Goal: Information Seeking & Learning: Learn about a topic

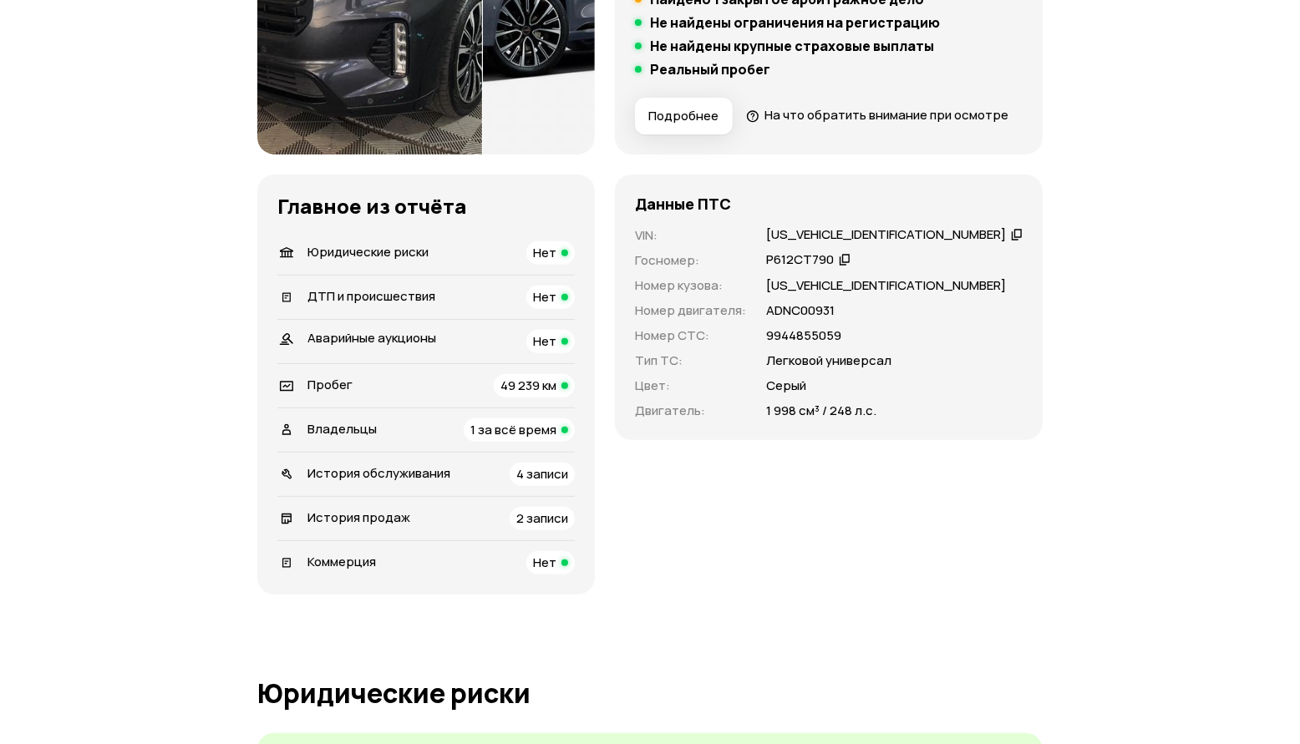
scroll to position [418, 0]
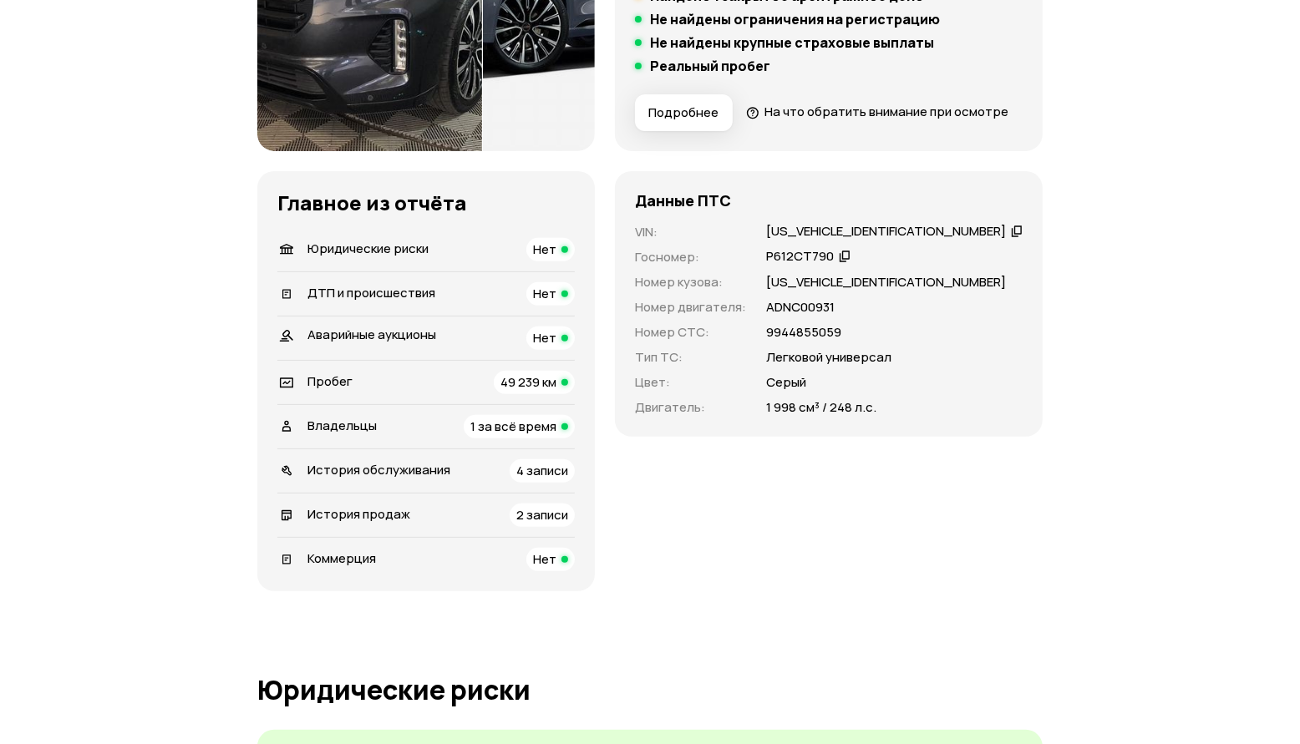
click at [352, 434] on span "Владельцы" at bounding box center [341, 426] width 69 height 18
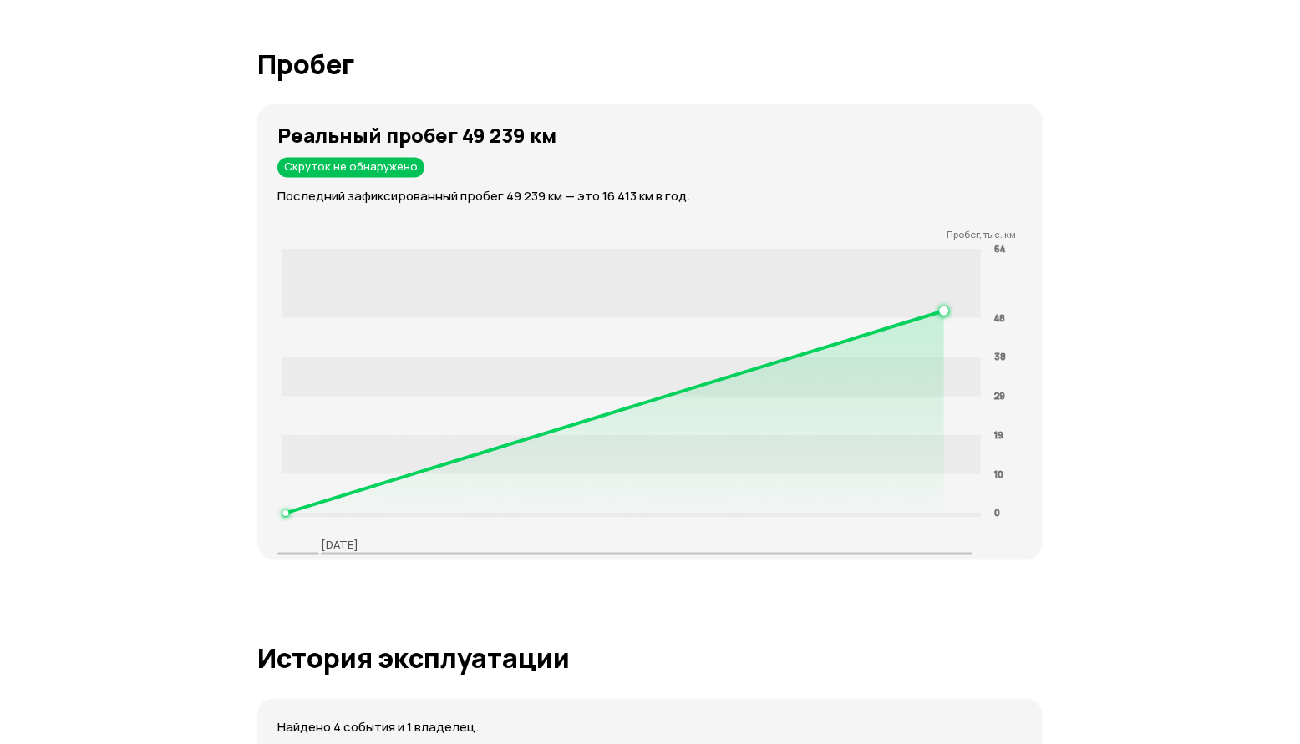
scroll to position [2506, 0]
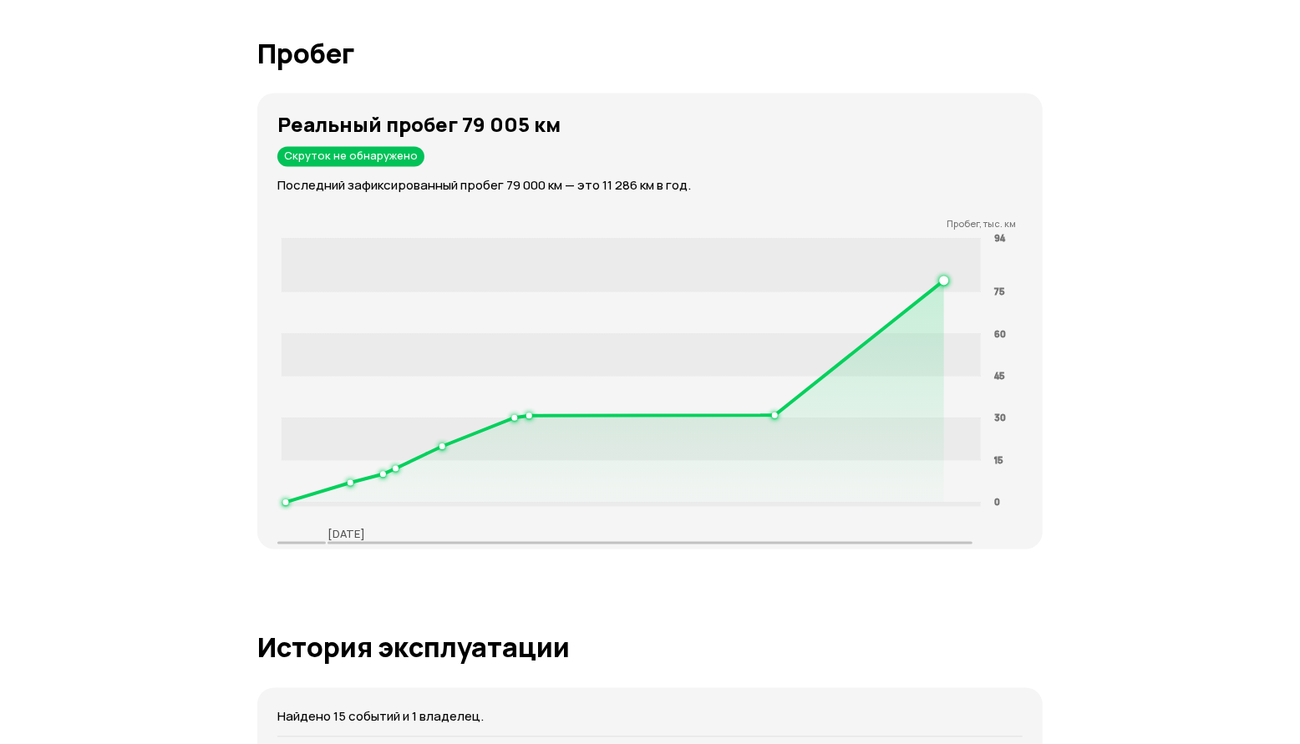
scroll to position [2506, 0]
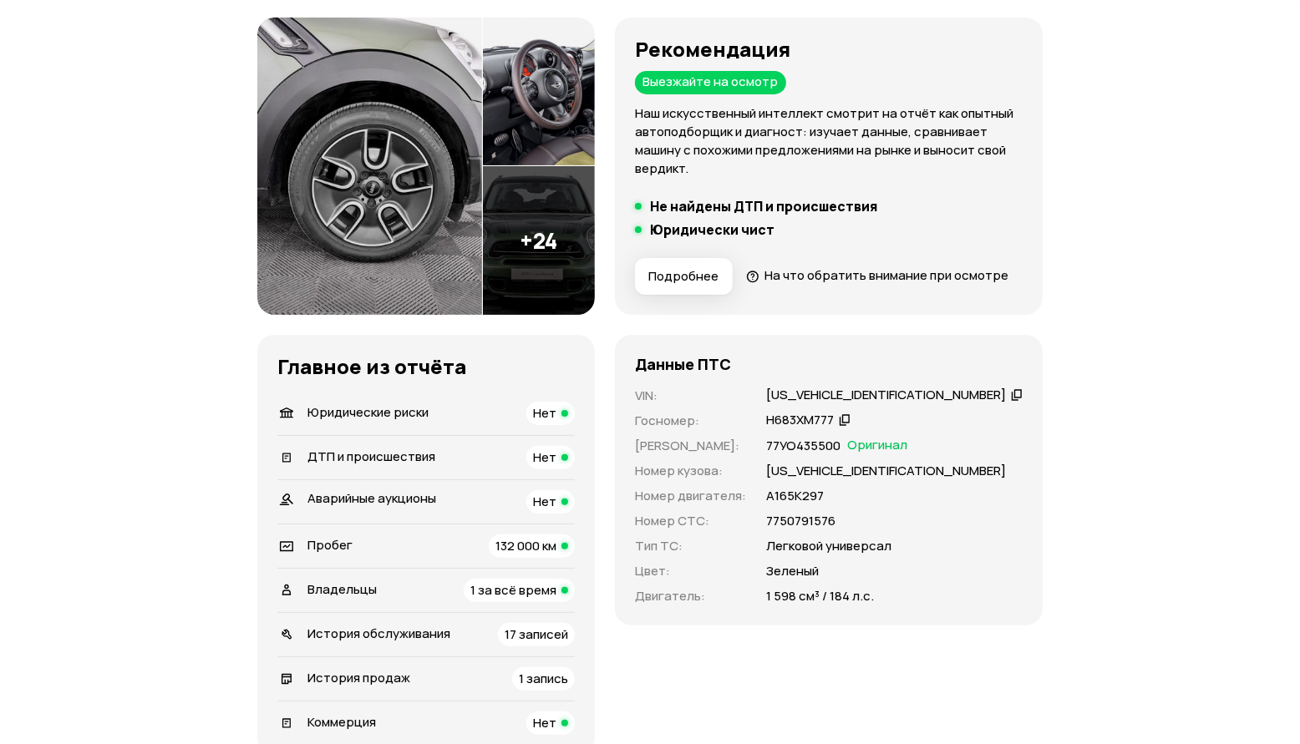
scroll to position [418, 0]
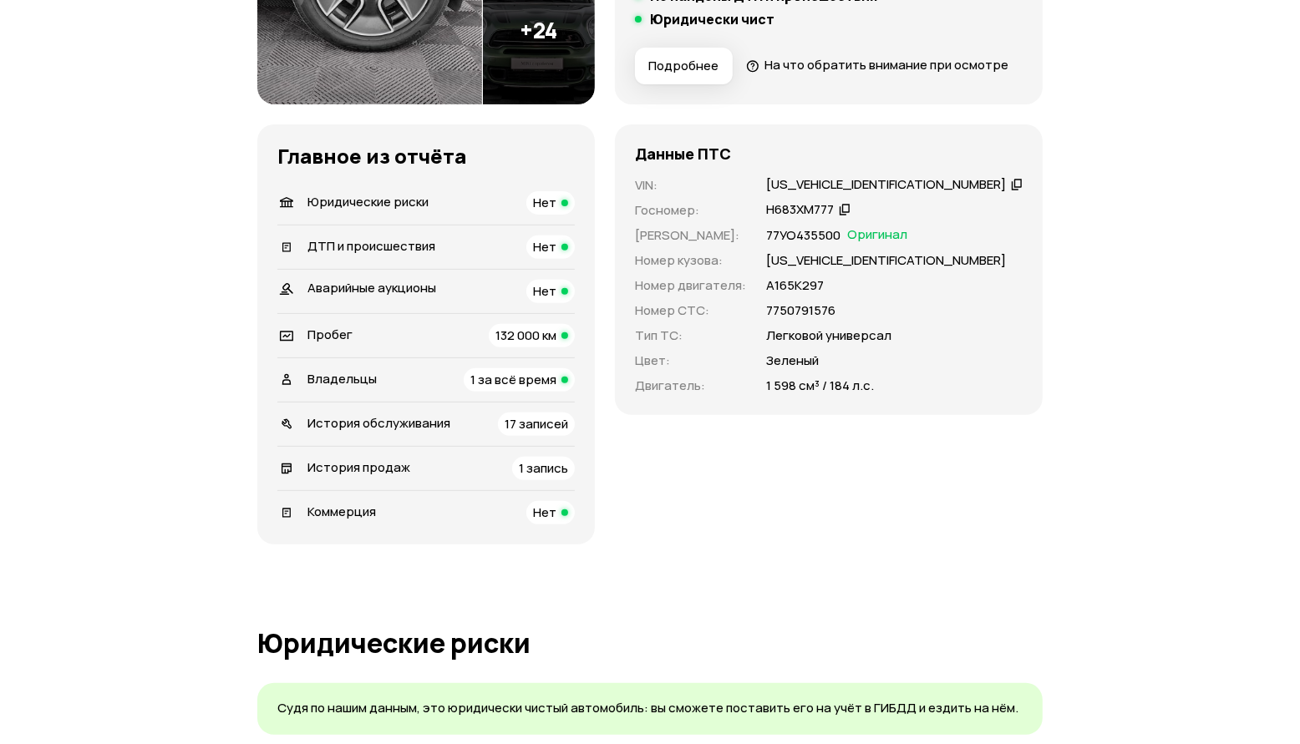
click at [556, 388] on span "1 за всё время" at bounding box center [513, 380] width 86 height 18
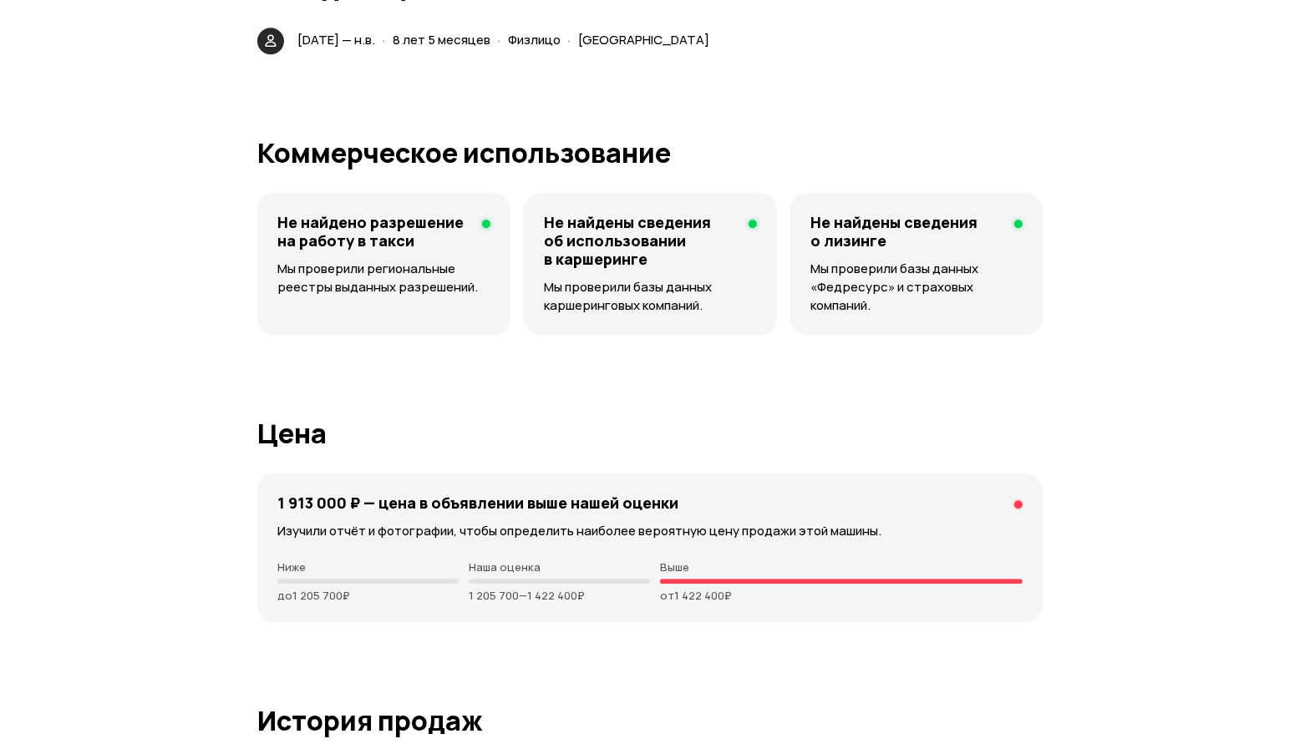
scroll to position [3479, 0]
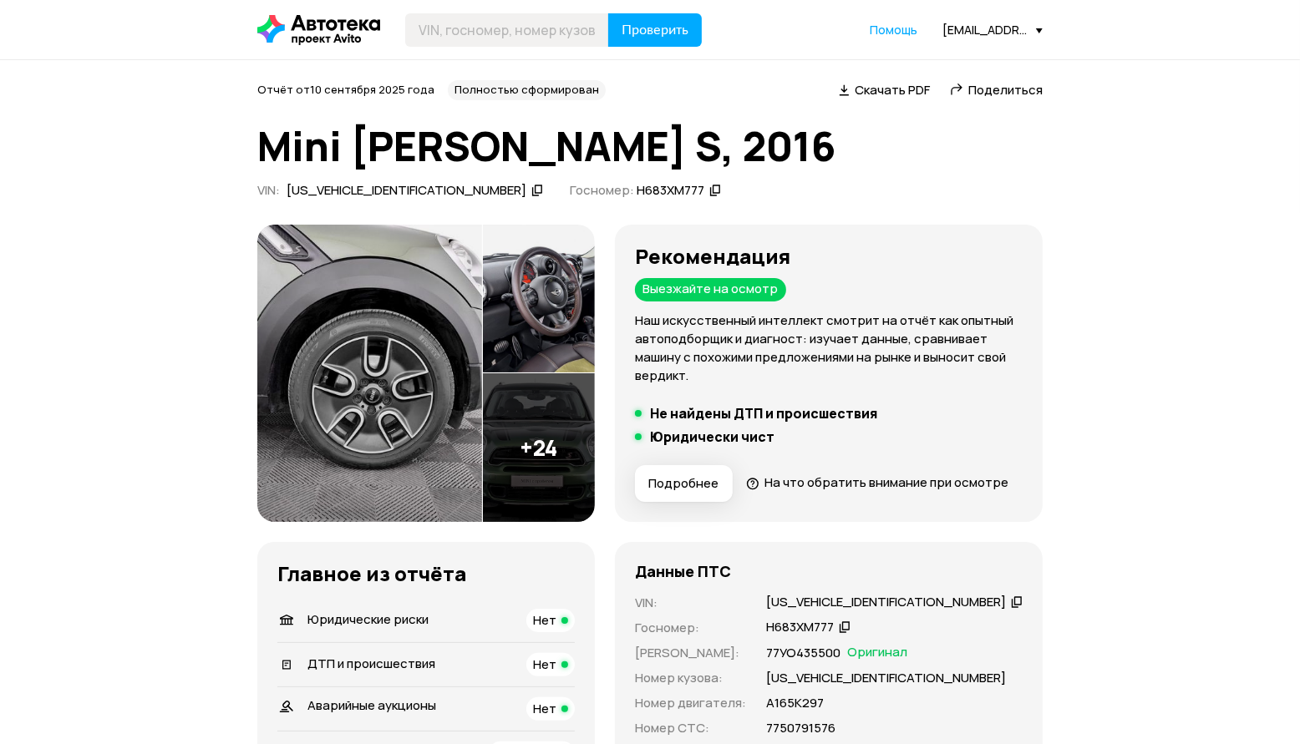
scroll to position [209, 0]
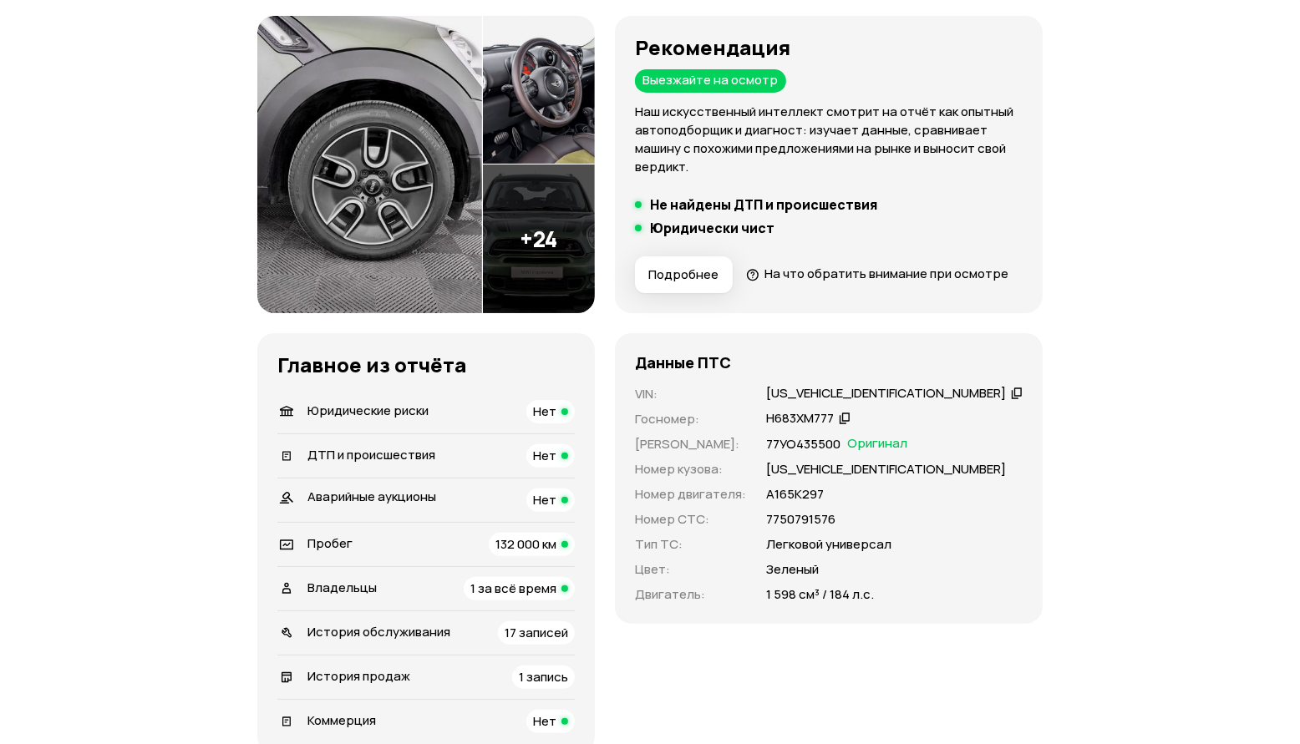
click at [329, 596] on span "Владельцы" at bounding box center [341, 588] width 69 height 18
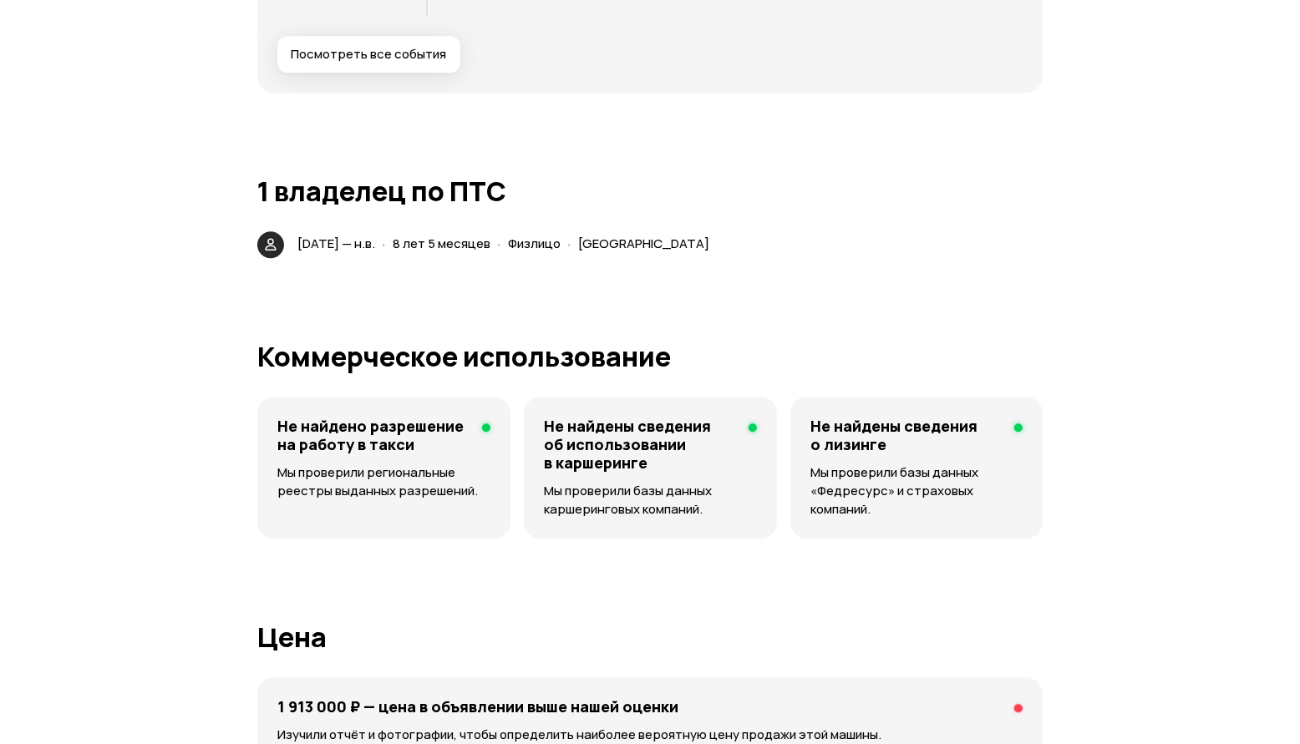
scroll to position [3479, 0]
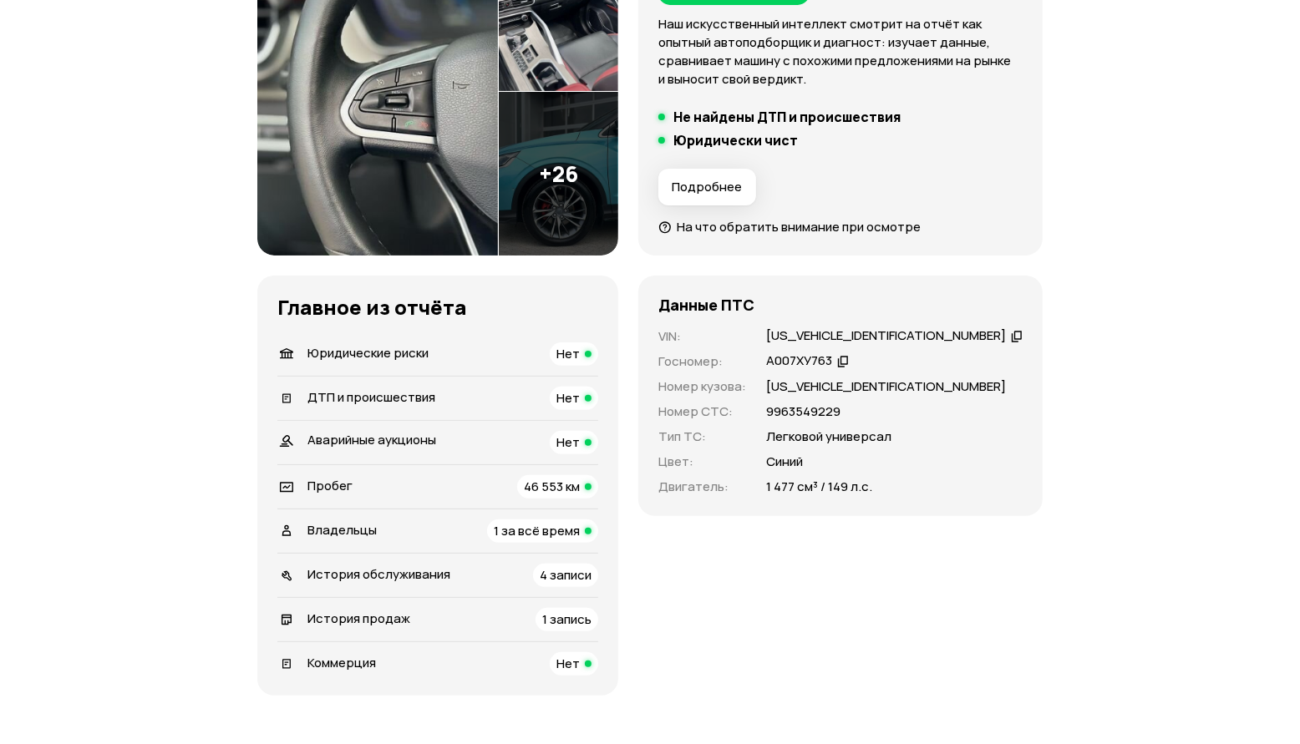
scroll to position [313, 0]
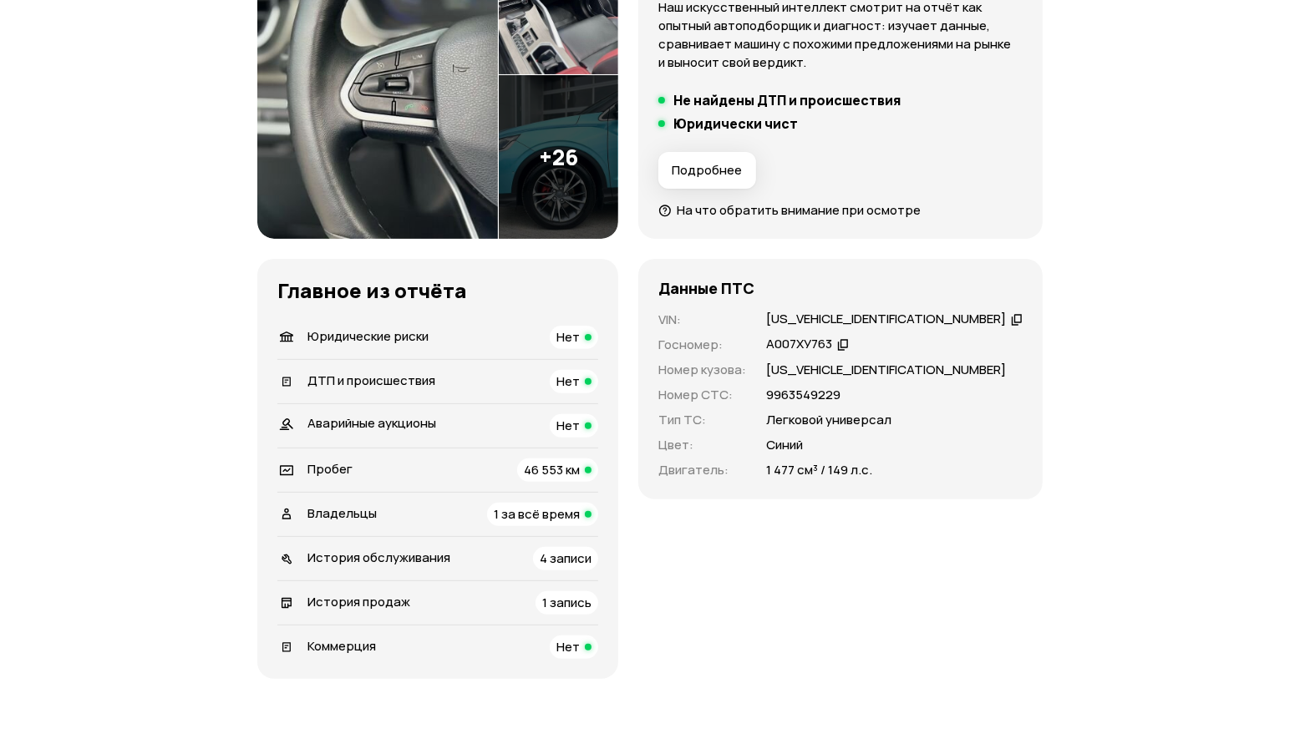
click at [398, 512] on div "Владельцы 1 за всё время" at bounding box center [437, 514] width 321 height 23
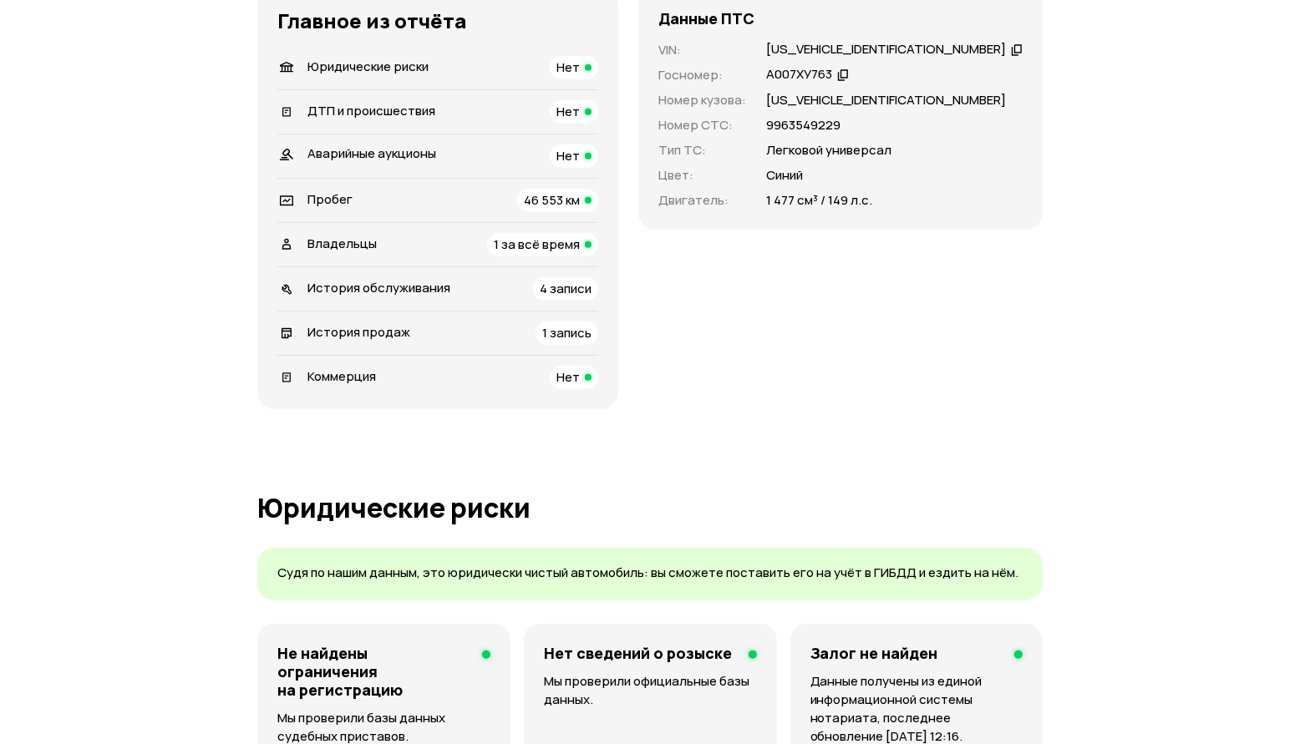
scroll to position [535, 0]
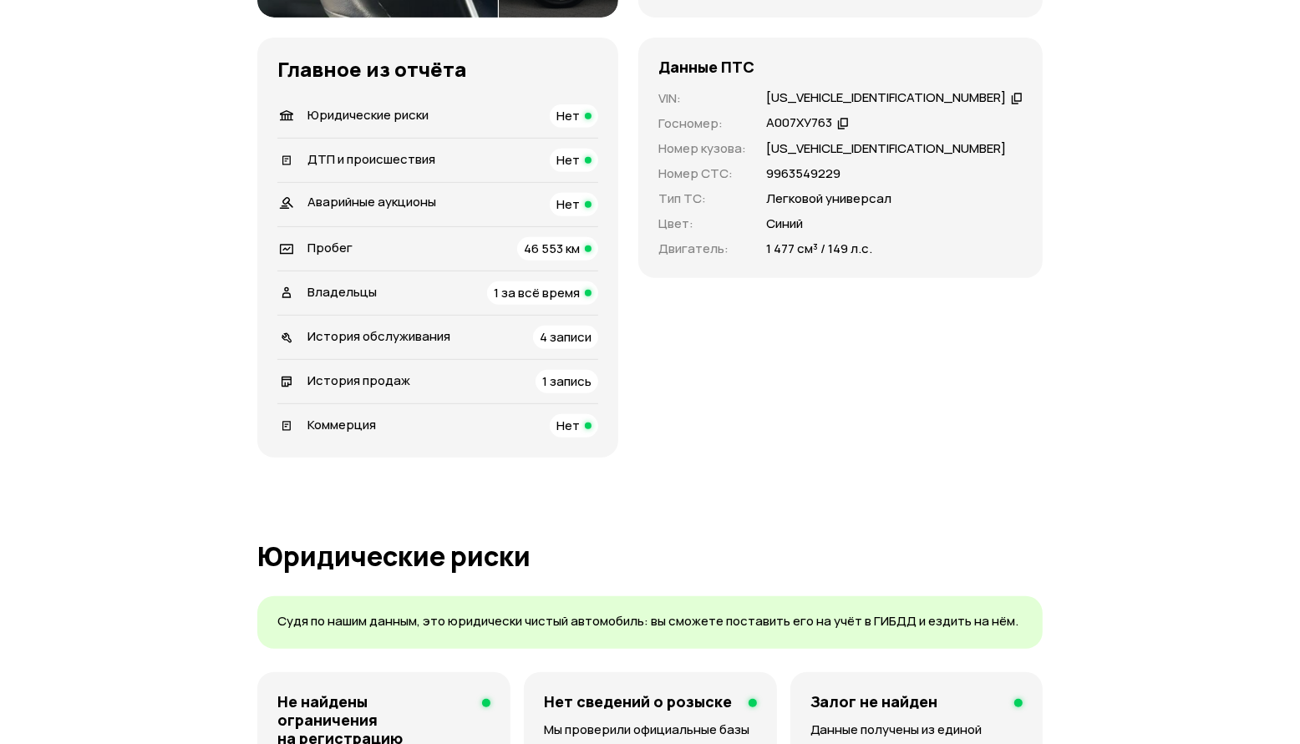
click at [548, 300] on div "1 за всё время" at bounding box center [542, 293] width 111 height 23
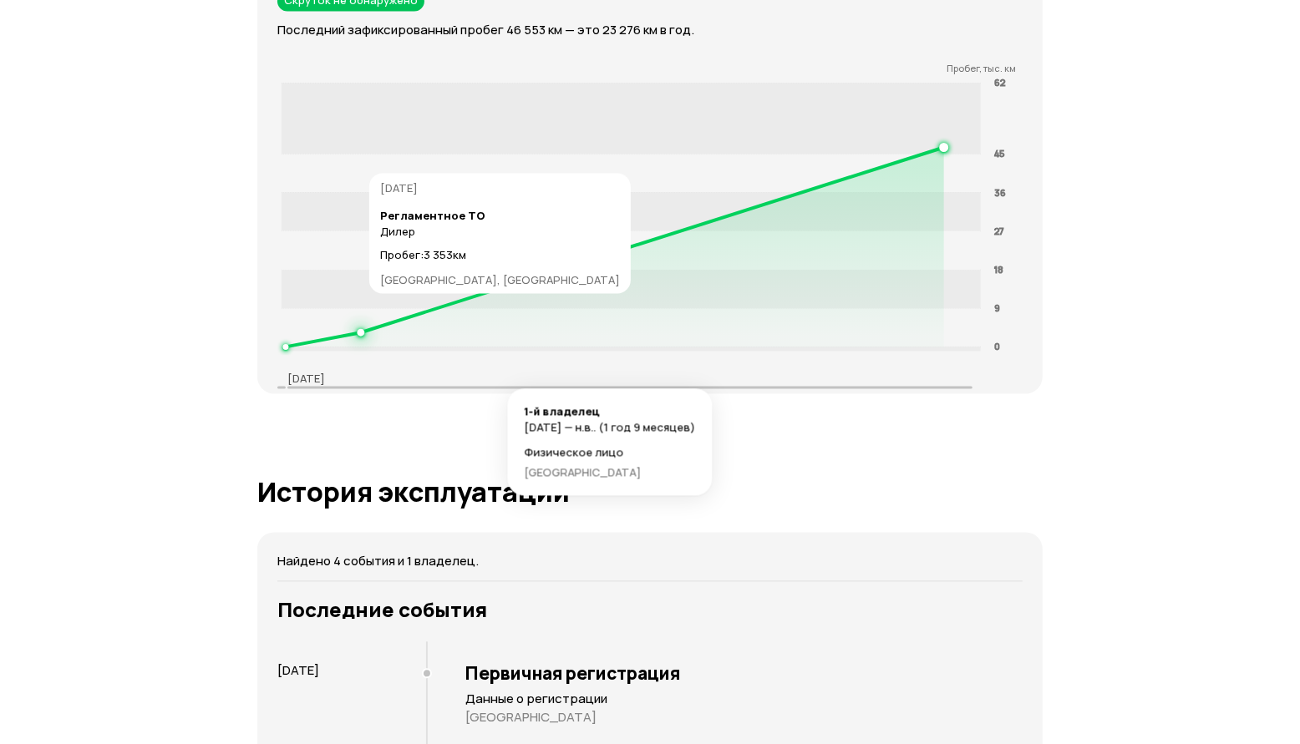
scroll to position [2414, 0]
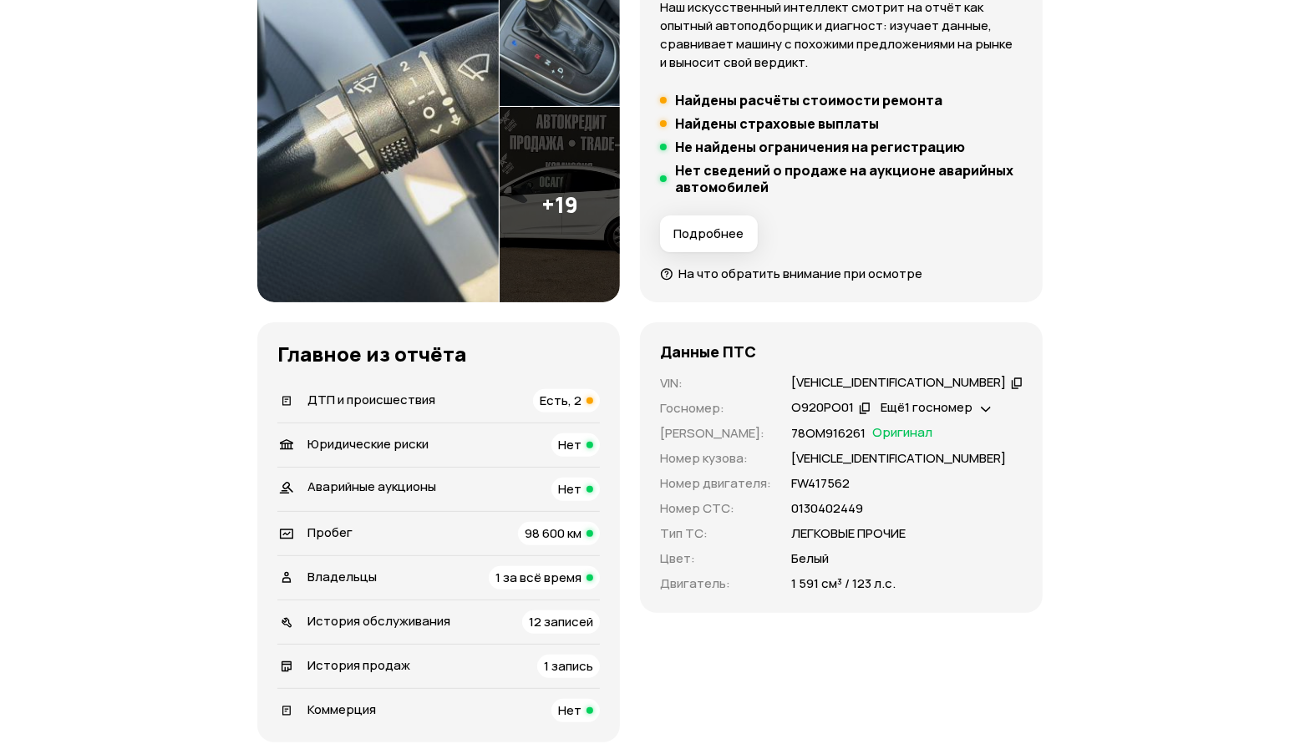
scroll to position [418, 0]
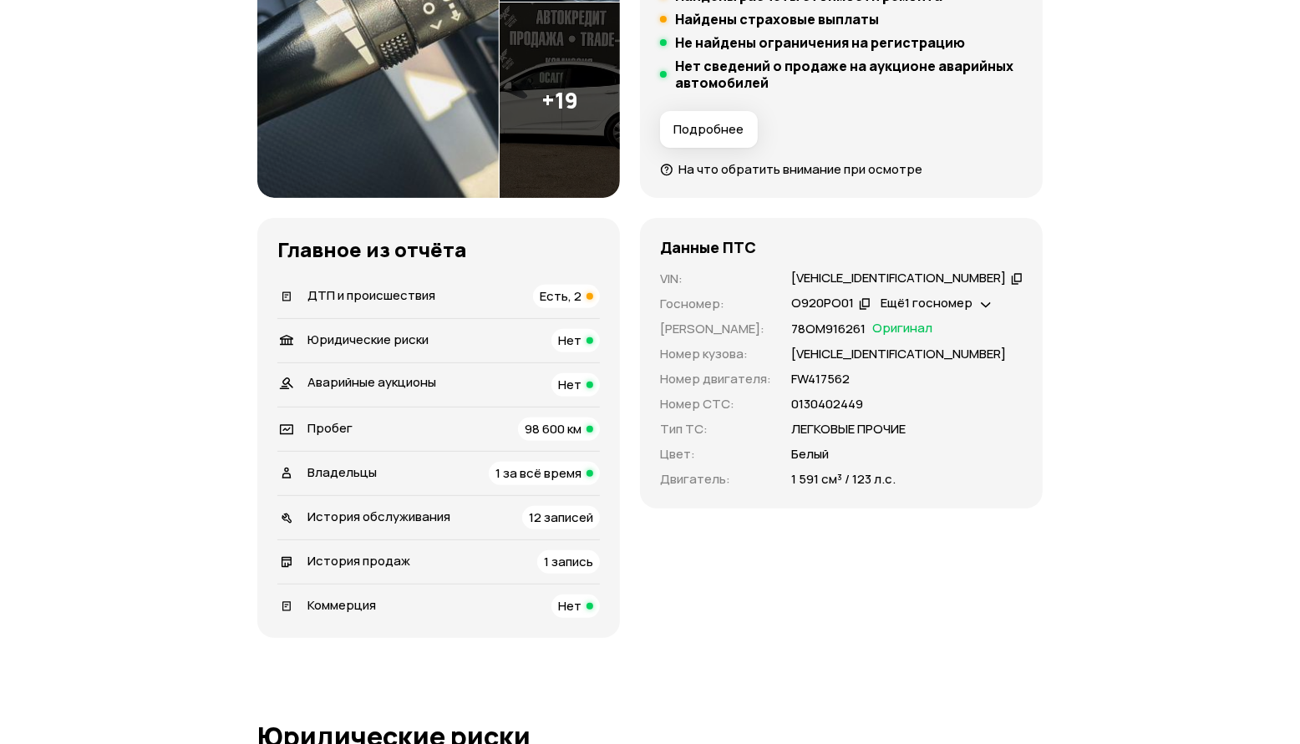
click at [406, 472] on div "Владельцы 1 за всё время" at bounding box center [438, 473] width 322 height 23
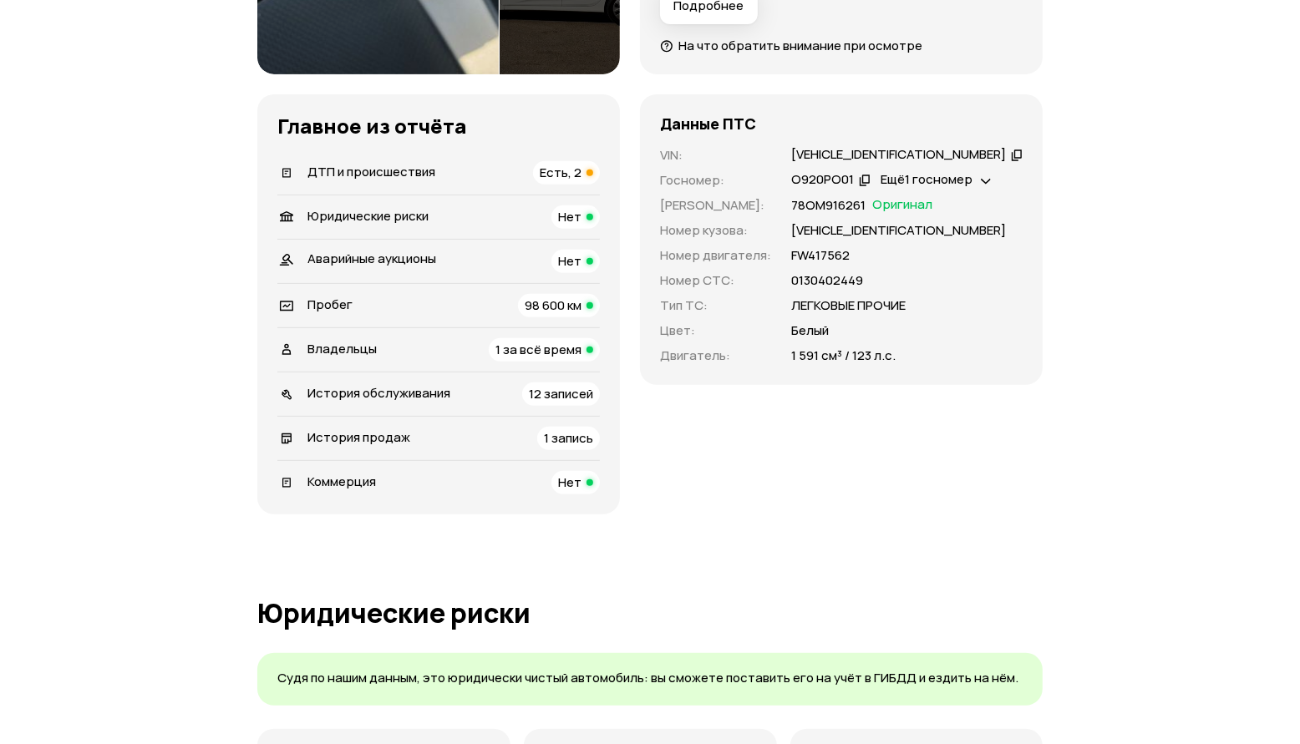
scroll to position [437, 0]
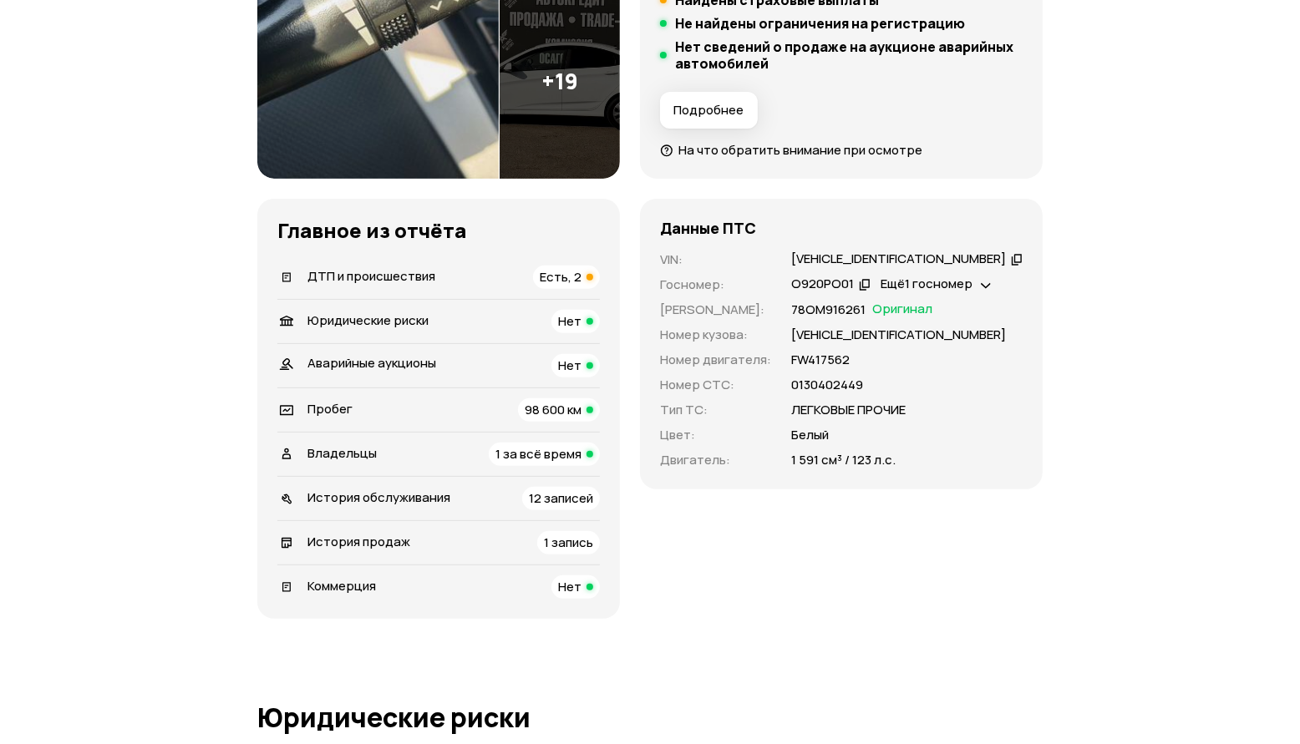
click at [393, 275] on span "ДТП и происшествия" at bounding box center [371, 276] width 128 height 18
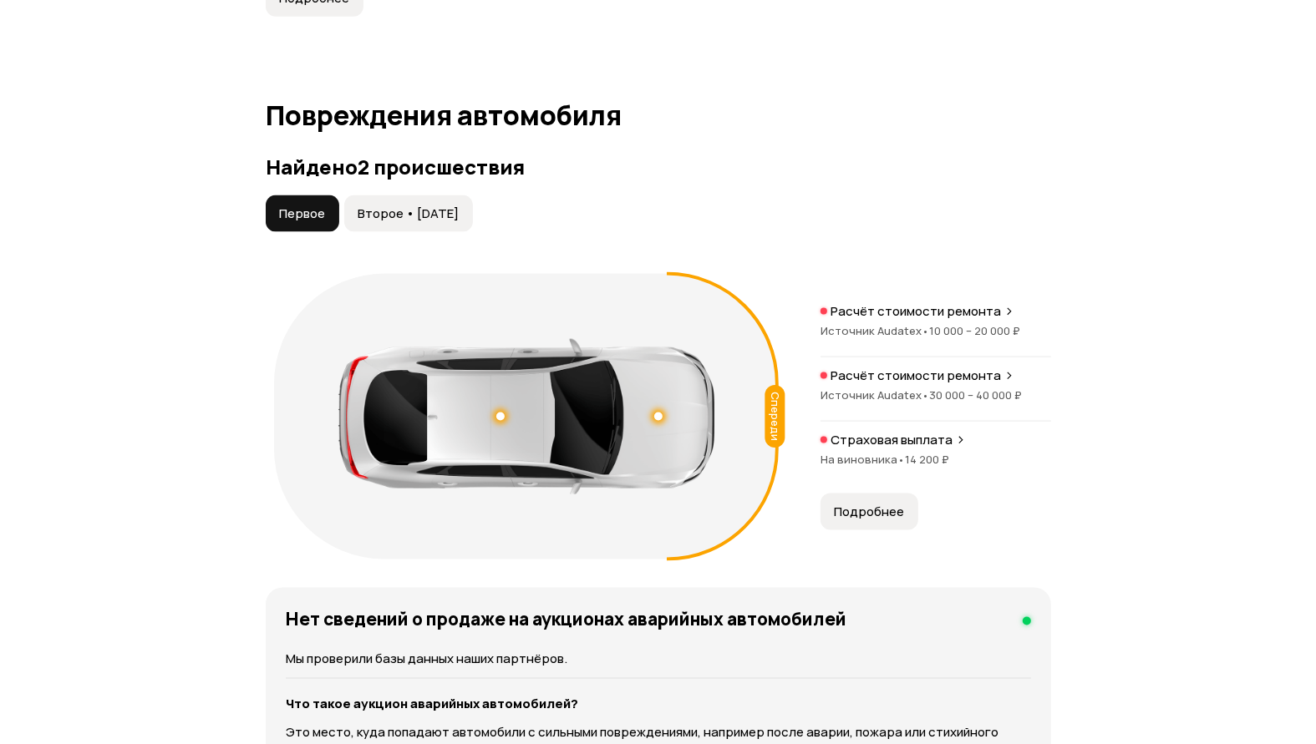
scroll to position [1885, 0]
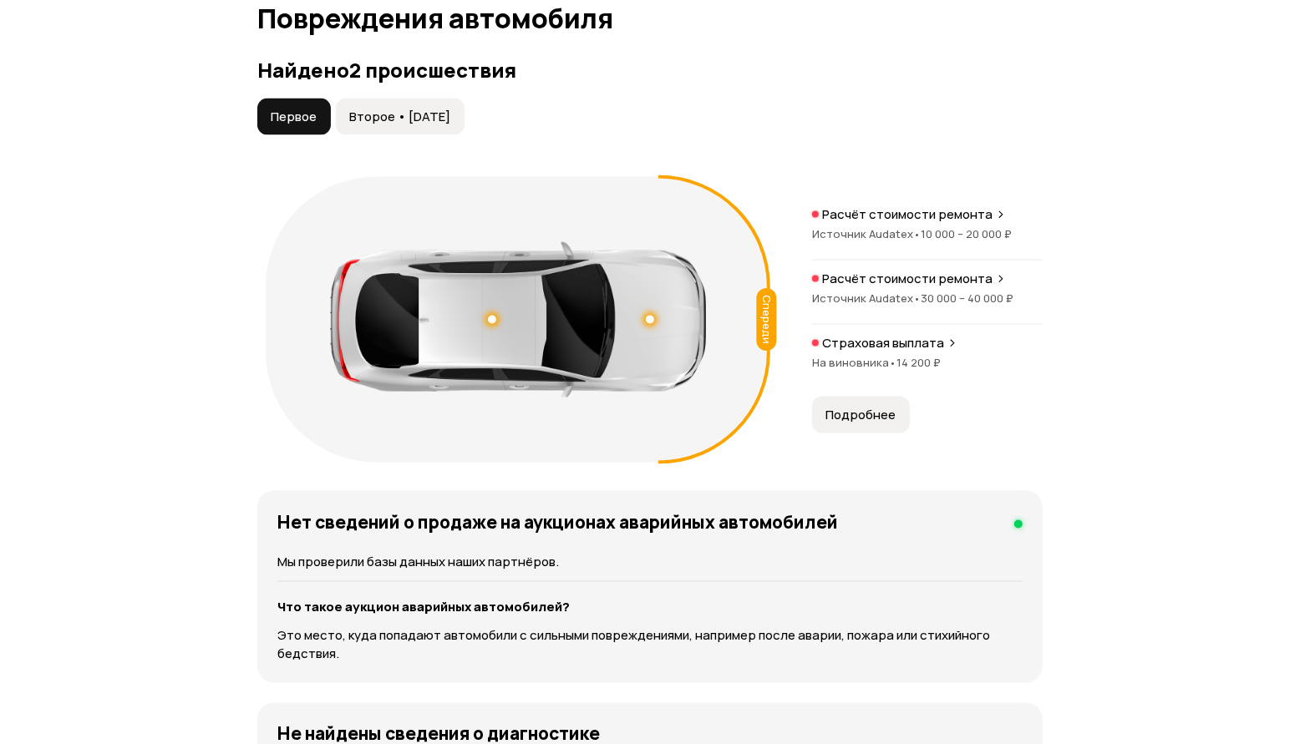
click at [429, 90] on div "Найдено 2 происшествия Первое Второе • [DATE] Спереди Расчёт стоимости ремонта …" at bounding box center [649, 264] width 785 height 413
click at [377, 81] on div "Найдено 2 происшествия Первое Второе • [DATE] Спереди Расчёт стоимости ремонта …" at bounding box center [649, 264] width 785 height 413
click at [374, 115] on span "Второе • [DATE]" at bounding box center [399, 117] width 101 height 17
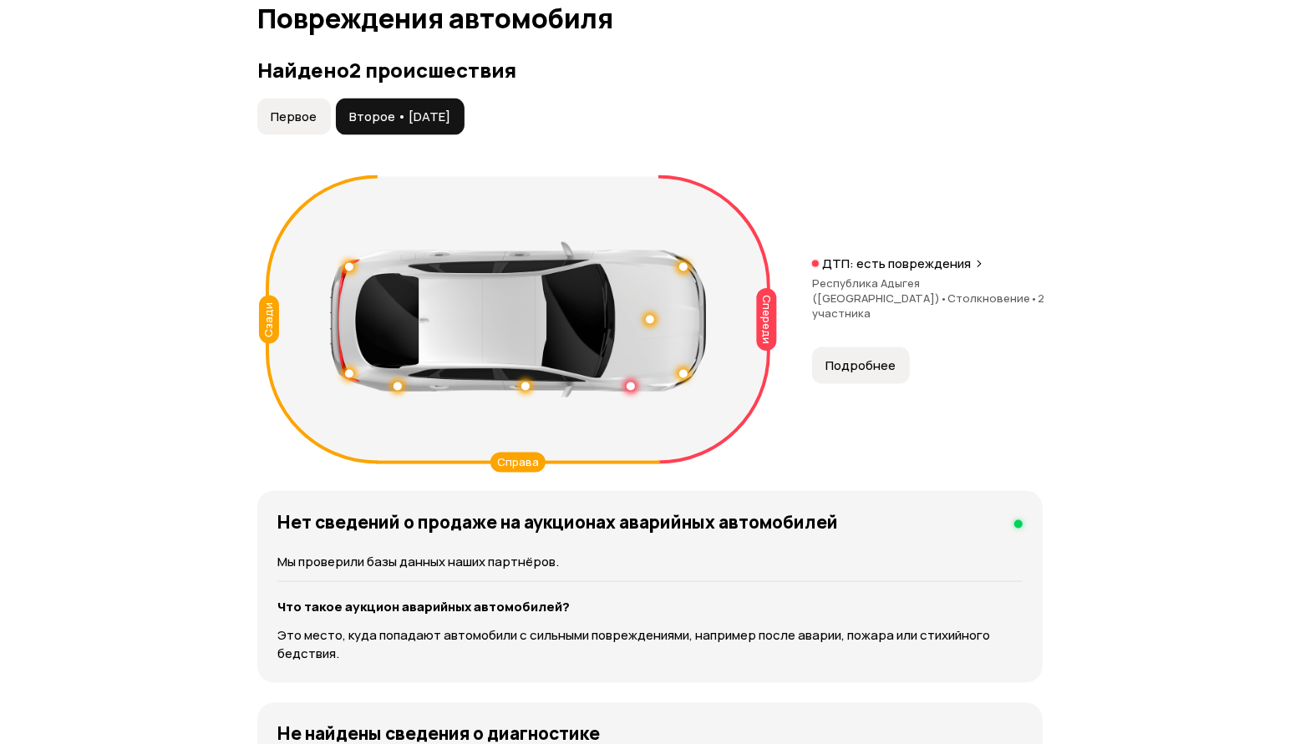
click at [892, 366] on button "Подробнее" at bounding box center [861, 366] width 98 height 37
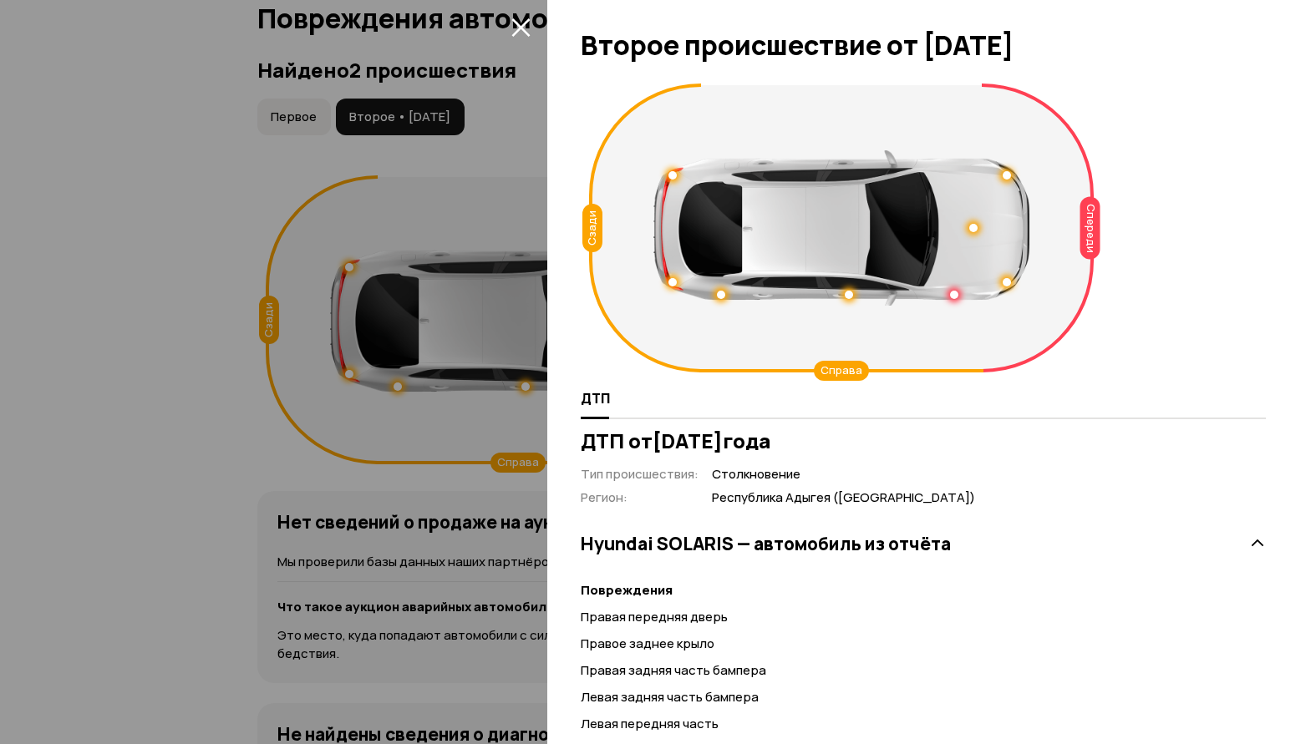
click at [158, 201] on div at bounding box center [658, 372] width 1316 height 744
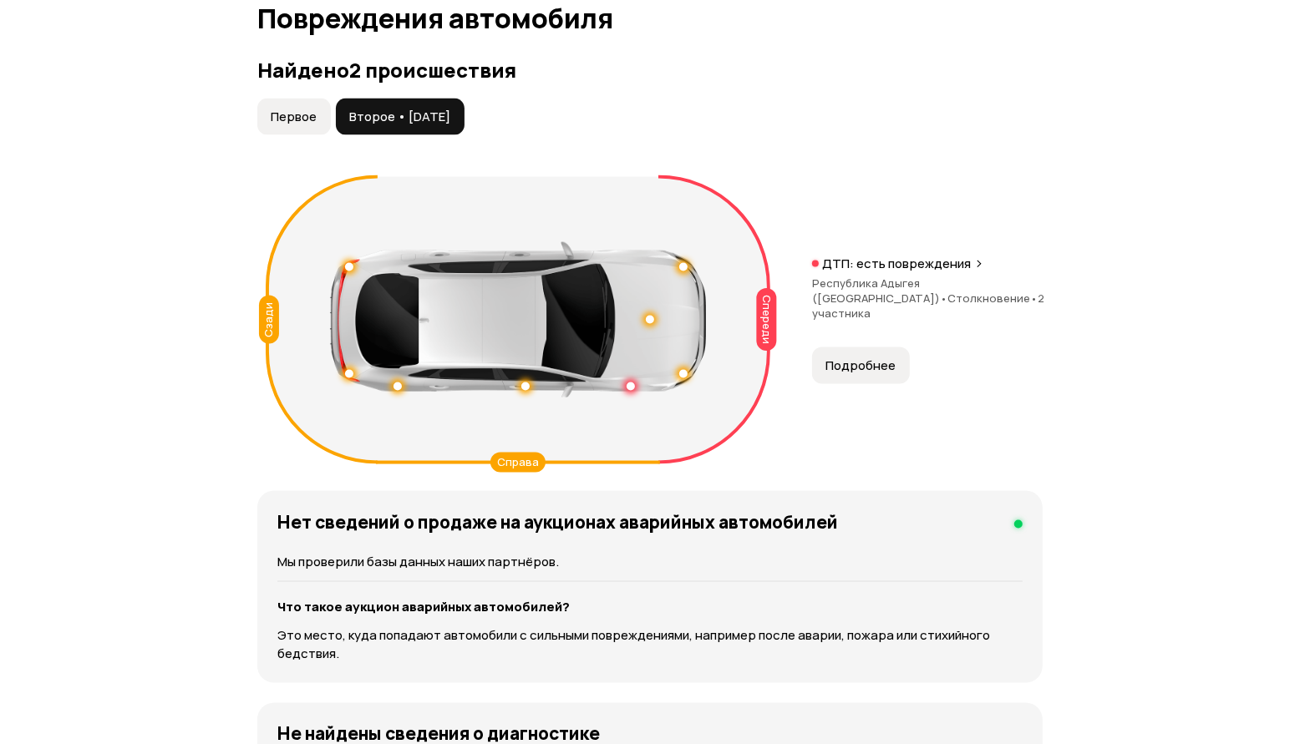
click at [829, 348] on button "Подробнее" at bounding box center [861, 366] width 98 height 37
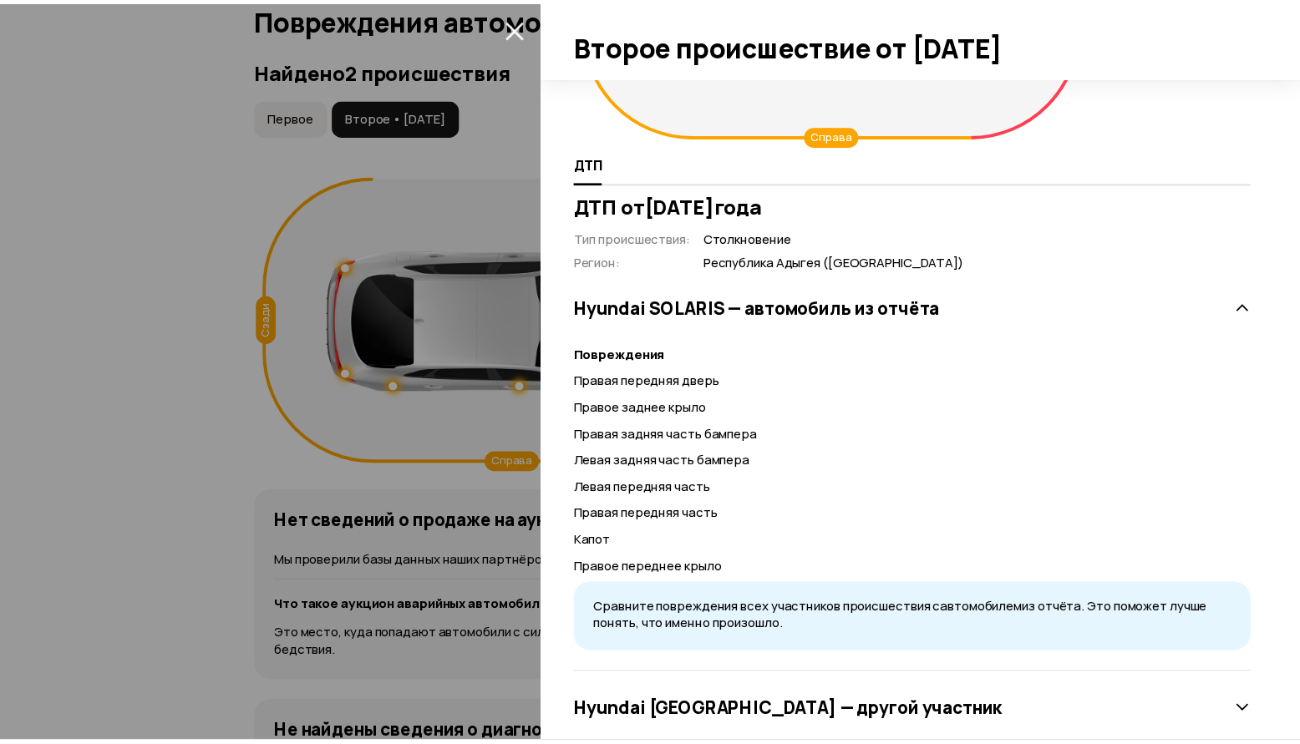
scroll to position [272, 0]
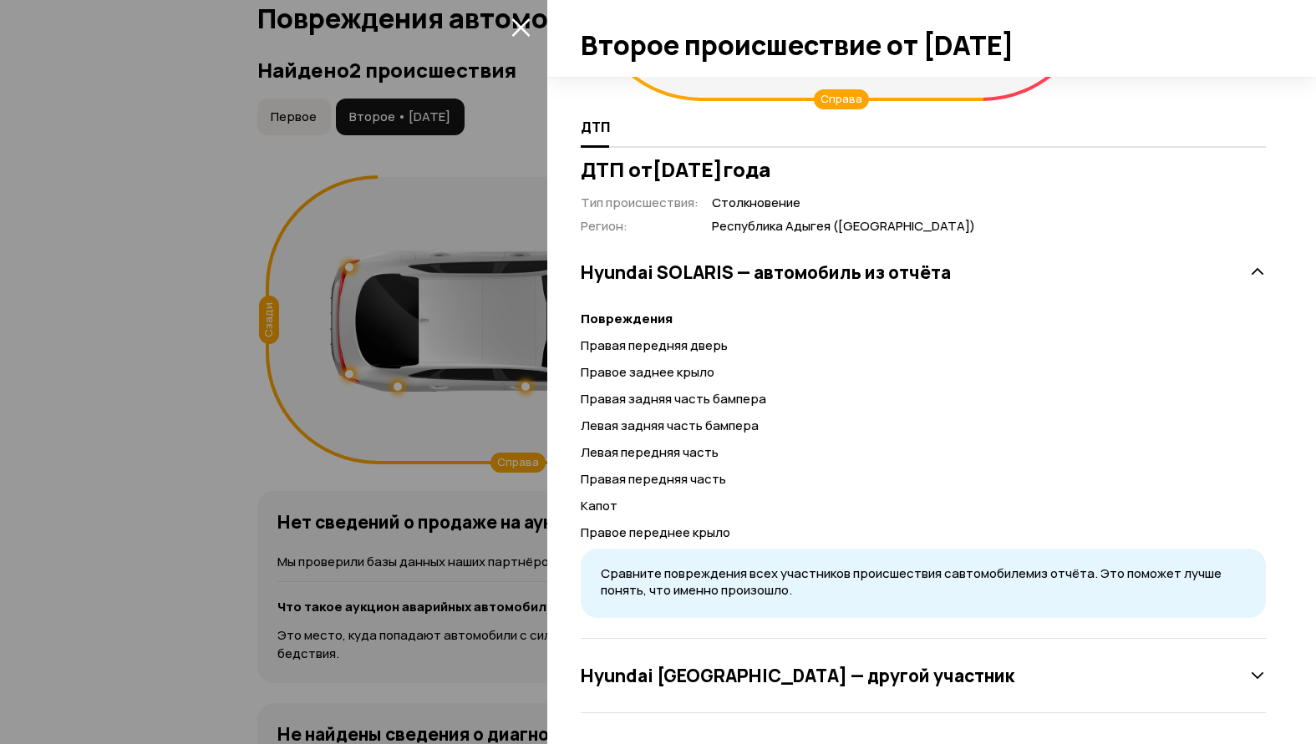
click at [470, 540] on div at bounding box center [658, 372] width 1316 height 744
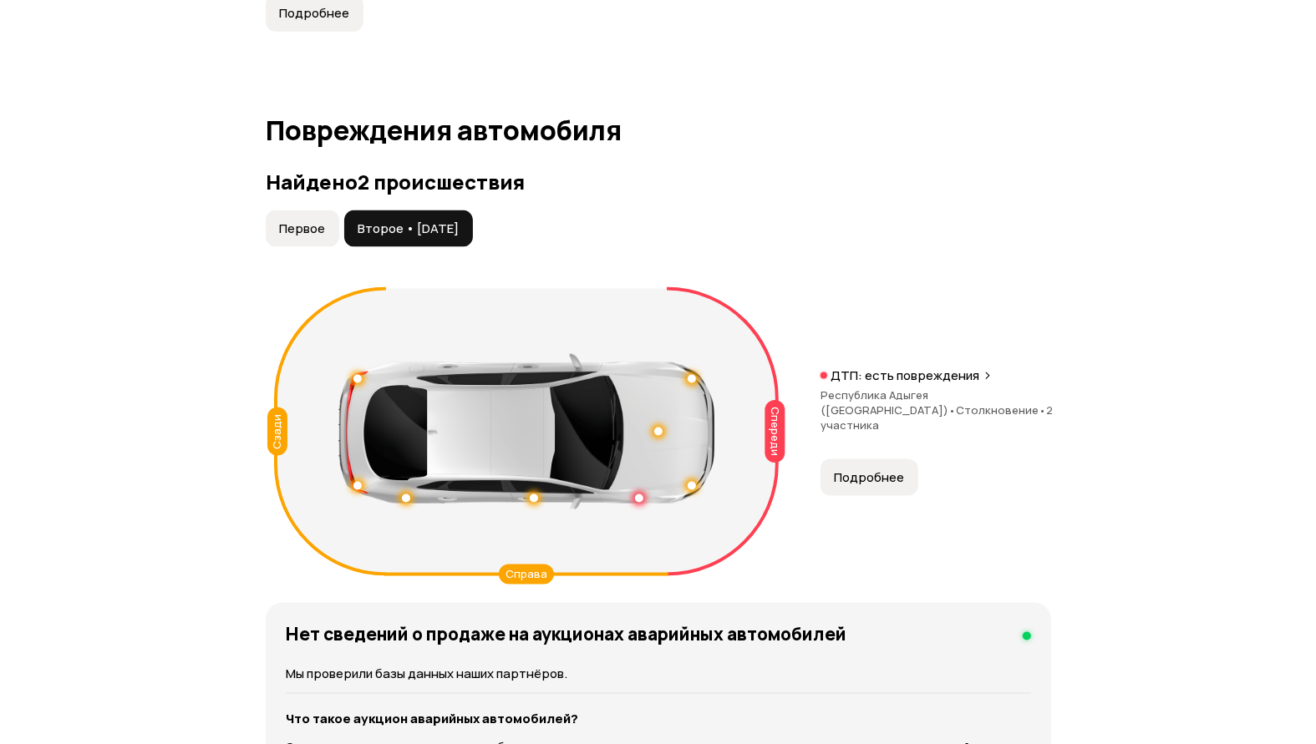
scroll to position [1781, 0]
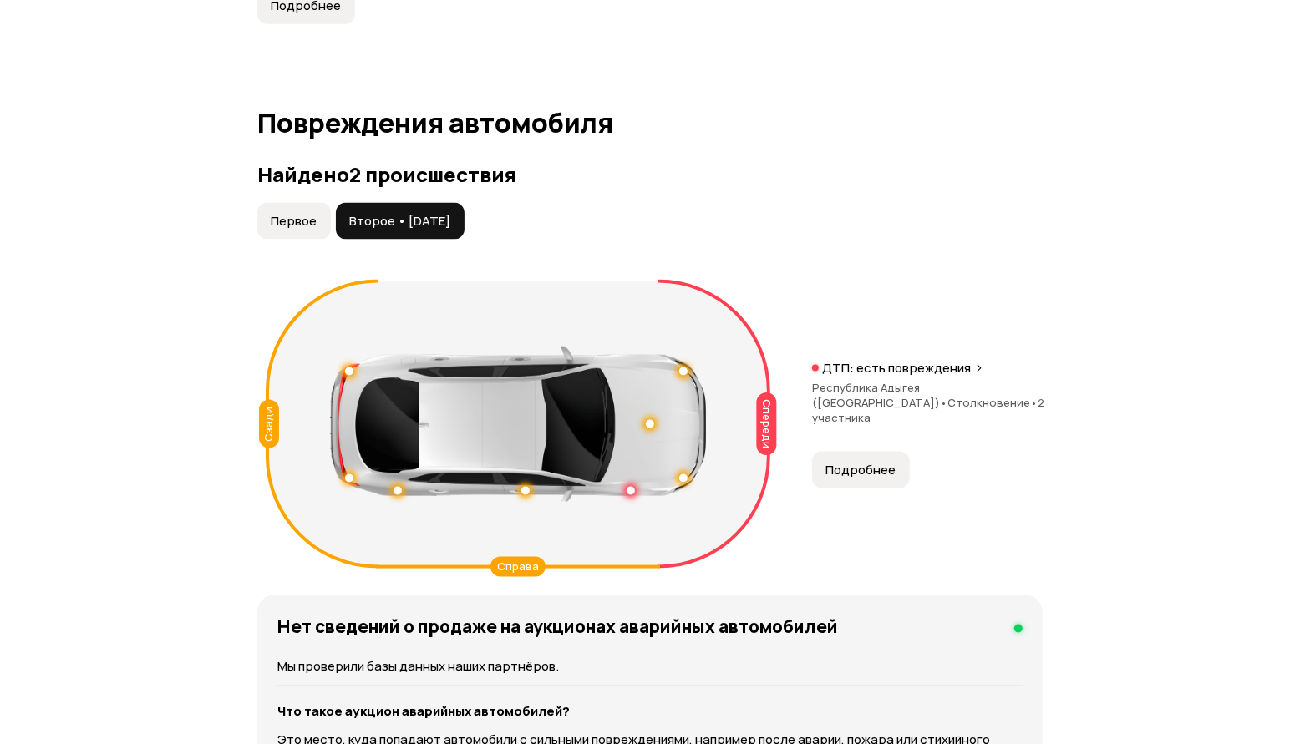
click at [299, 226] on span "Первое" at bounding box center [294, 221] width 46 height 17
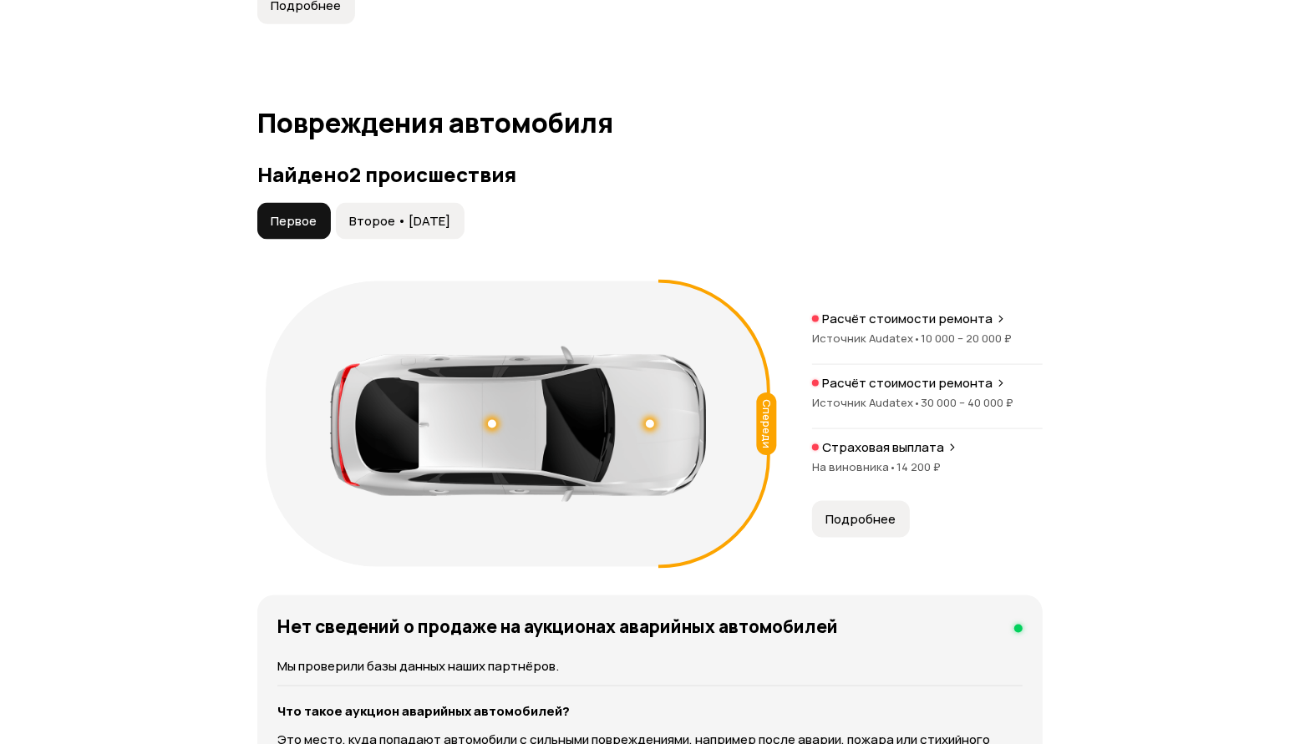
click at [985, 396] on span "30 000 – 40 000 ₽" at bounding box center [967, 402] width 93 height 15
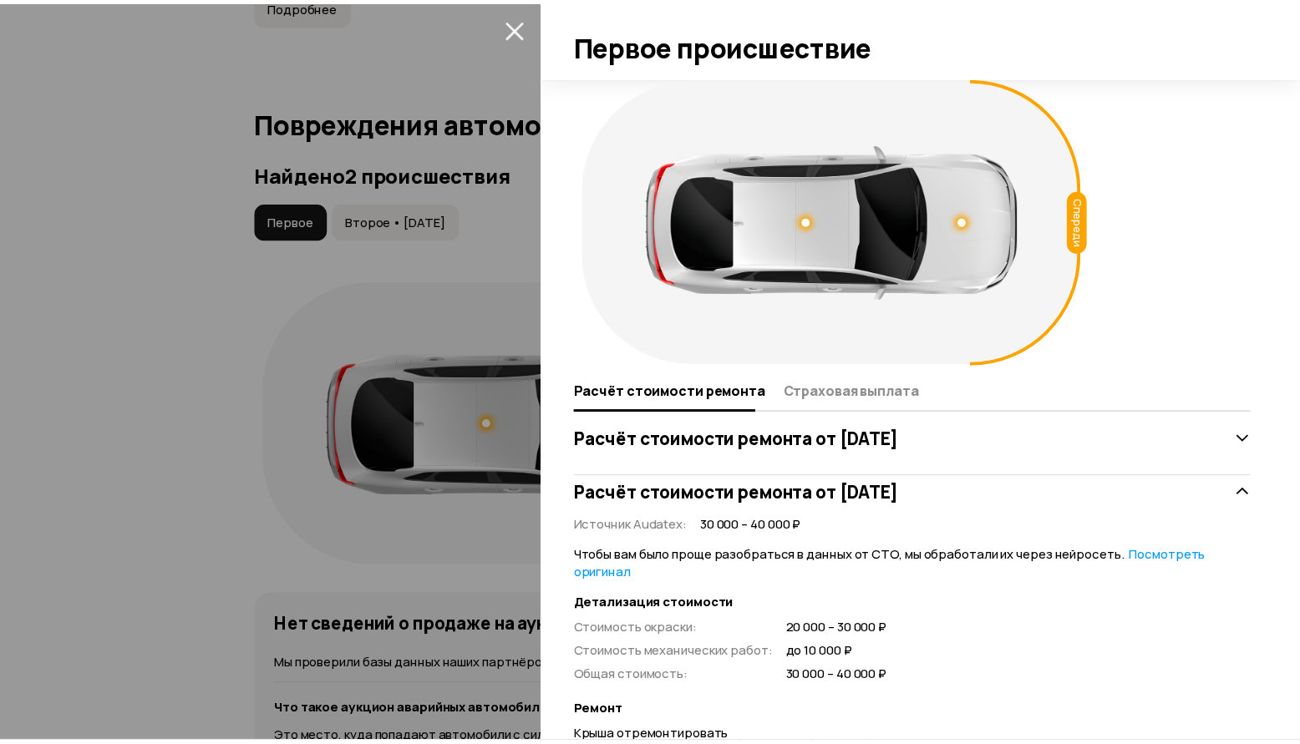
scroll to position [0, 0]
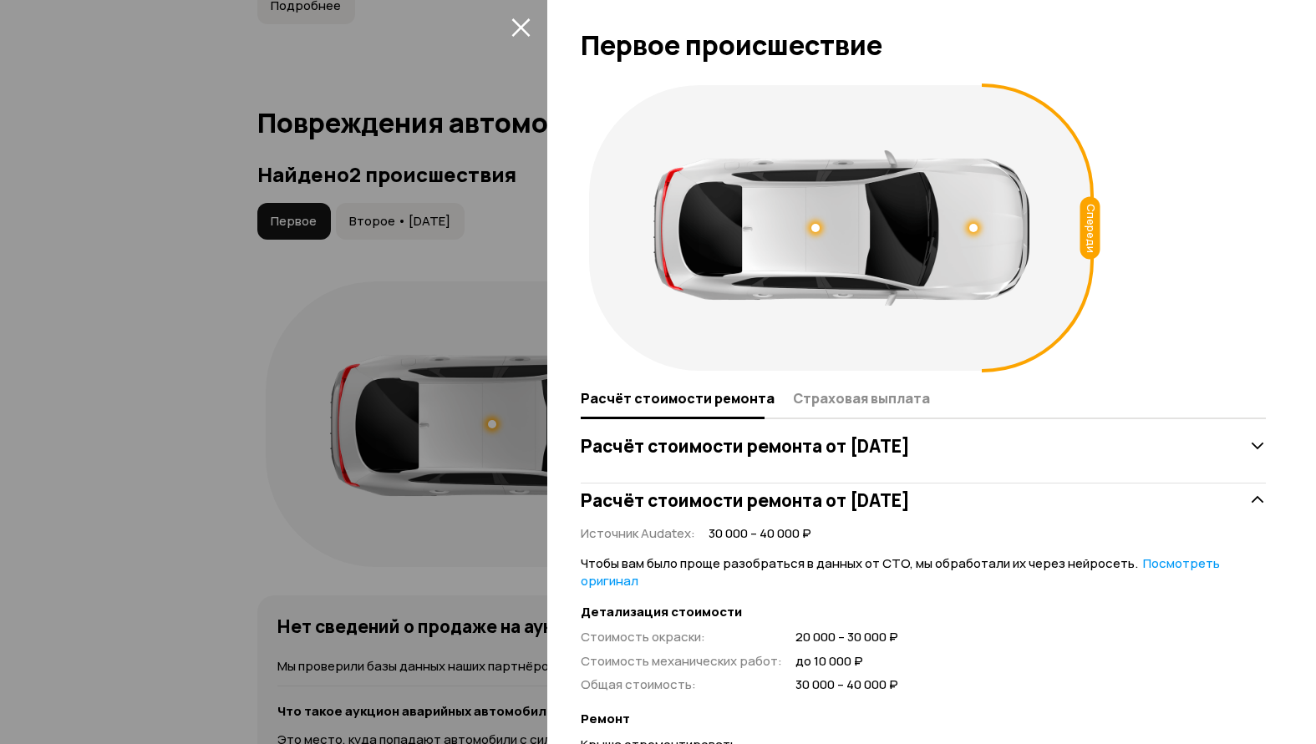
click at [121, 219] on div at bounding box center [658, 372] width 1316 height 744
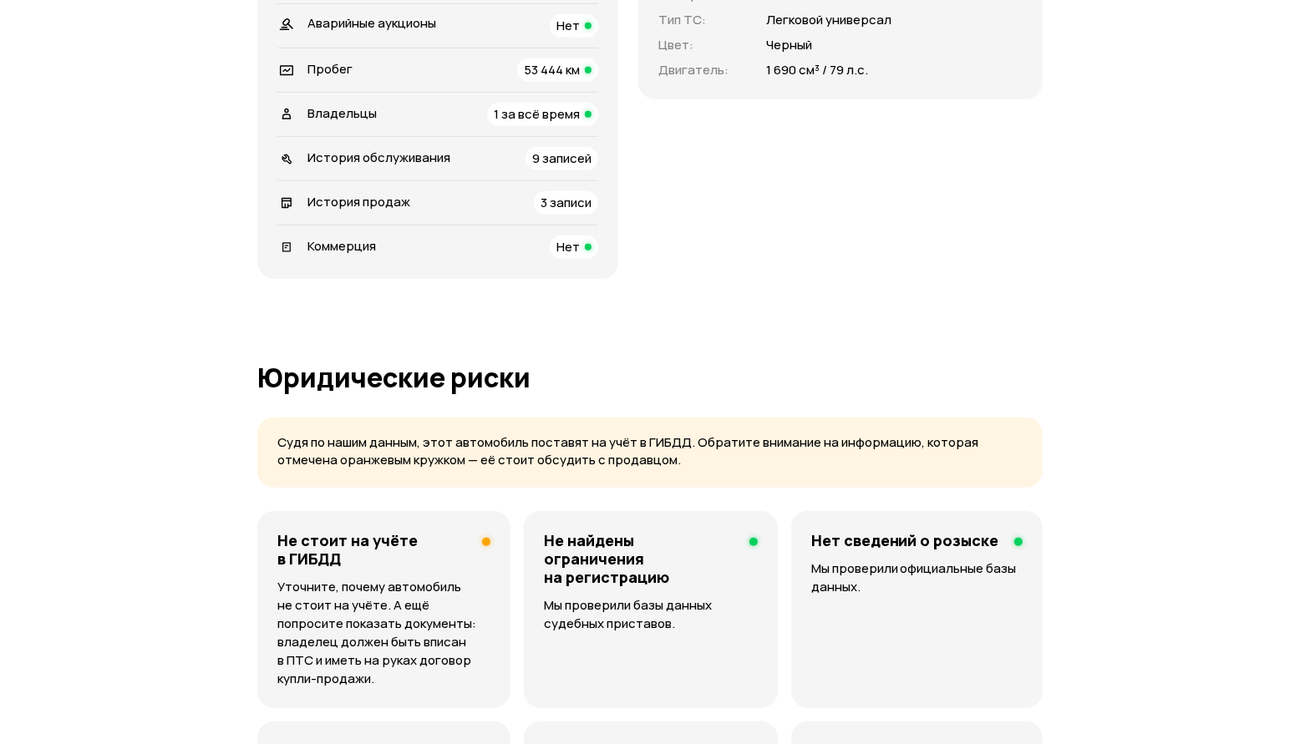
scroll to position [522, 0]
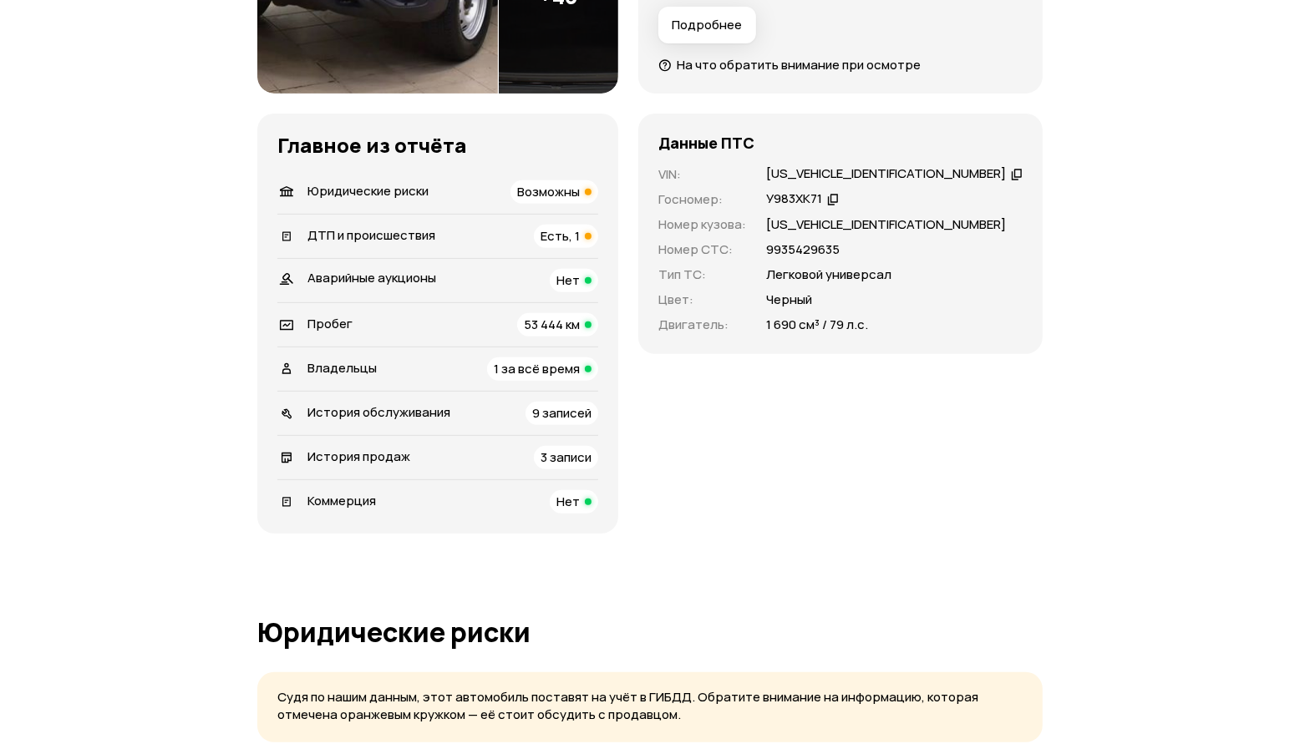
click at [416, 235] on span "ДТП и происшествия" at bounding box center [371, 235] width 128 height 18
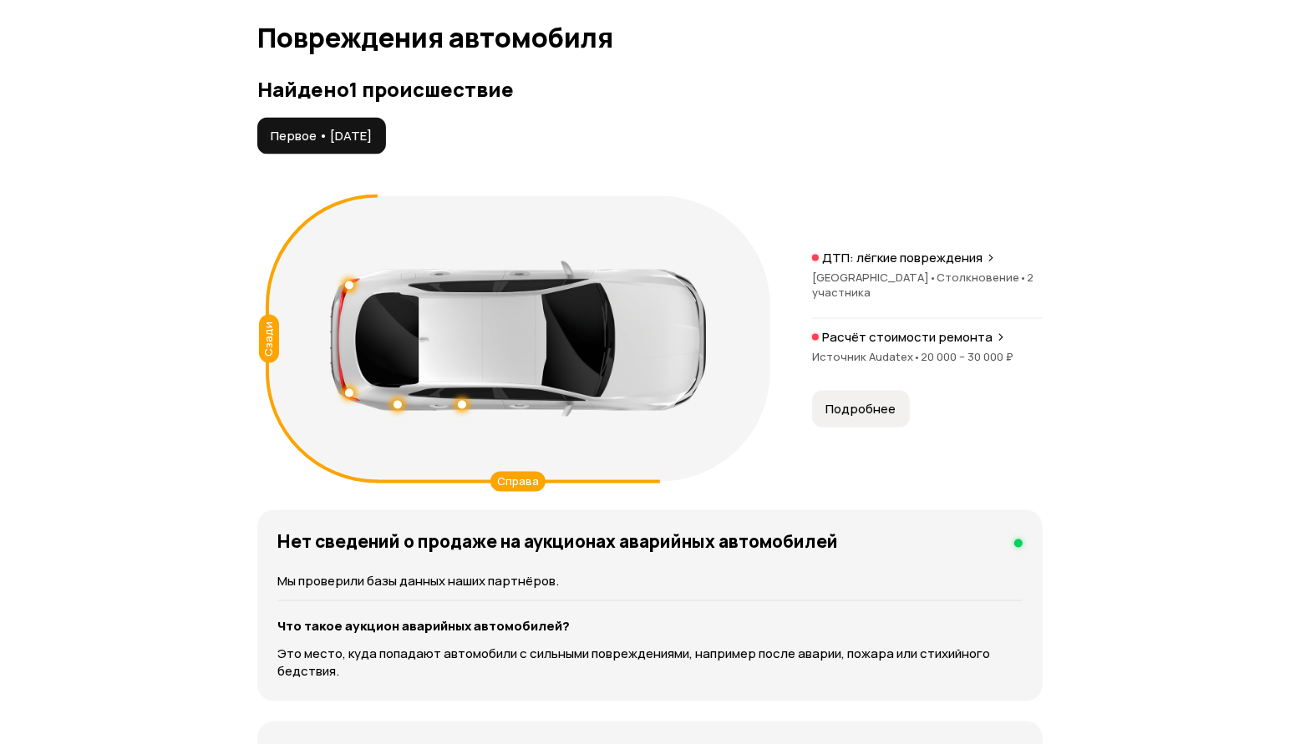
scroll to position [1957, 0]
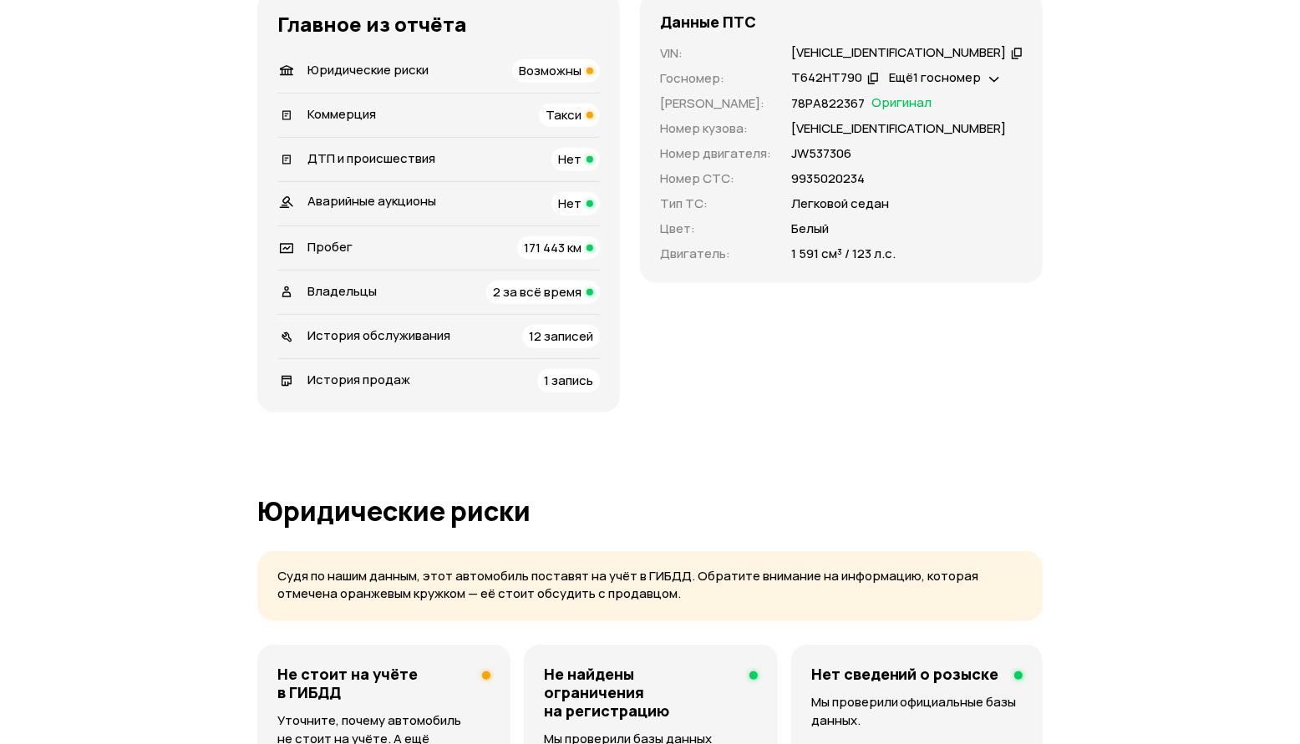
scroll to position [209, 0]
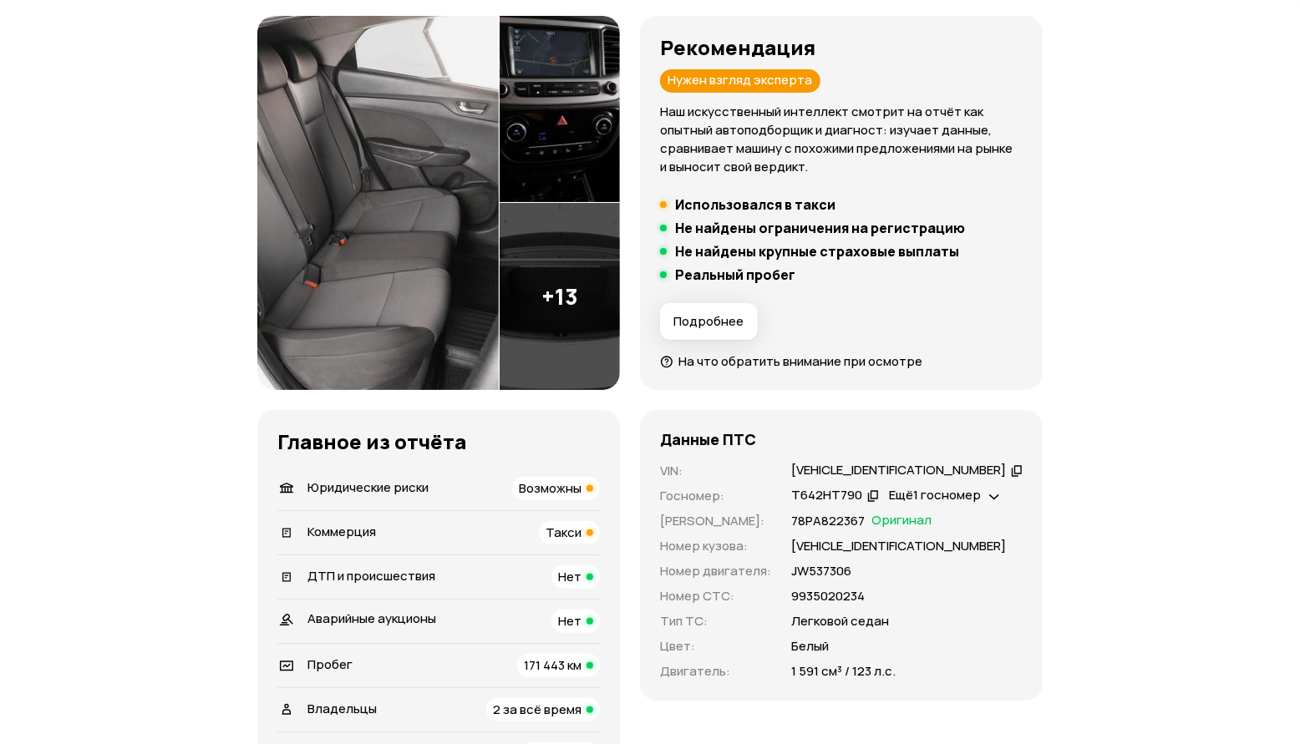
click at [380, 710] on div "Владельцы" at bounding box center [327, 710] width 111 height 18
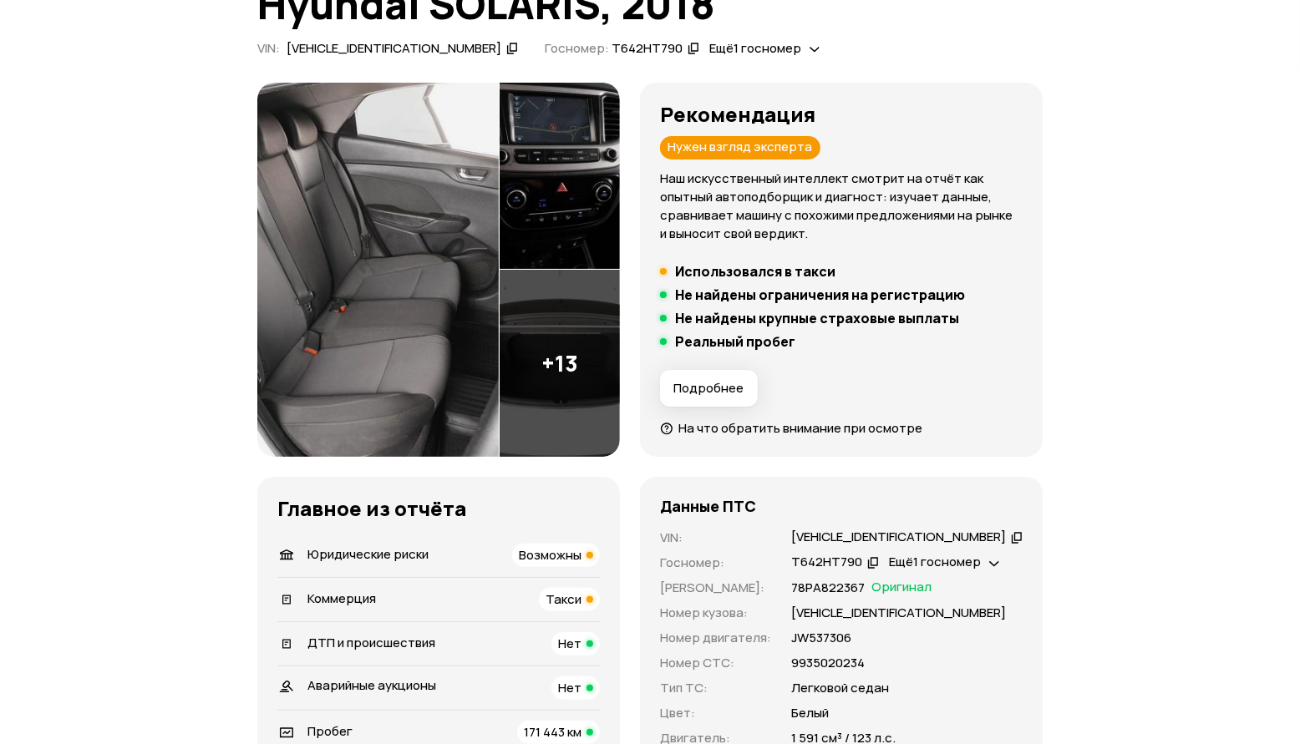
scroll to position [138, 0]
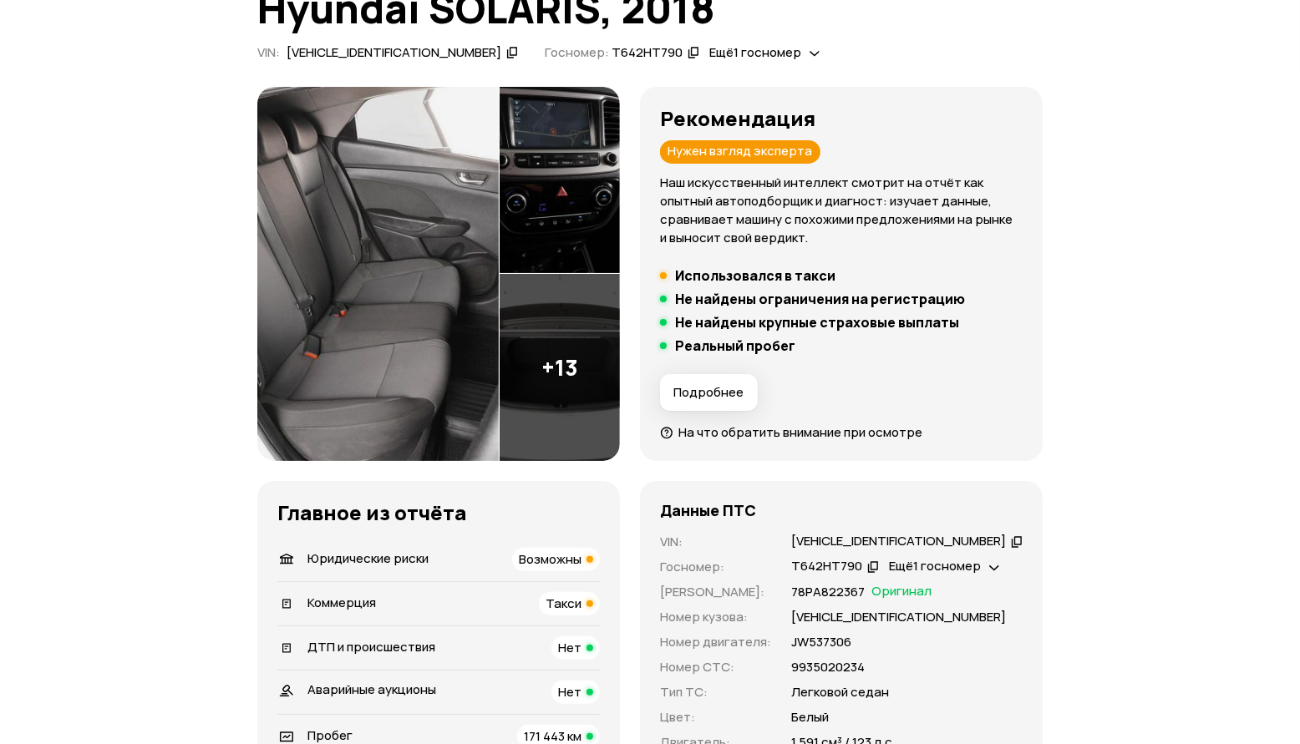
click at [355, 601] on span "Коммерция" at bounding box center [341, 603] width 69 height 18
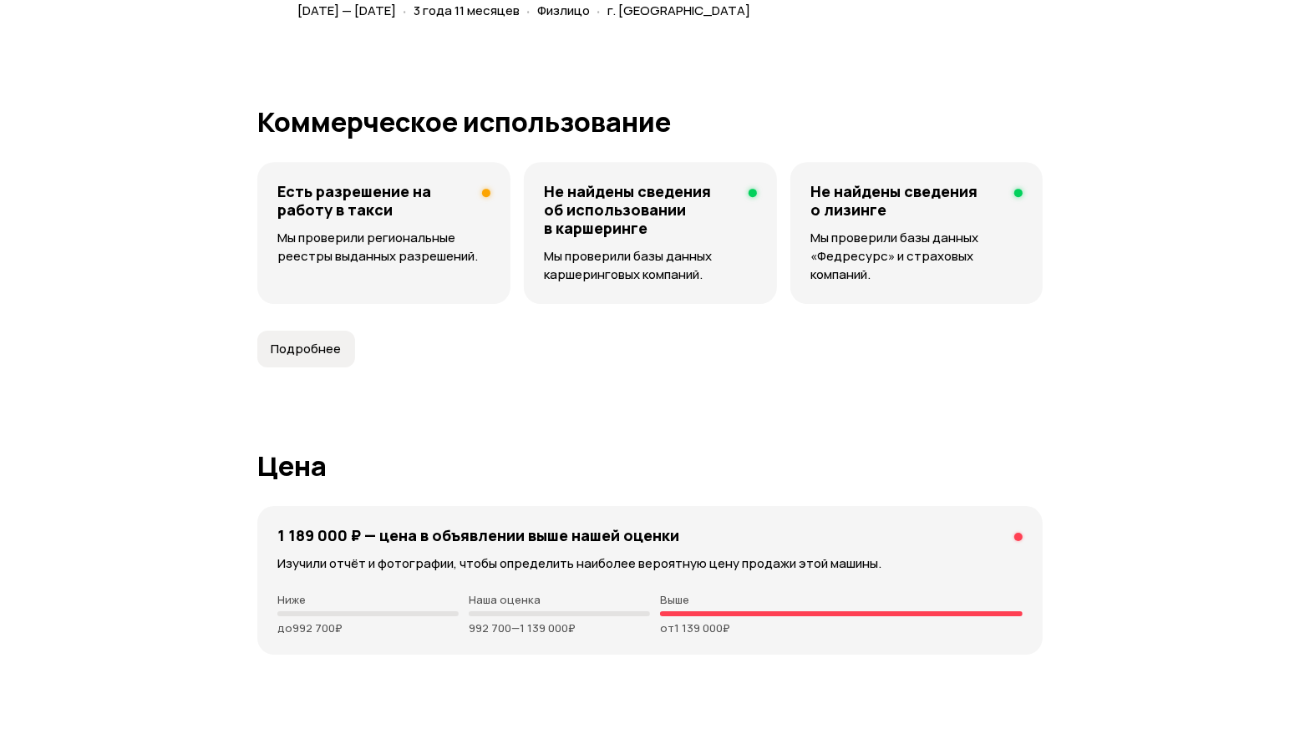
scroll to position [4295, 0]
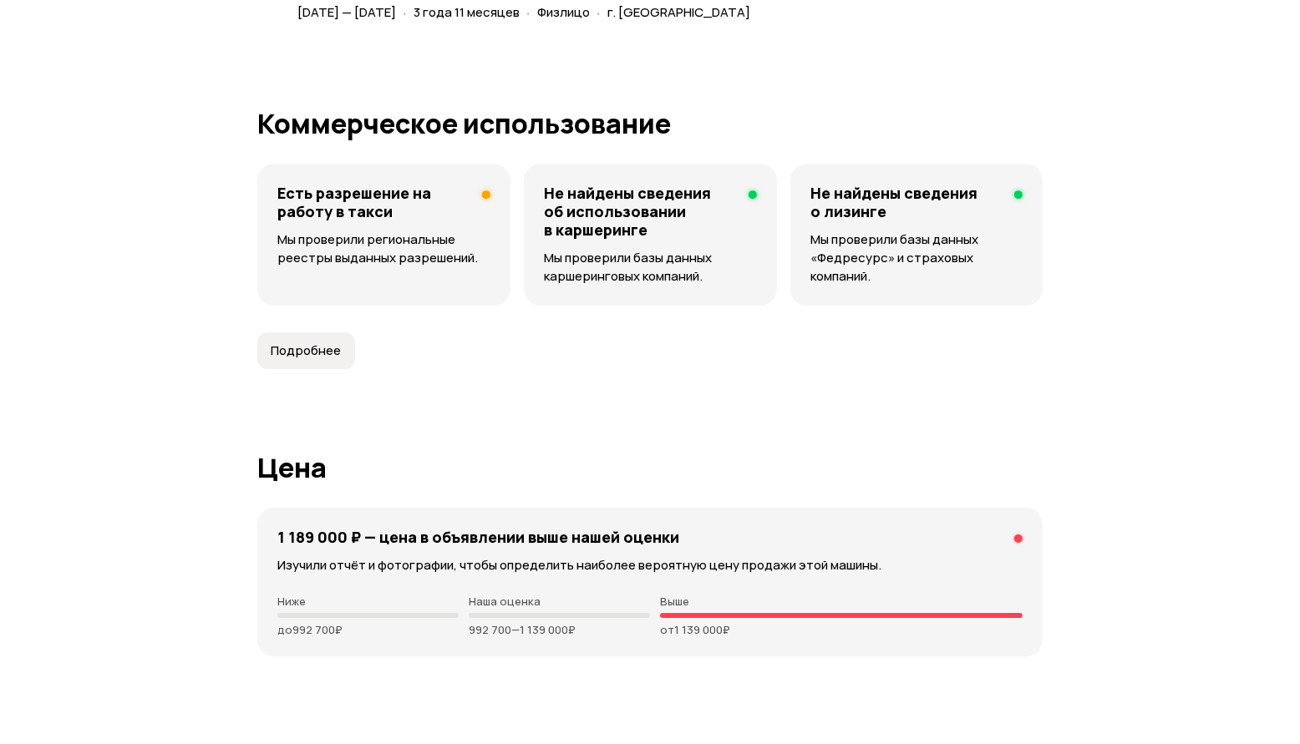
click at [471, 252] on p "Мы проверили региональные реестры выданных разрешений." at bounding box center [383, 249] width 213 height 37
click at [306, 349] on span "Подробнее" at bounding box center [306, 351] width 70 height 17
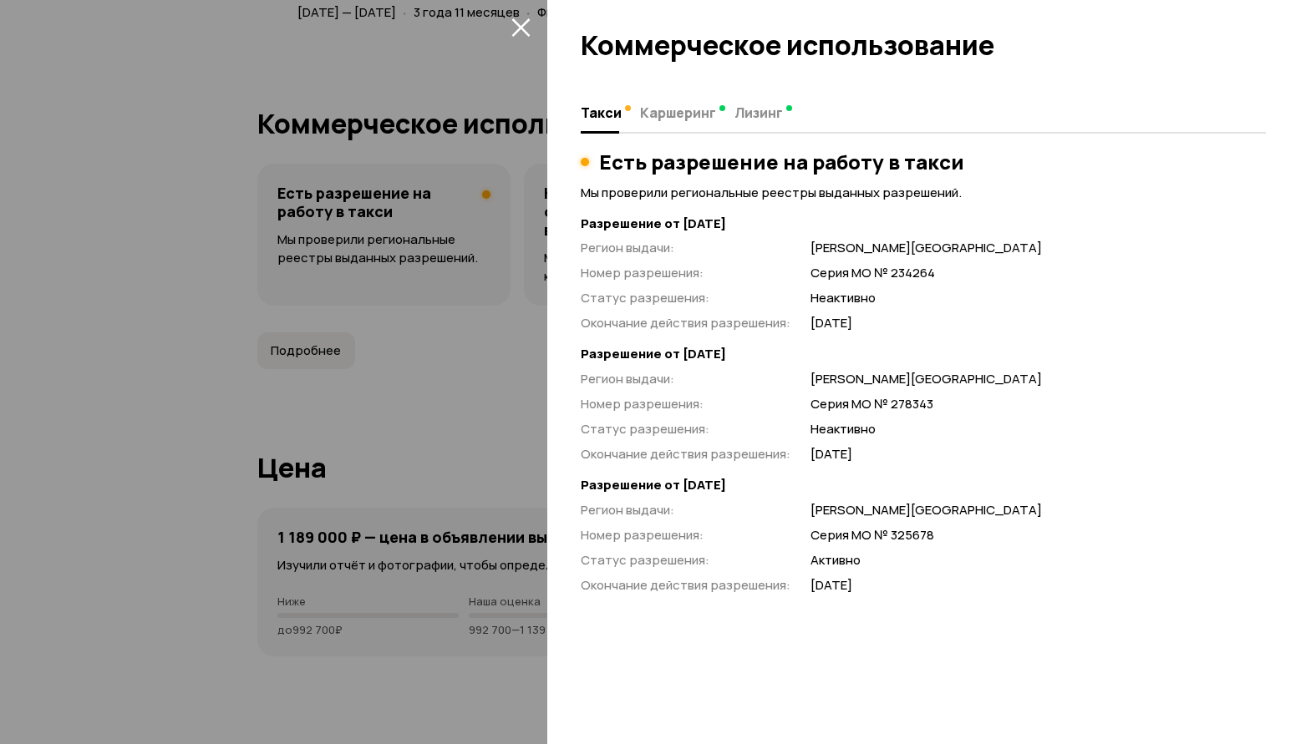
click at [385, 376] on div at bounding box center [658, 372] width 1316 height 744
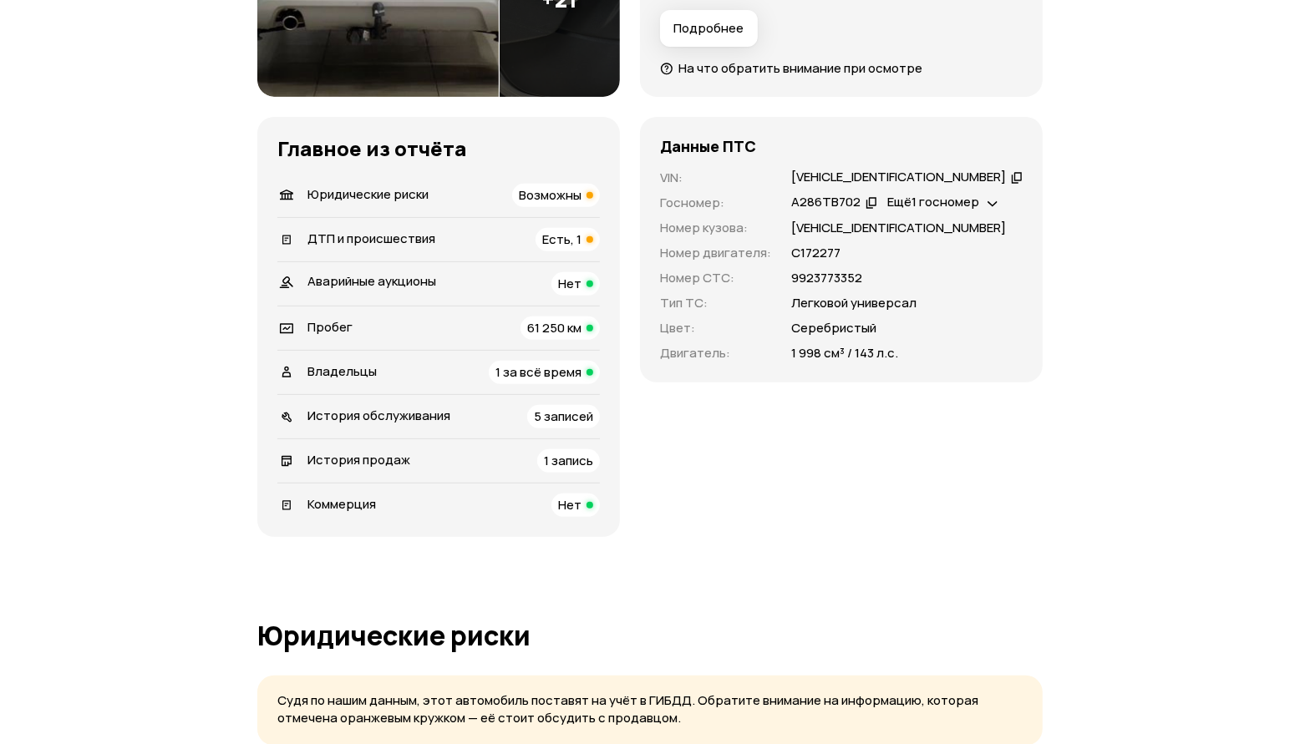
scroll to position [418, 0]
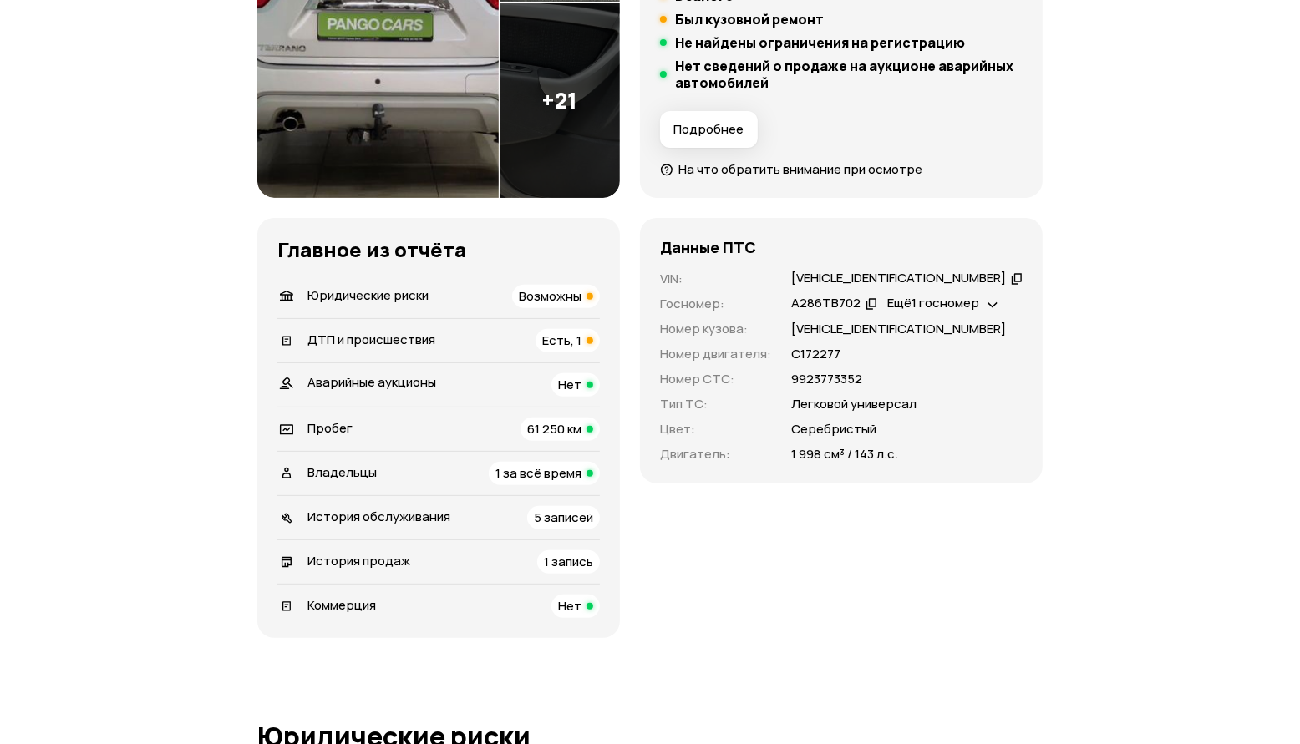
click at [368, 469] on span "Владельцы" at bounding box center [341, 473] width 69 height 18
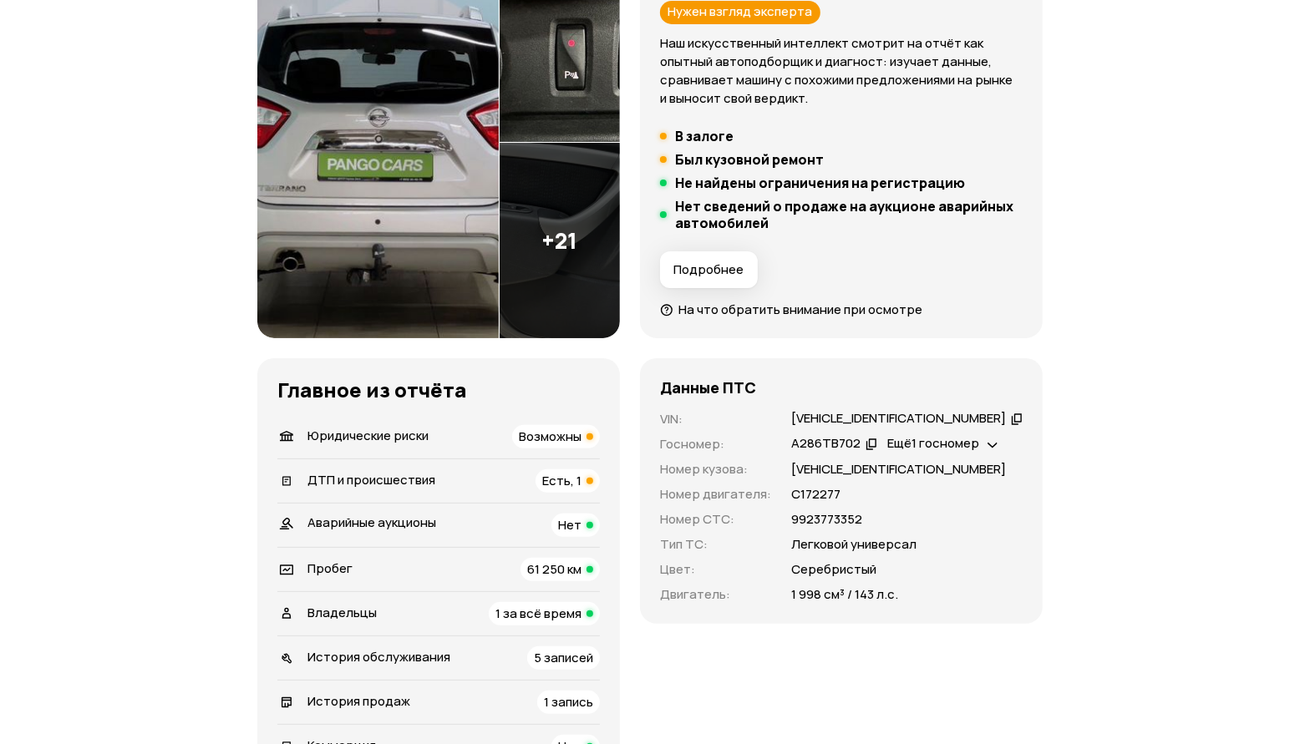
scroll to position [313, 0]
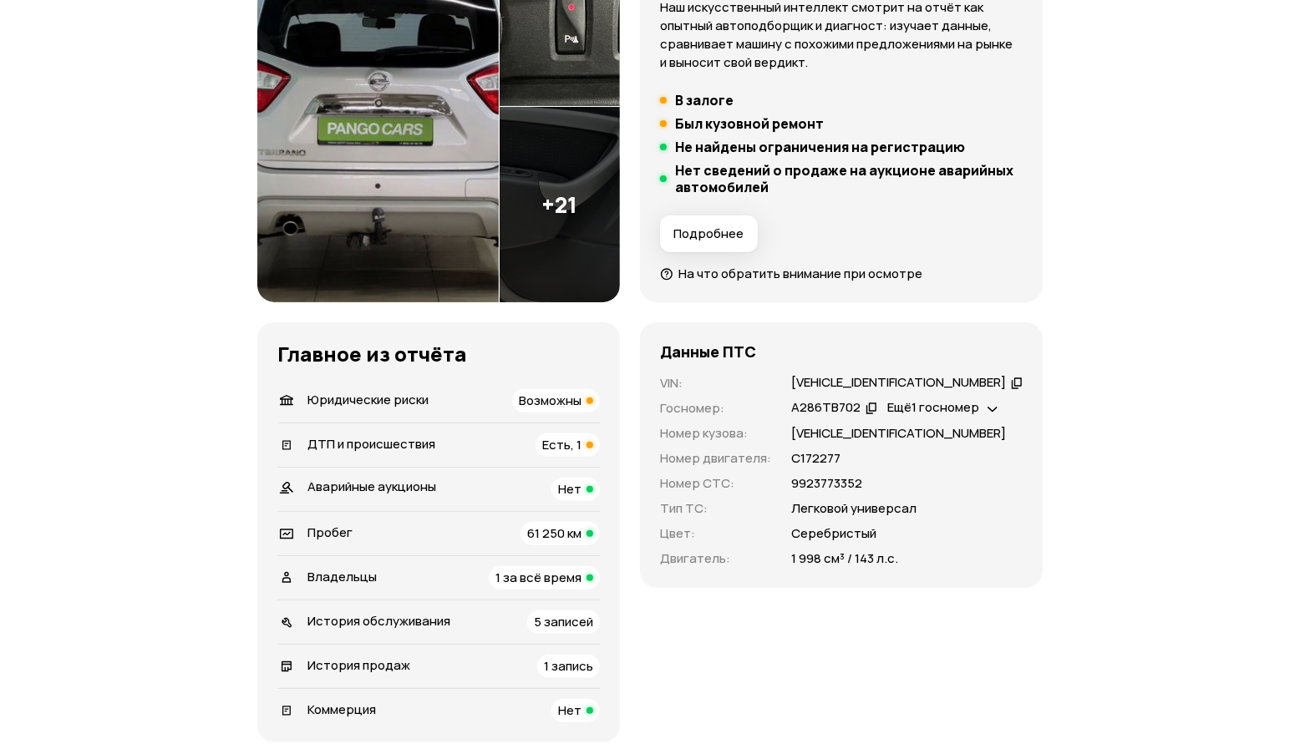
click at [384, 436] on span "ДТП и происшествия" at bounding box center [371, 444] width 128 height 18
click at [394, 444] on span "ДТП и происшествия" at bounding box center [371, 444] width 128 height 18
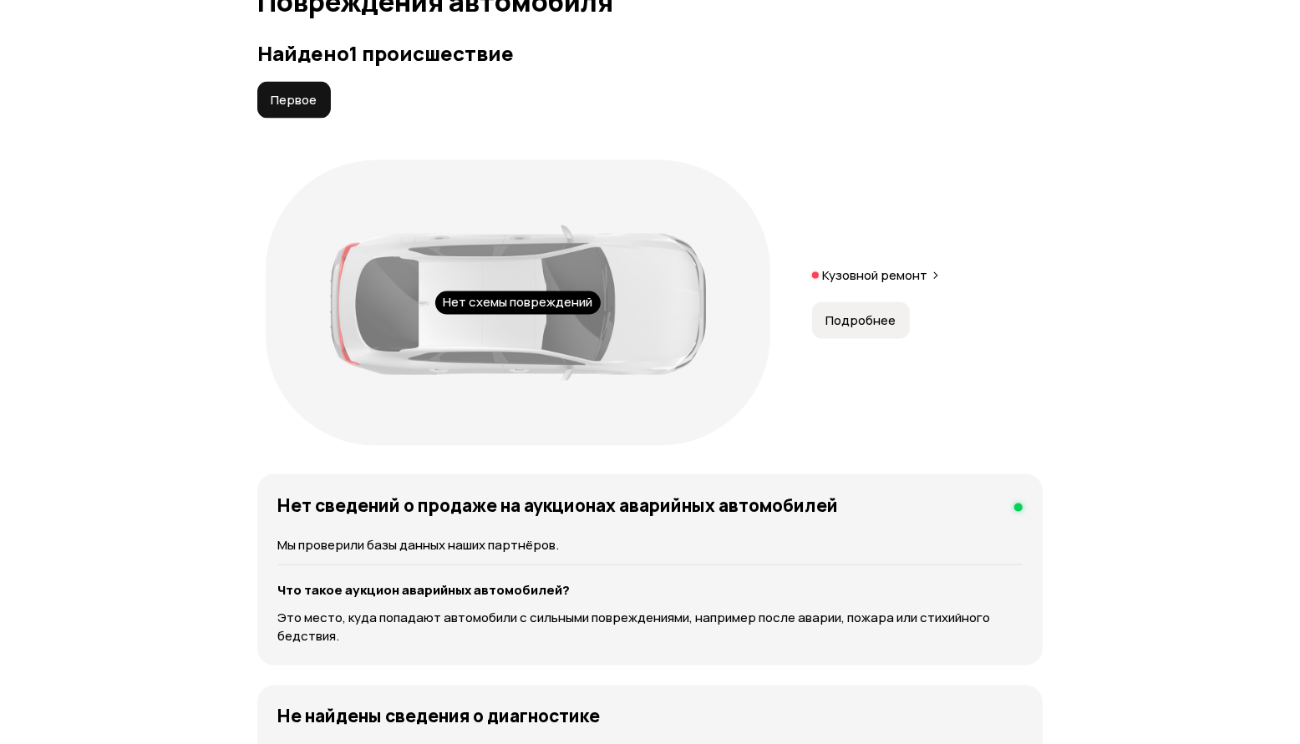
scroll to position [1921, 0]
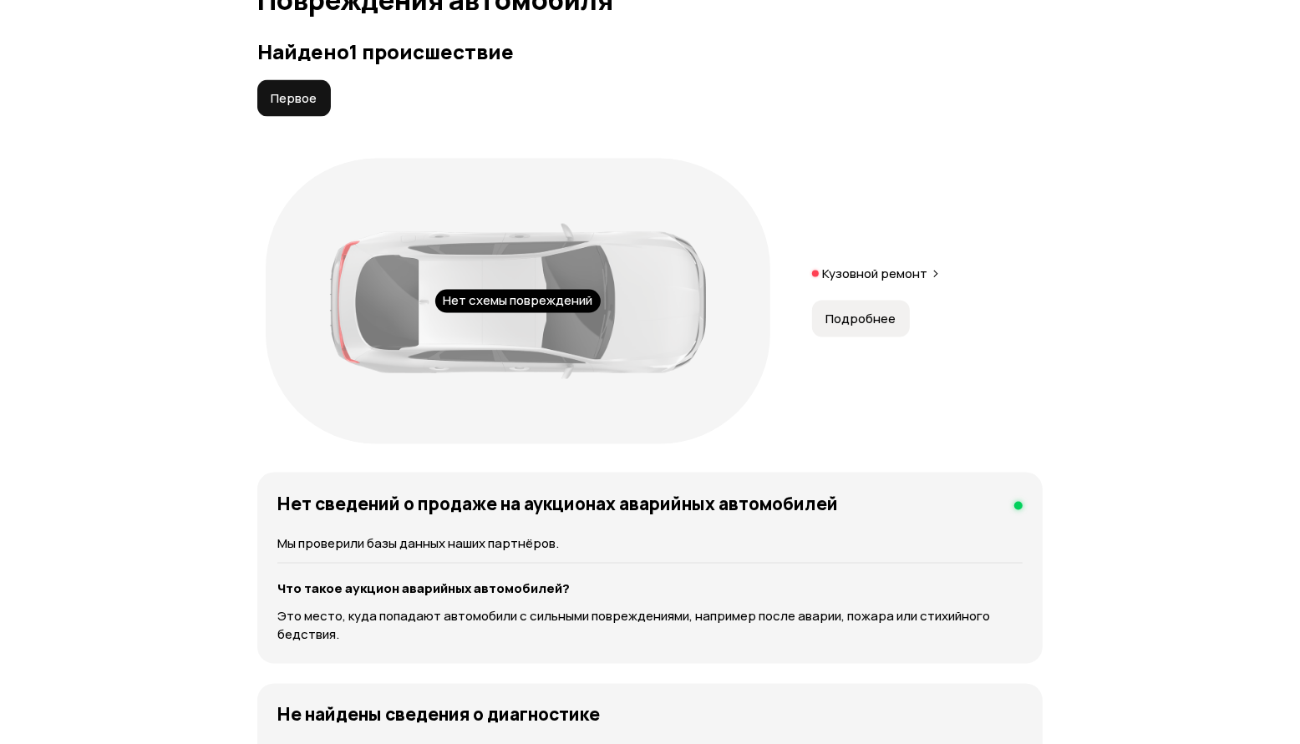
click at [875, 337] on button "Подробнее" at bounding box center [861, 319] width 98 height 37
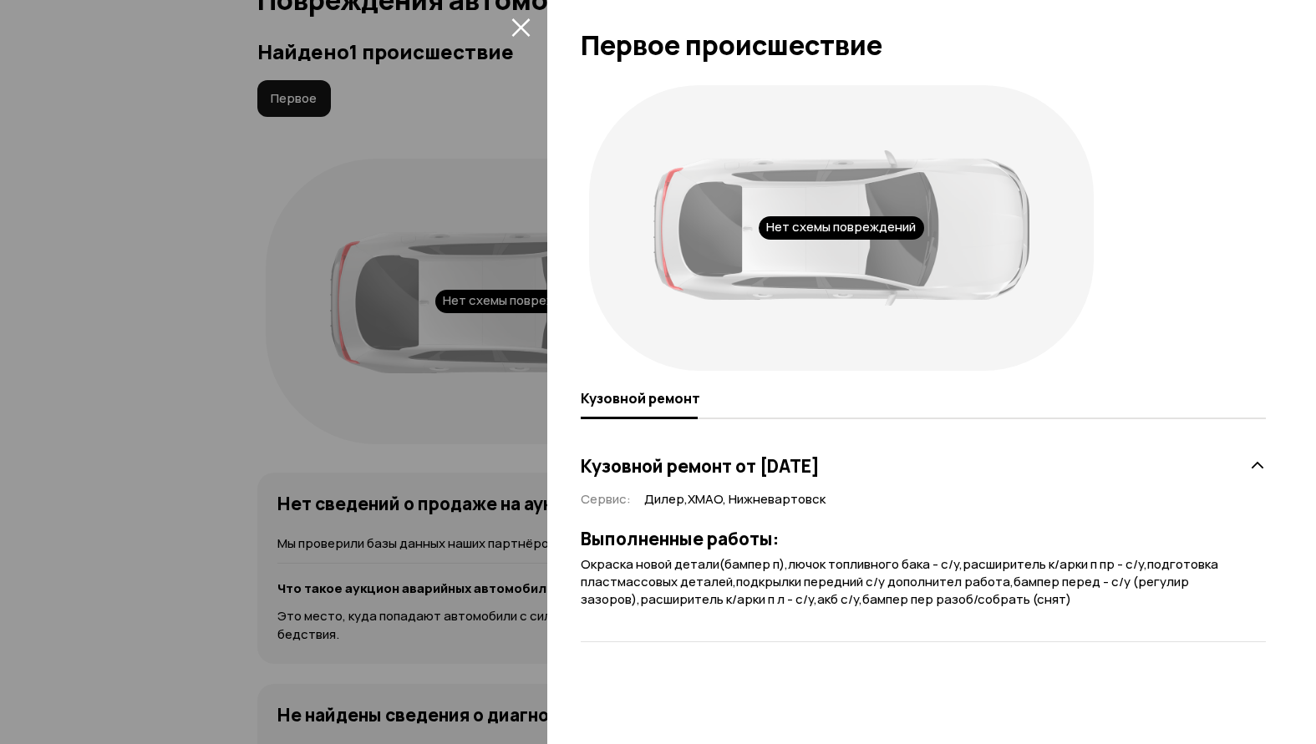
click at [116, 229] on div at bounding box center [658, 372] width 1316 height 744
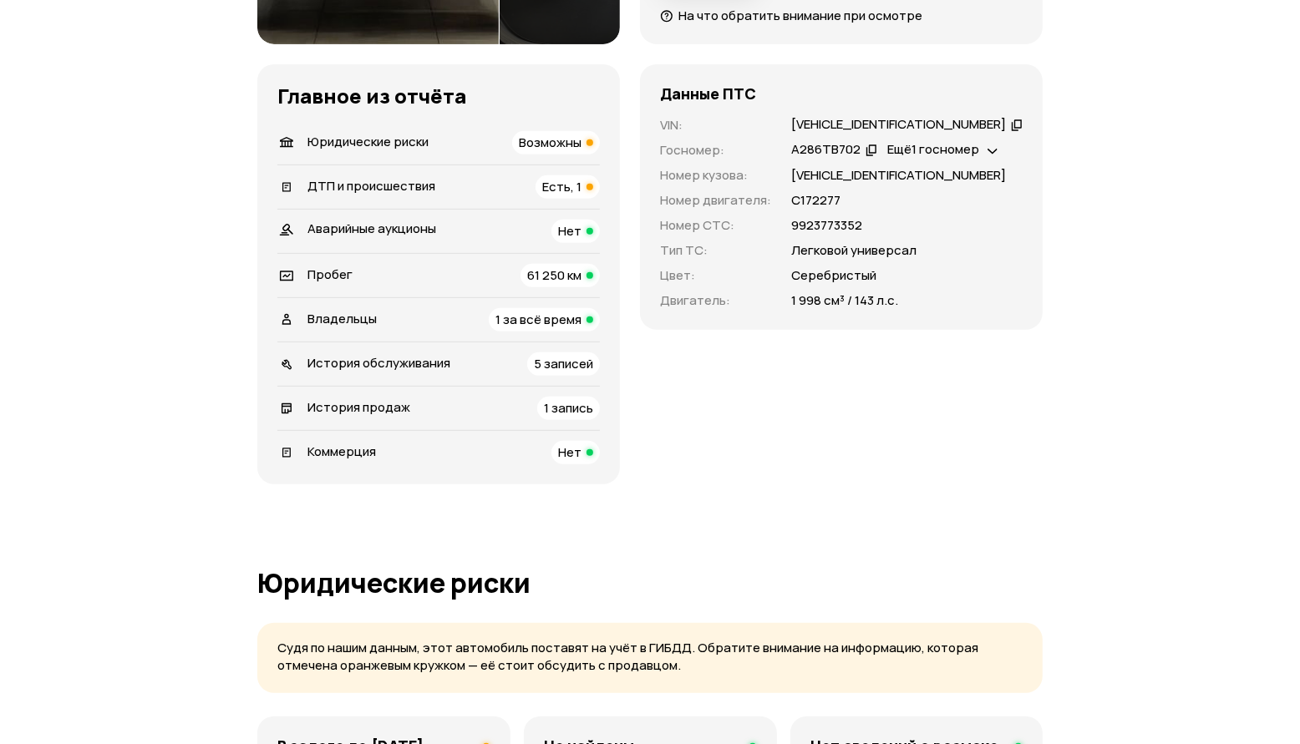
scroll to position [564, 0]
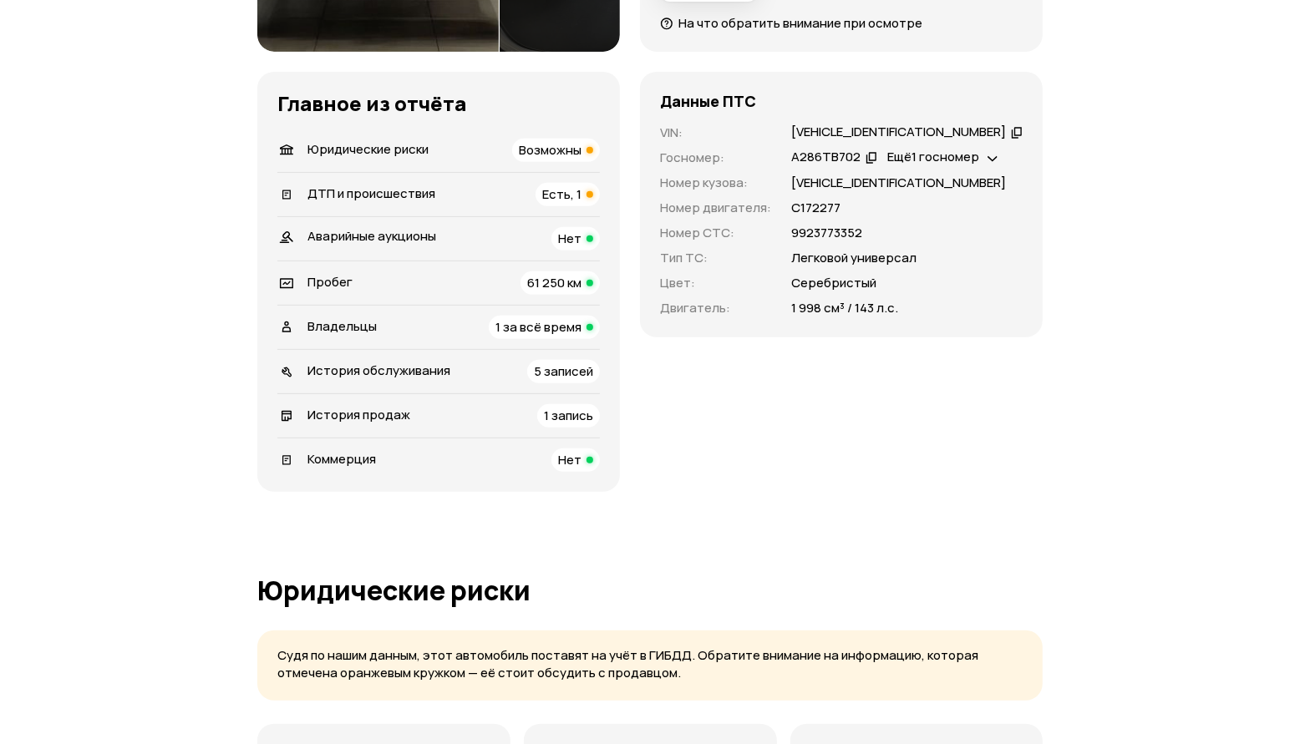
click at [388, 285] on div "Пробег 61 250 км" at bounding box center [438, 283] width 322 height 23
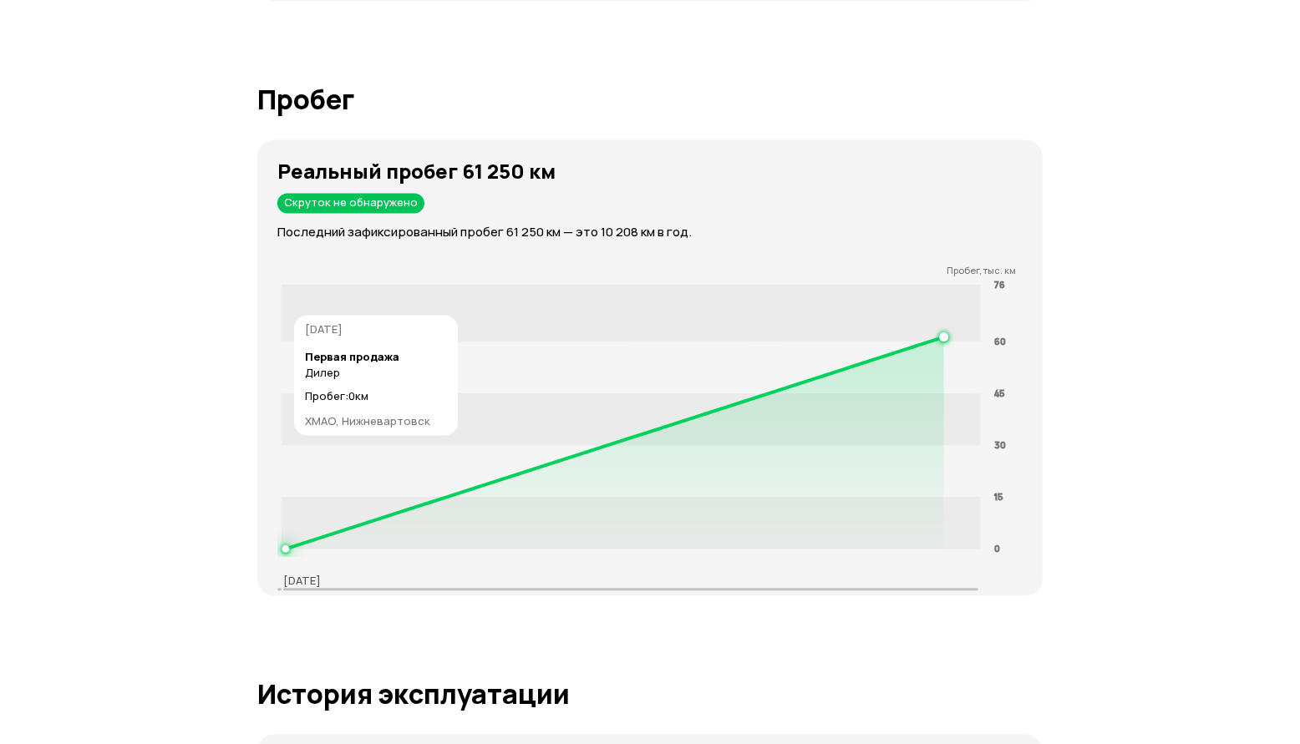
scroll to position [2805, 0]
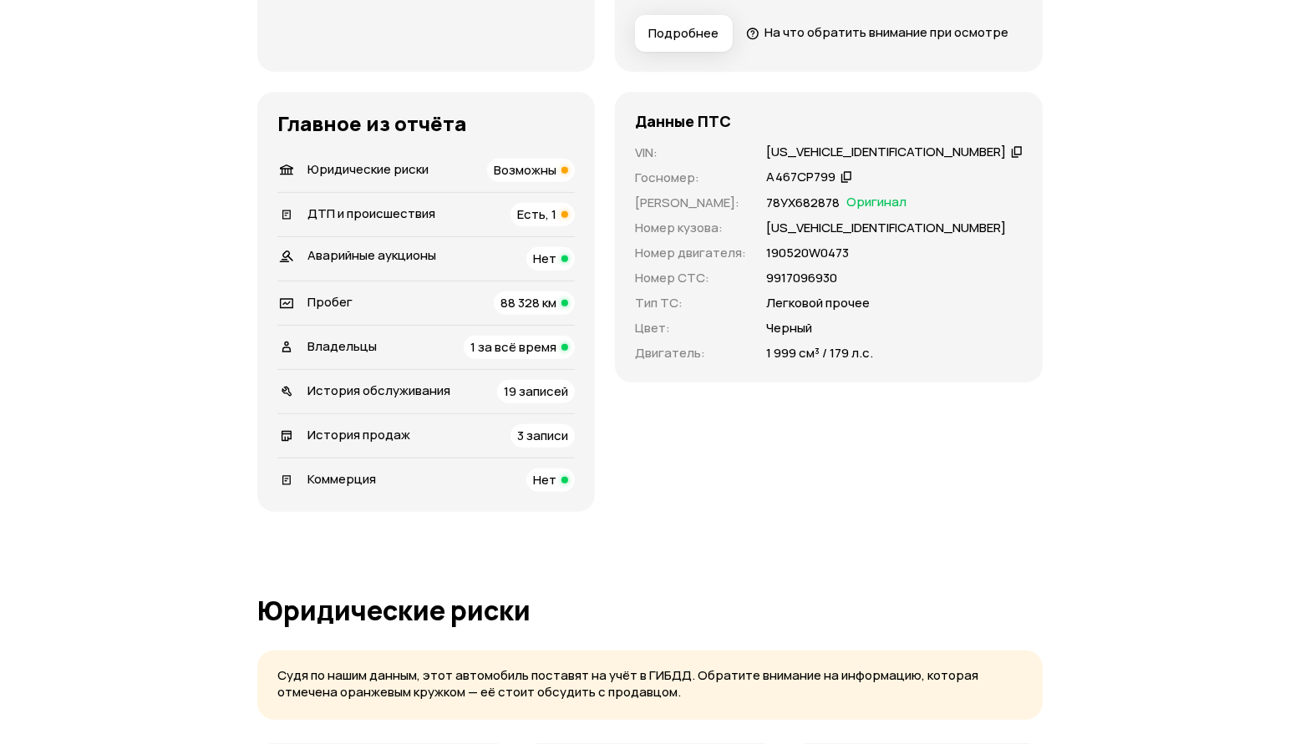
scroll to position [522, 0]
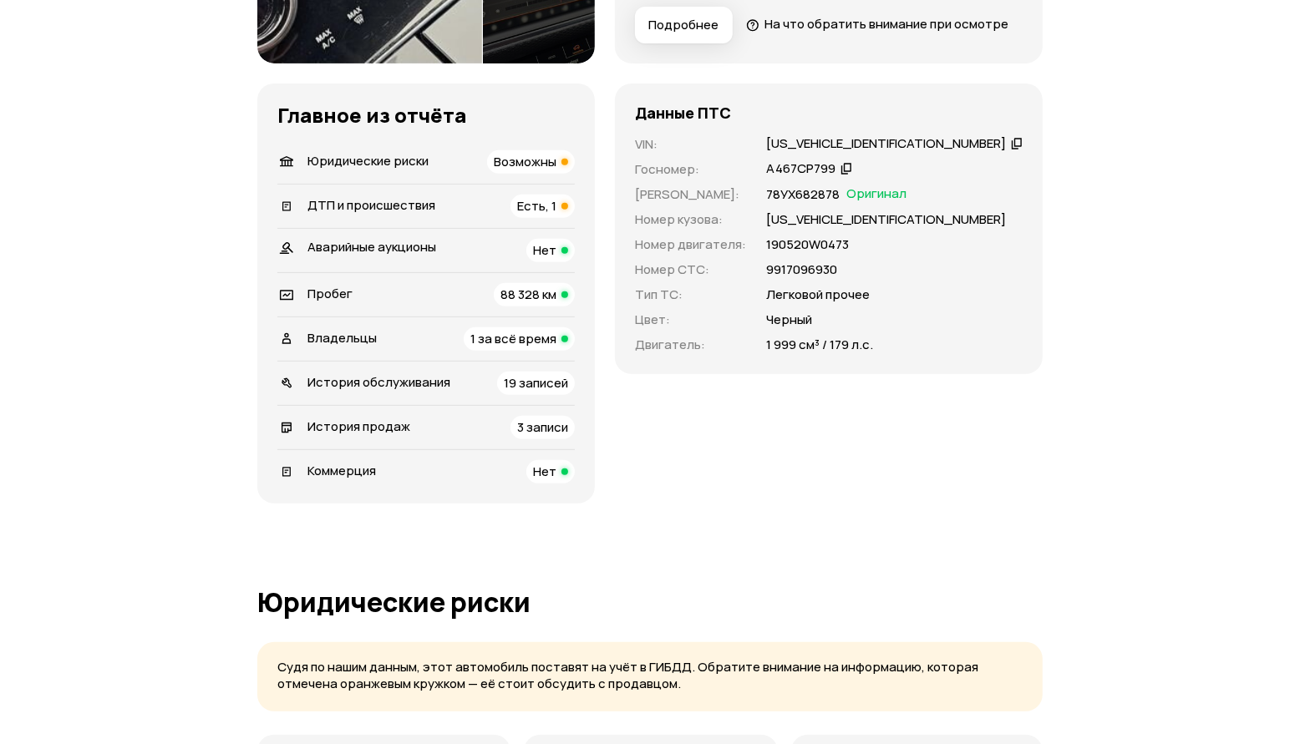
click at [349, 347] on span "Владельцы" at bounding box center [341, 338] width 69 height 18
click at [394, 214] on span "ДТП и происшествия" at bounding box center [371, 205] width 128 height 18
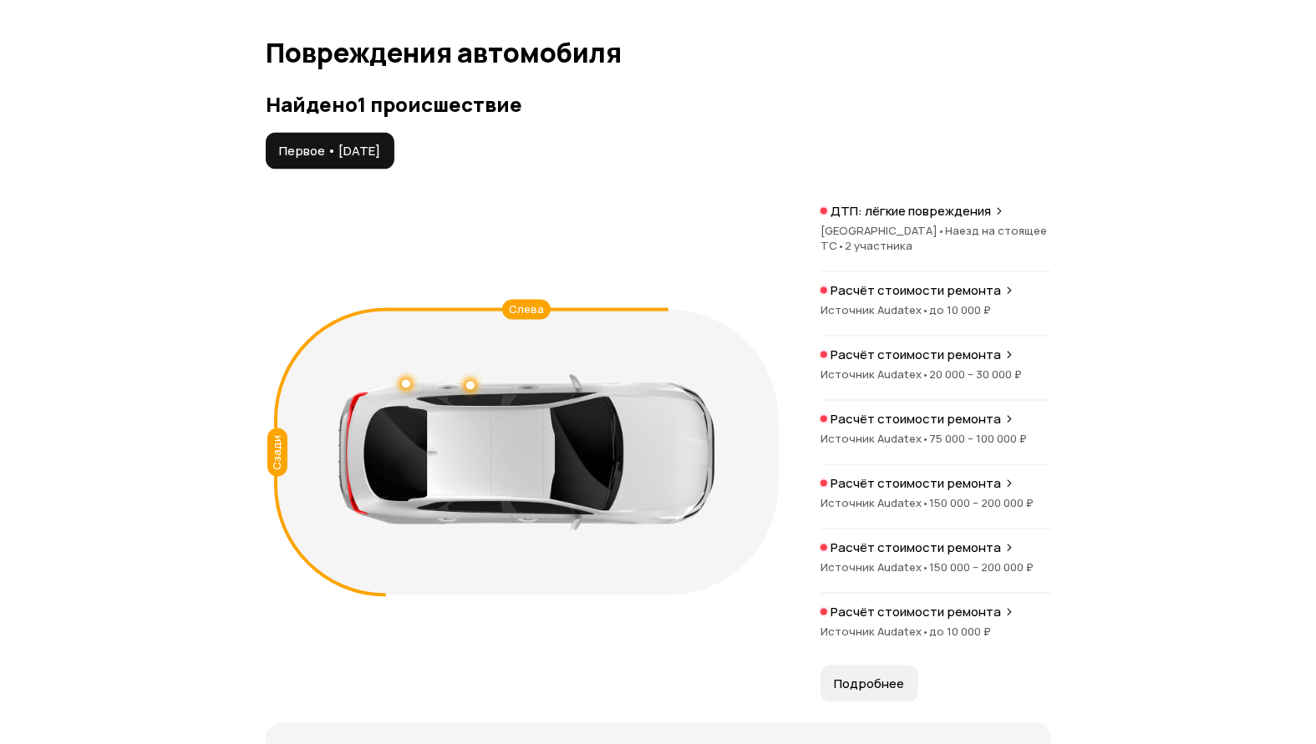
scroll to position [1957, 0]
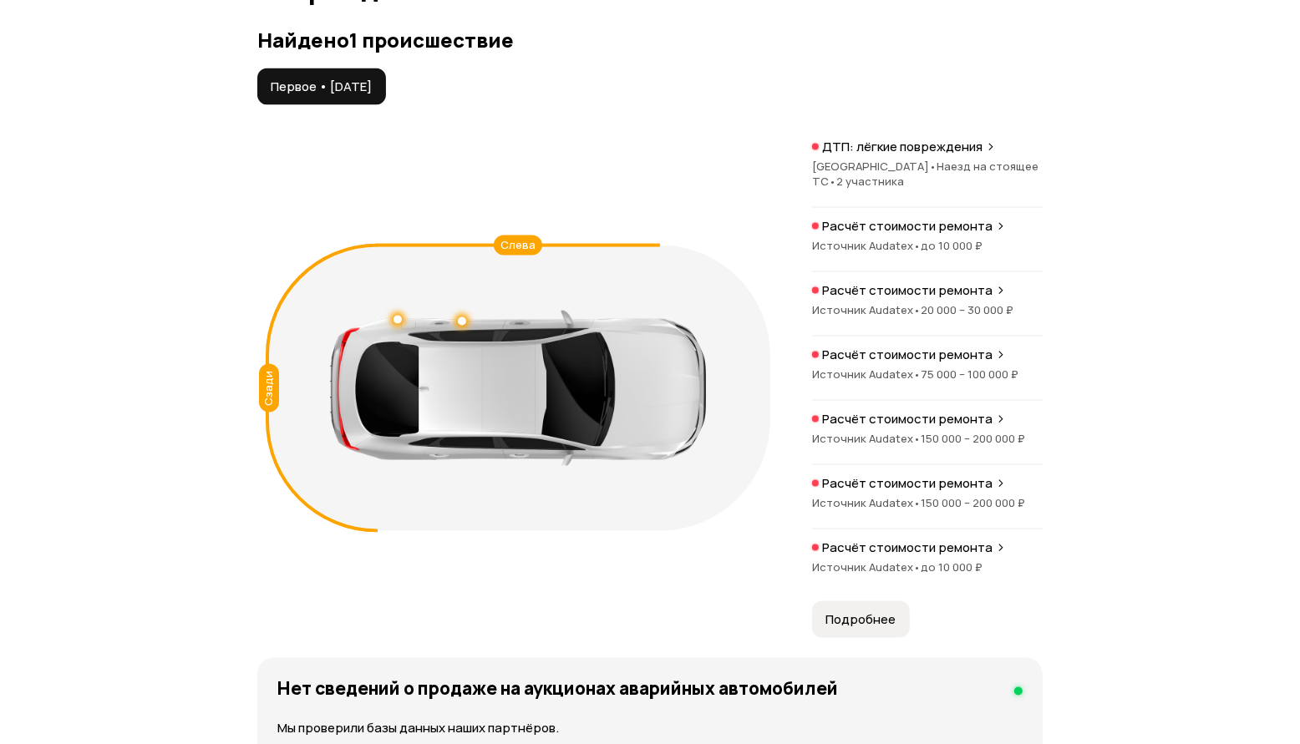
click at [892, 185] on div "ДТП: лёгкие повреждения Москва • Наезд на стоящее ТС • 2 участника" at bounding box center [927, 173] width 231 height 69
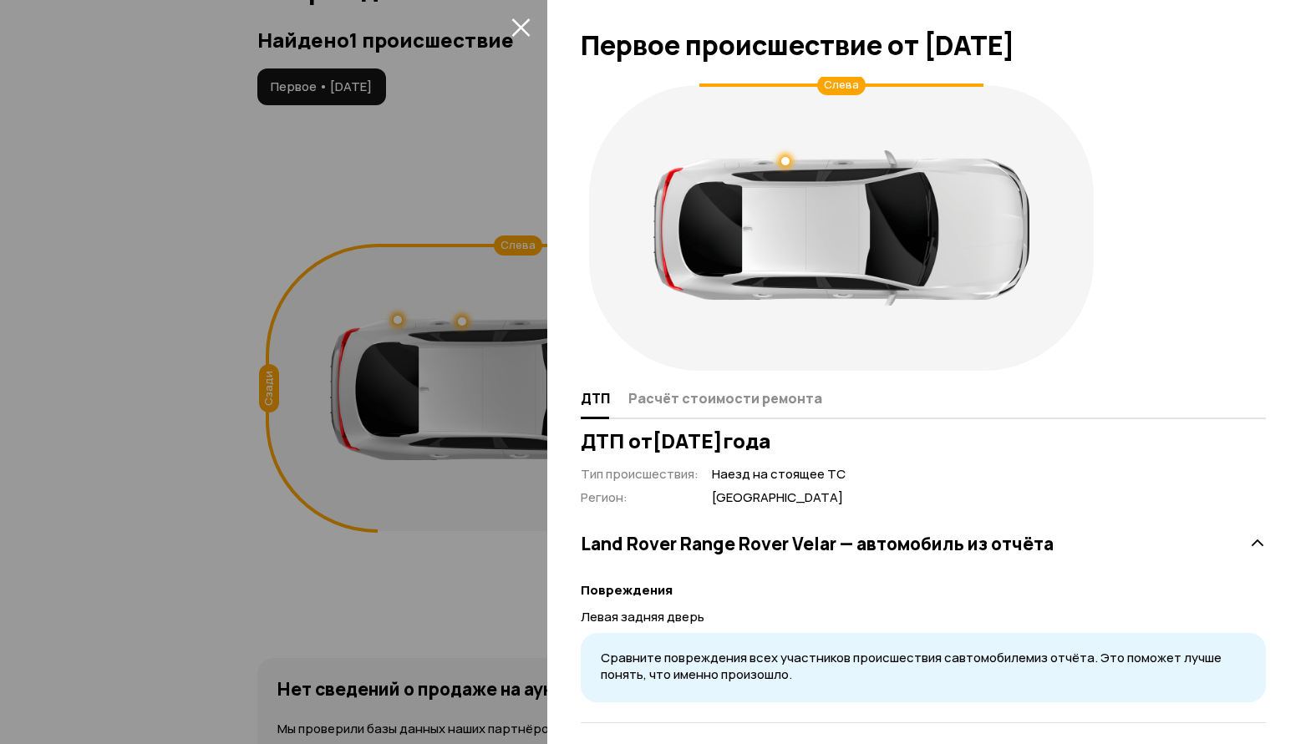
click at [218, 185] on div at bounding box center [658, 372] width 1316 height 744
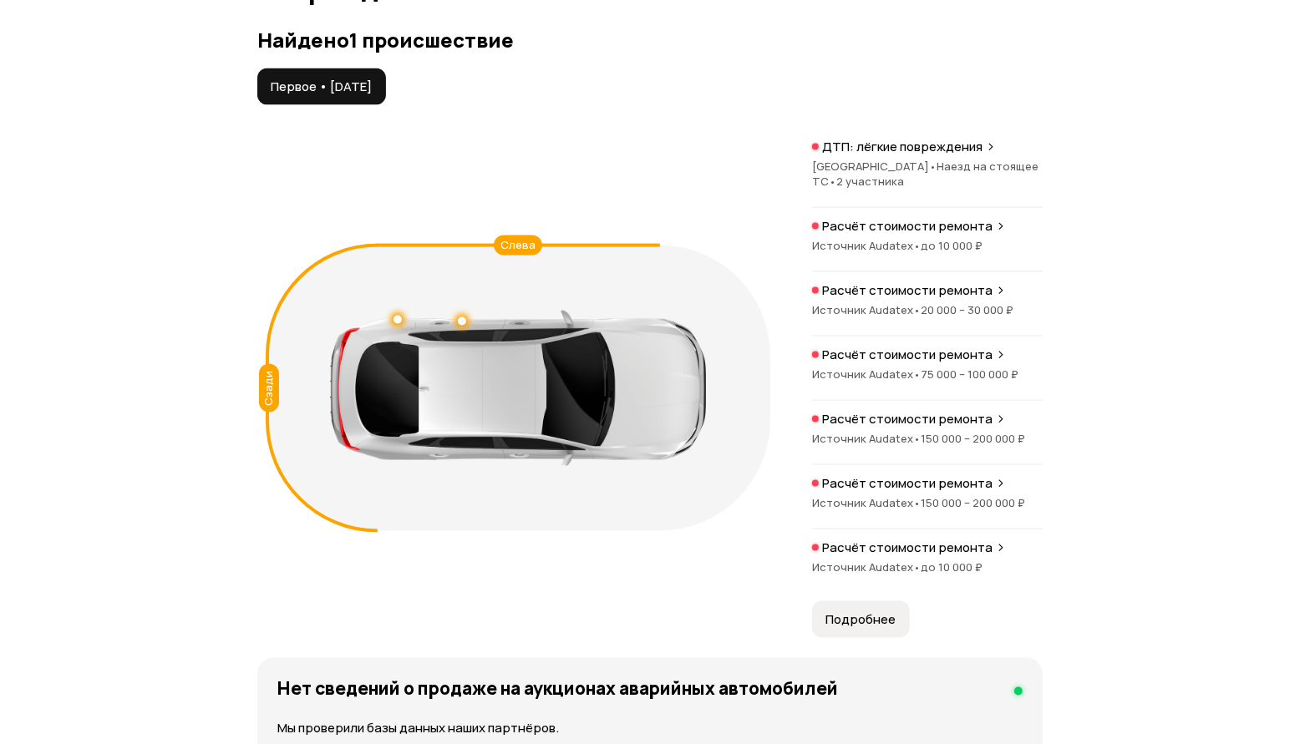
click at [957, 189] on span "Наезд на стоящее ТС •" at bounding box center [925, 174] width 226 height 30
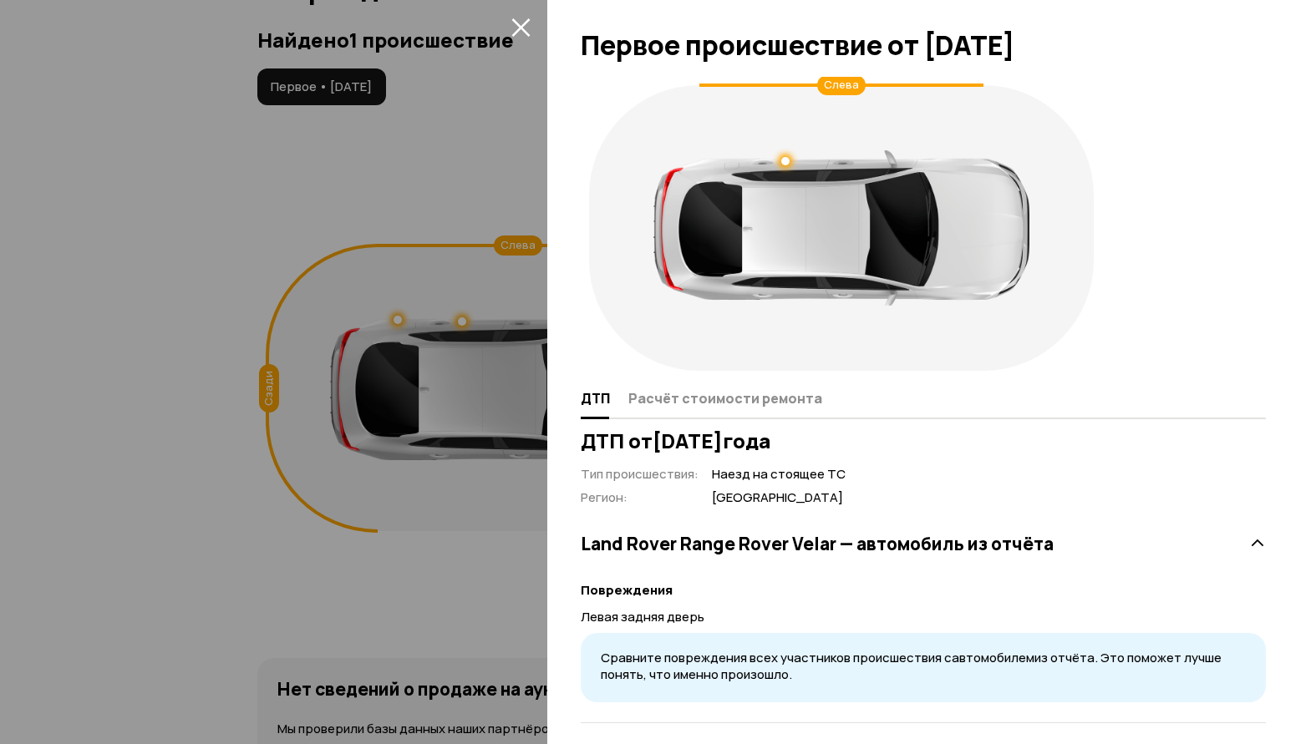
click at [182, 193] on div at bounding box center [658, 372] width 1316 height 744
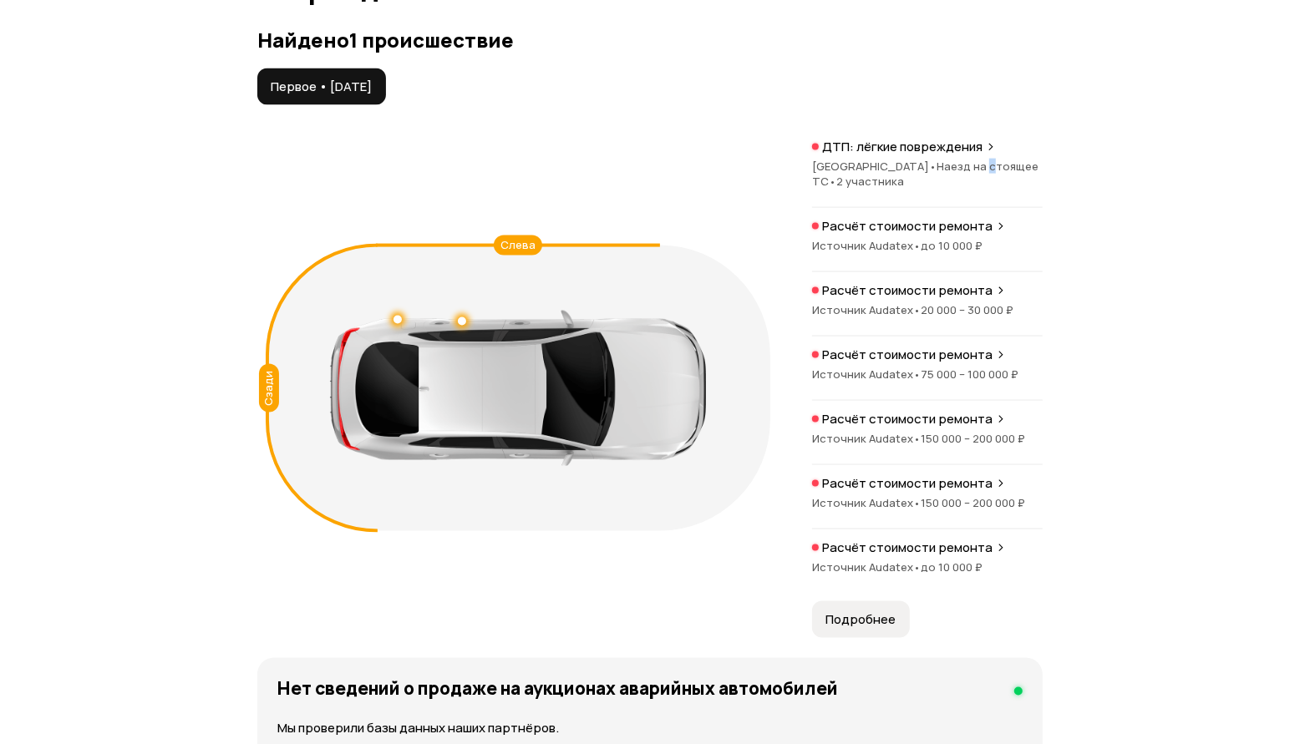
click at [912, 189] on span "Наезд на стоящее ТС •" at bounding box center [925, 174] width 226 height 30
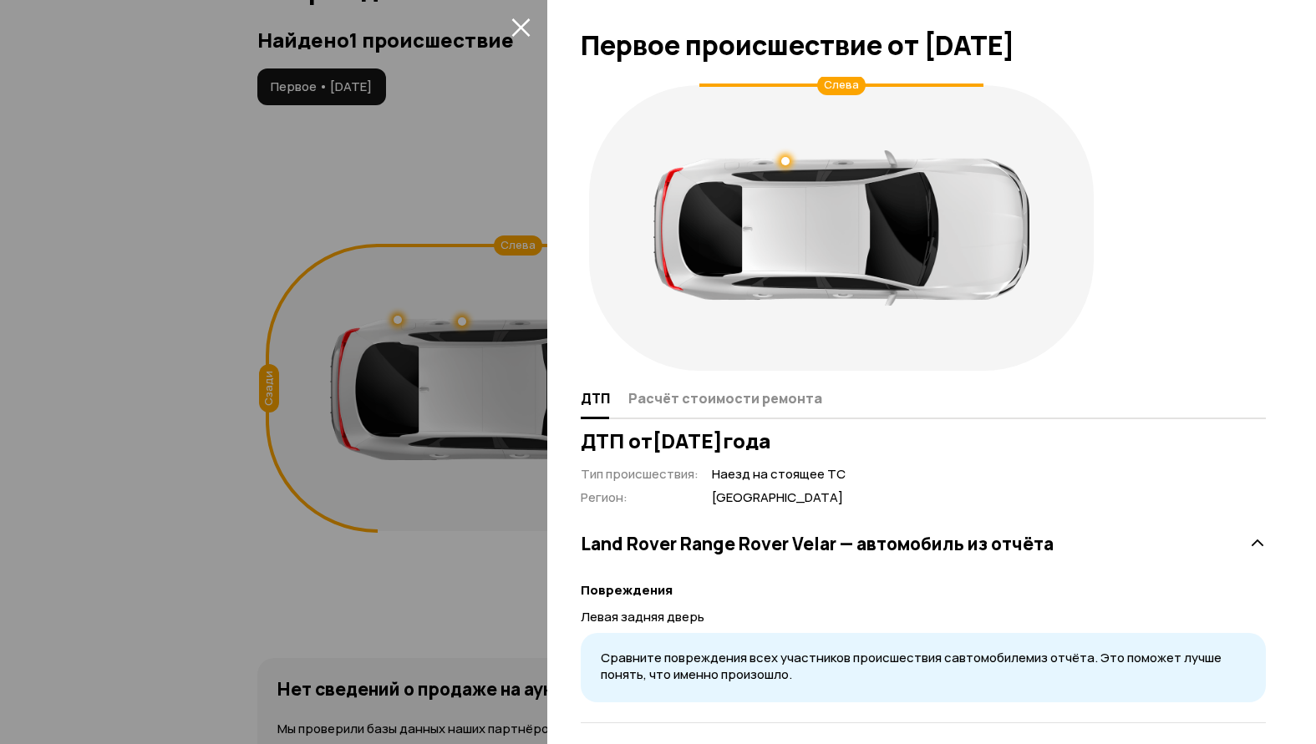
click at [399, 281] on div at bounding box center [658, 372] width 1316 height 744
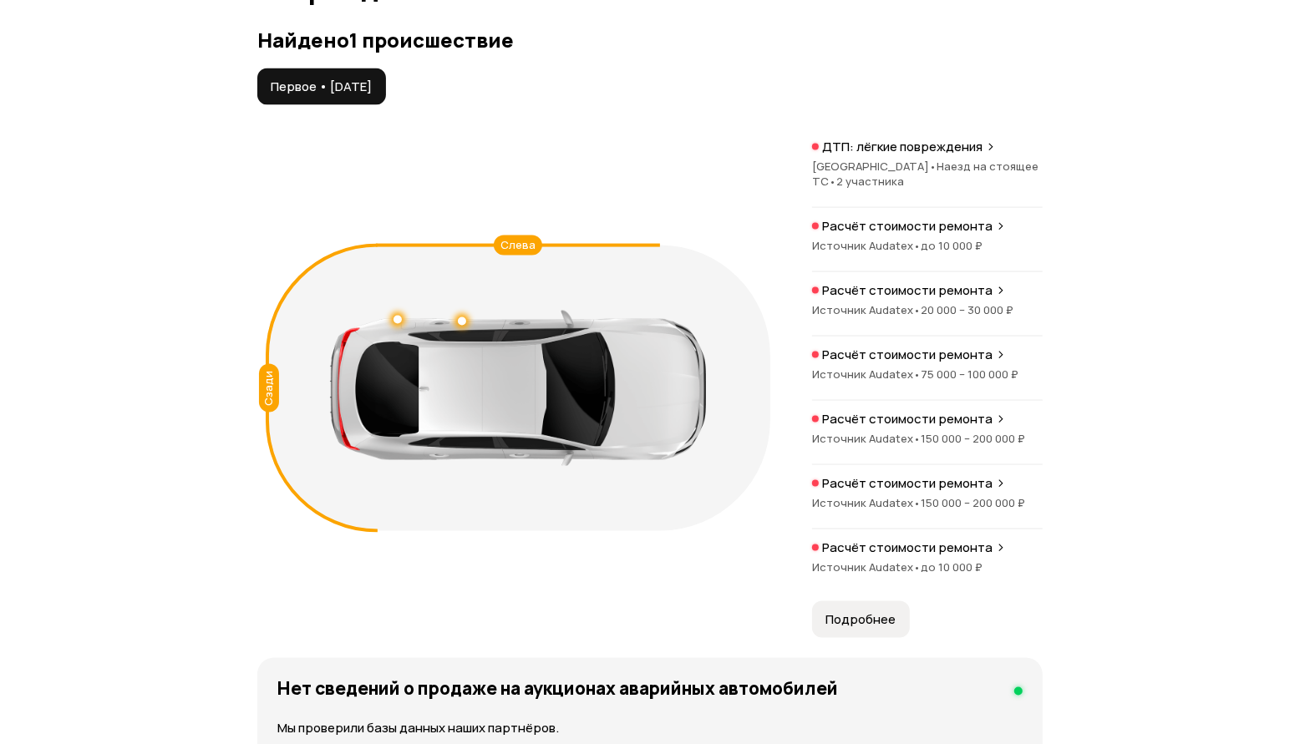
click at [962, 446] on span "150 000 – 200 000 ₽" at bounding box center [973, 438] width 104 height 15
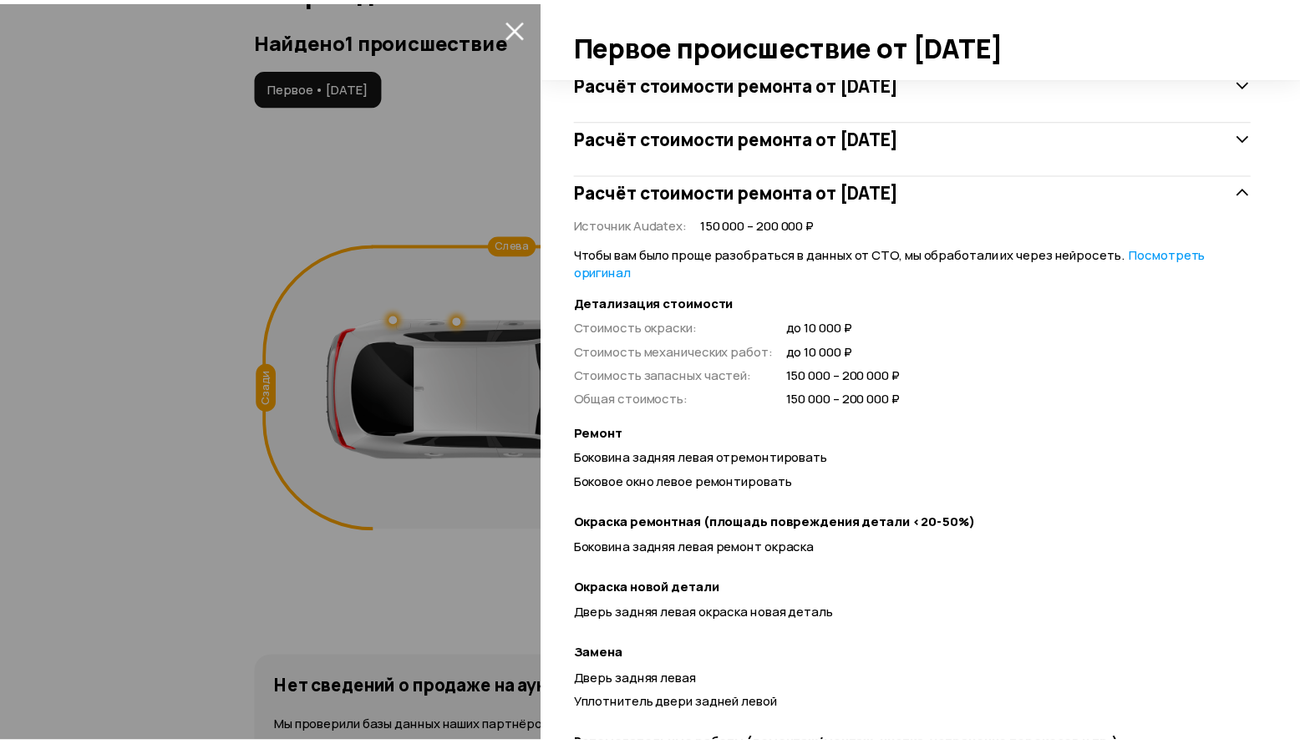
scroll to position [731, 0]
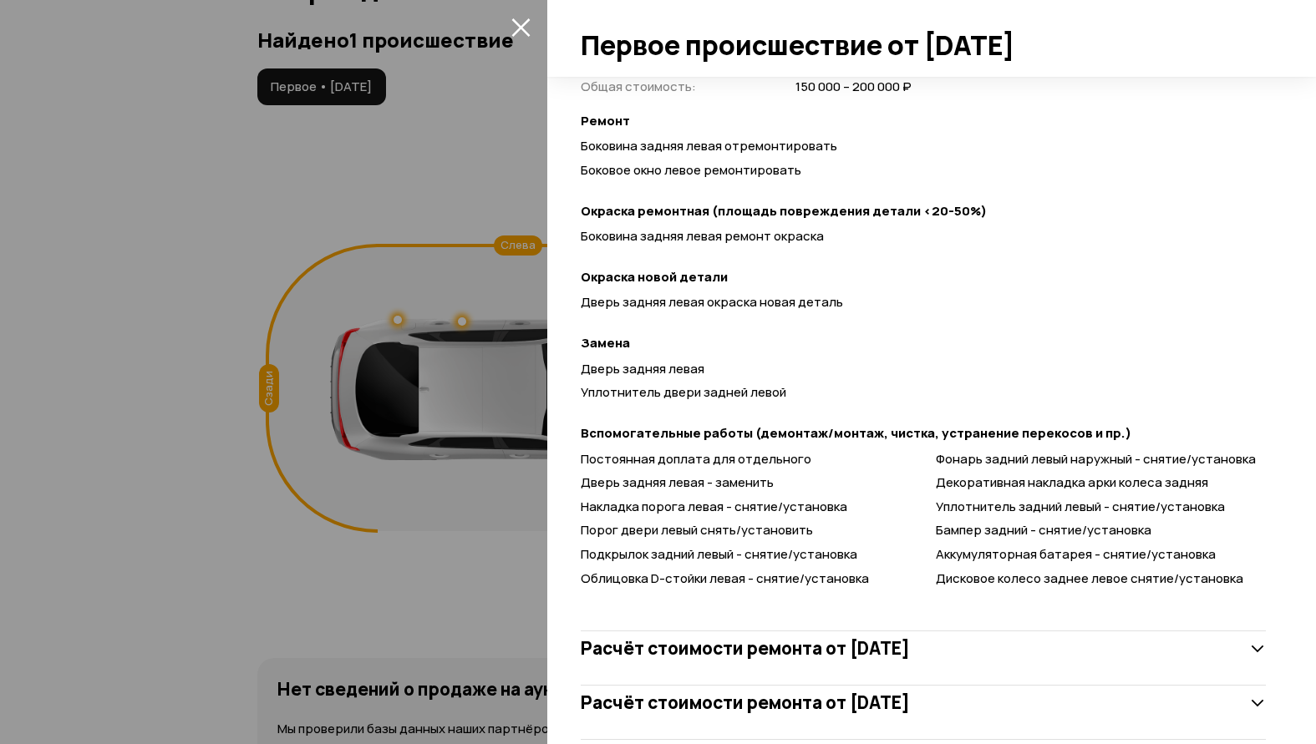
click at [253, 300] on div at bounding box center [658, 372] width 1316 height 744
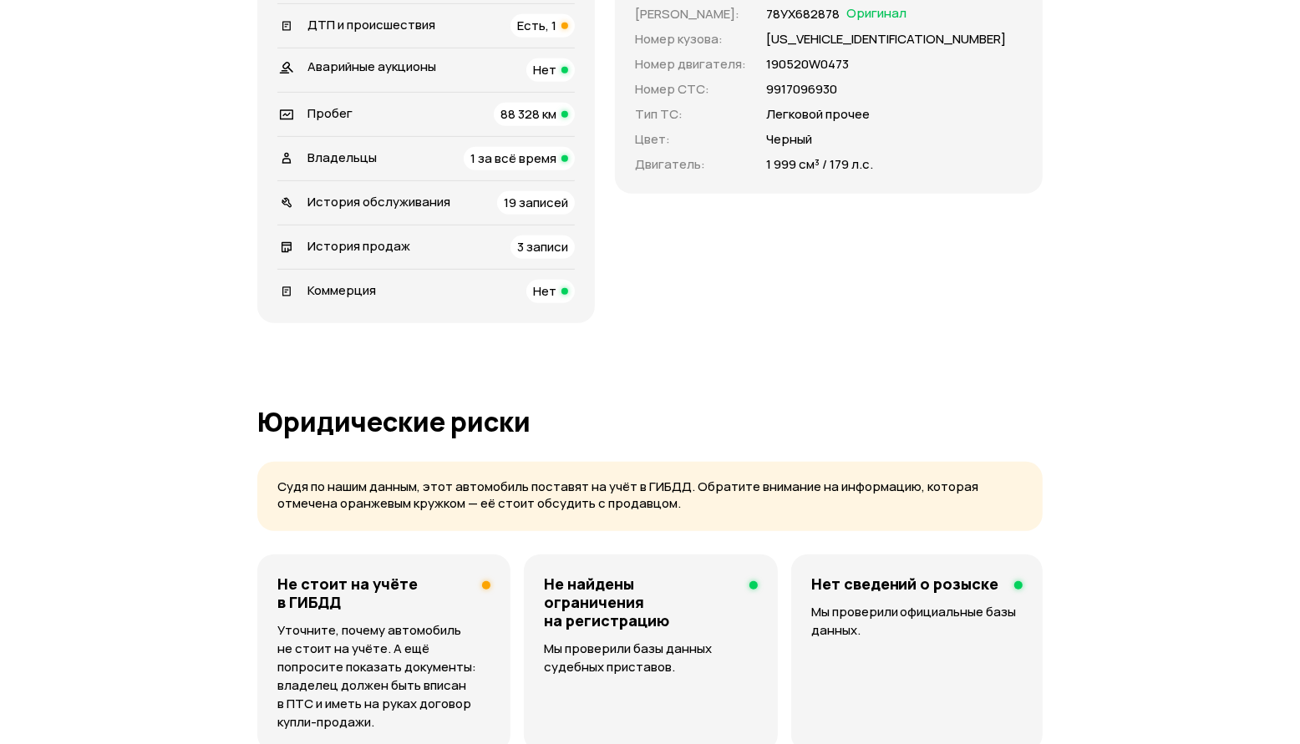
scroll to position [600, 0]
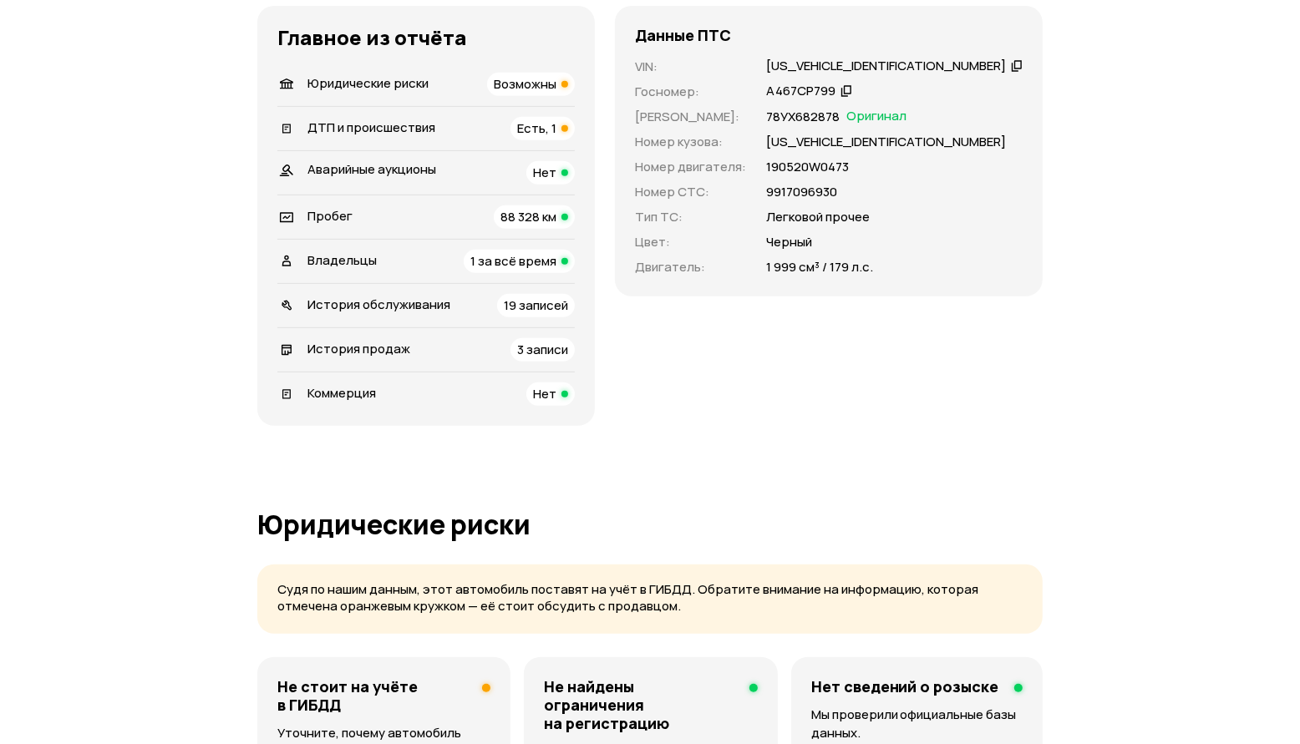
click at [353, 226] on div "Пробег" at bounding box center [315, 217] width 87 height 18
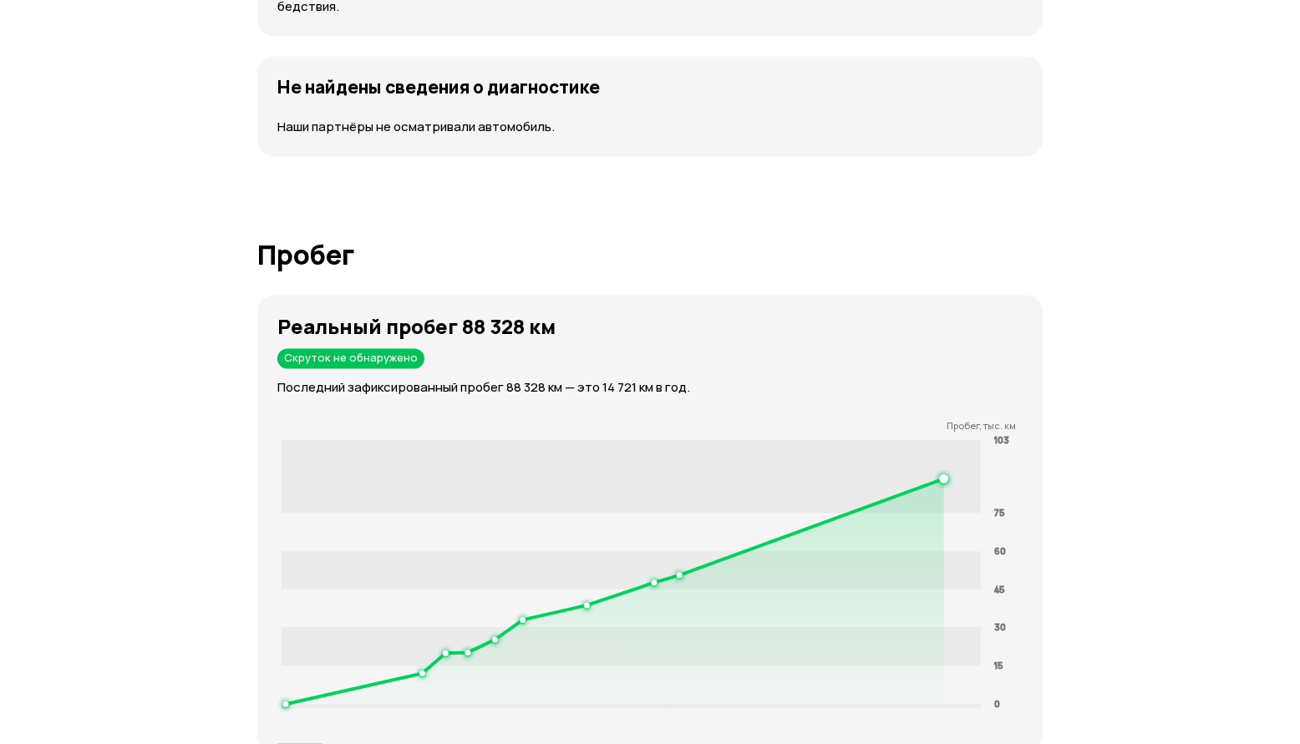
scroll to position [3037, 0]
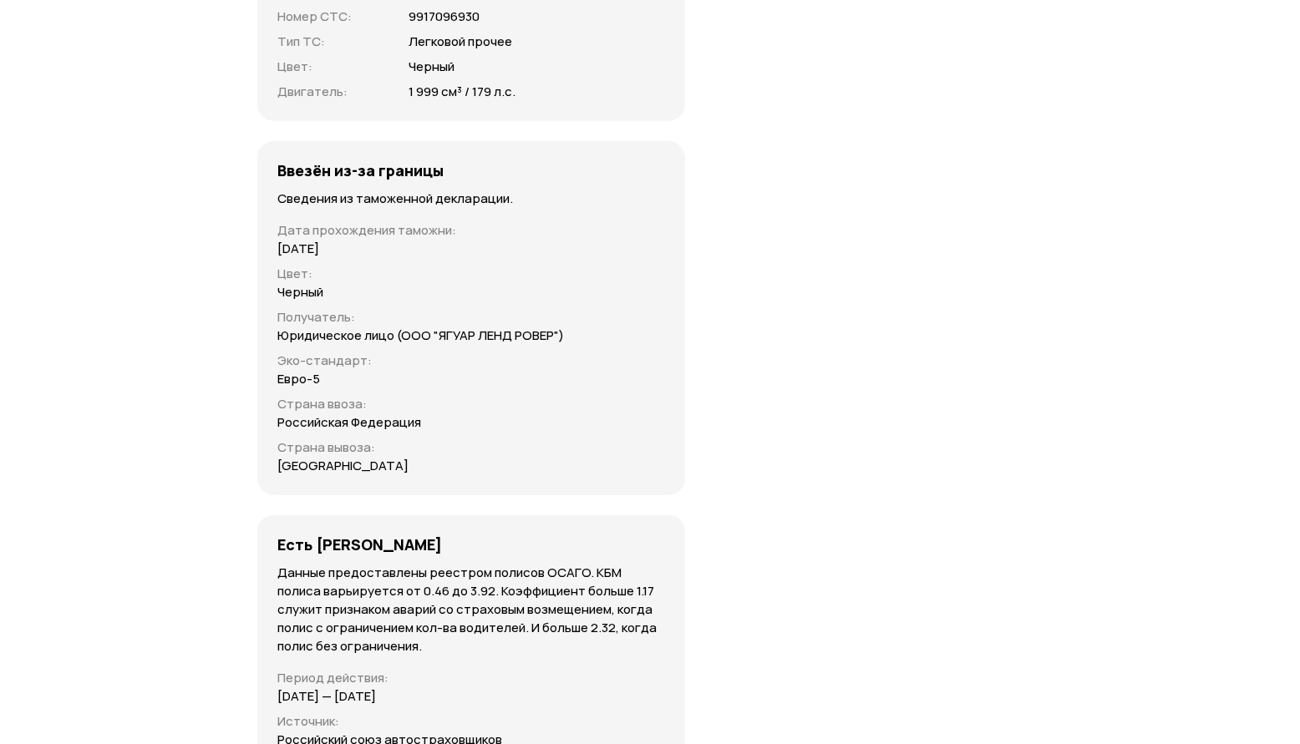
scroll to position [5952, 0]
drag, startPoint x: 310, startPoint y: 302, endPoint x: 594, endPoint y: 305, distance: 284.1
click at [594, 305] on div "Ввезён из-за границы Сведения из таможенной декларации. Дата прохождения таможн…" at bounding box center [471, 318] width 428 height 354
click at [590, 327] on div "Юридическое лицо (ООО "ЯГУАР ЛЕНД РОВЕР")" at bounding box center [471, 336] width 388 height 18
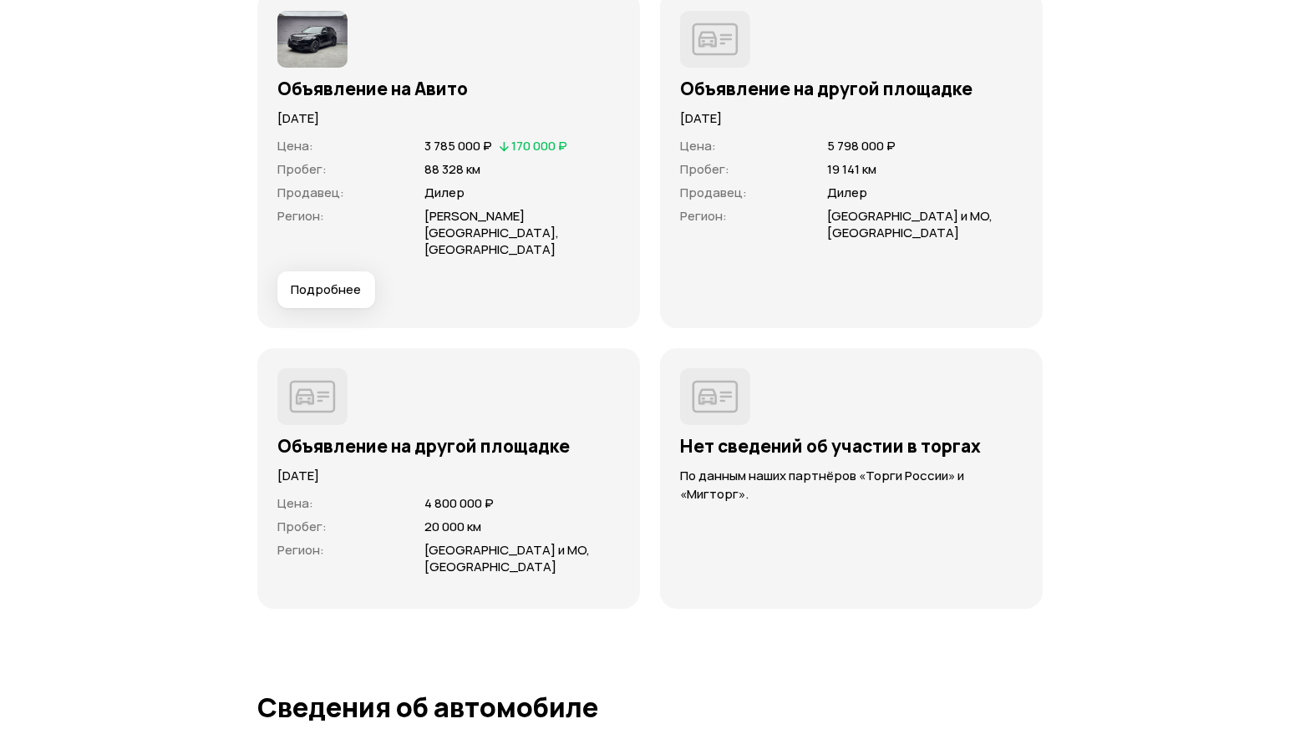
scroll to position [4775, 0]
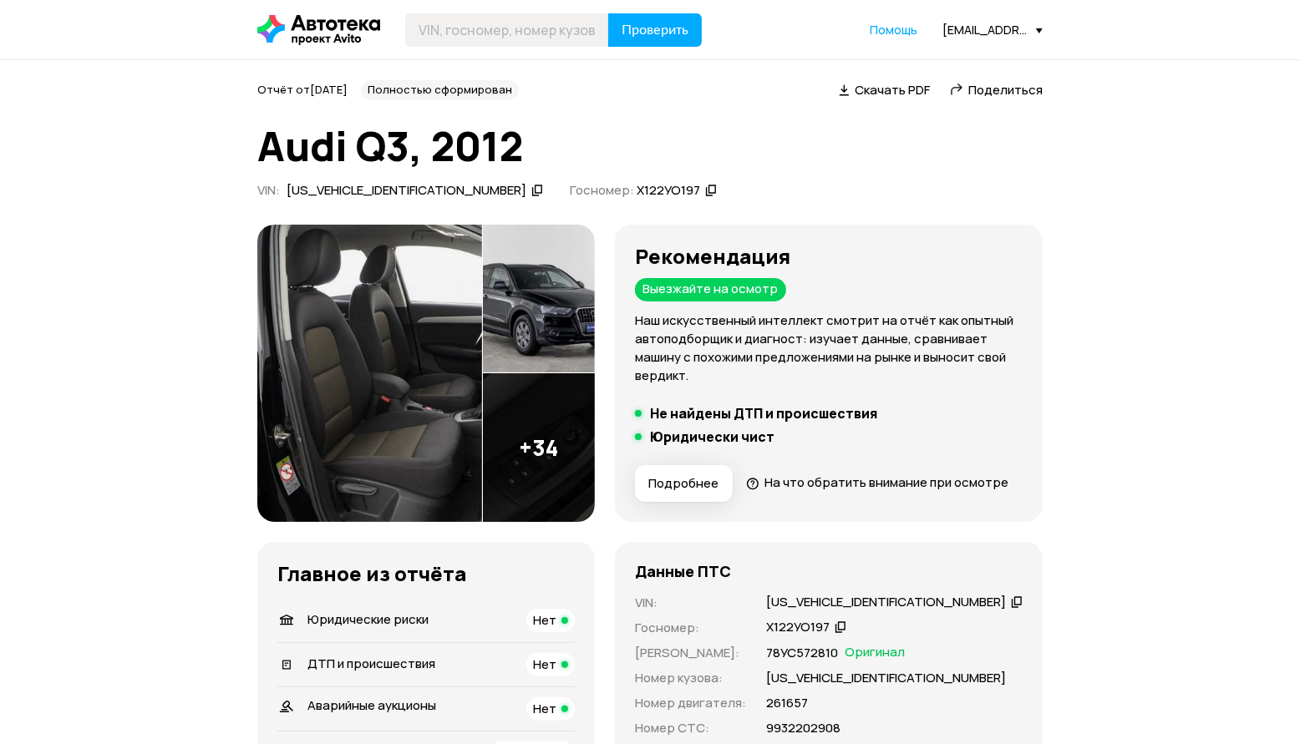
scroll to position [209, 0]
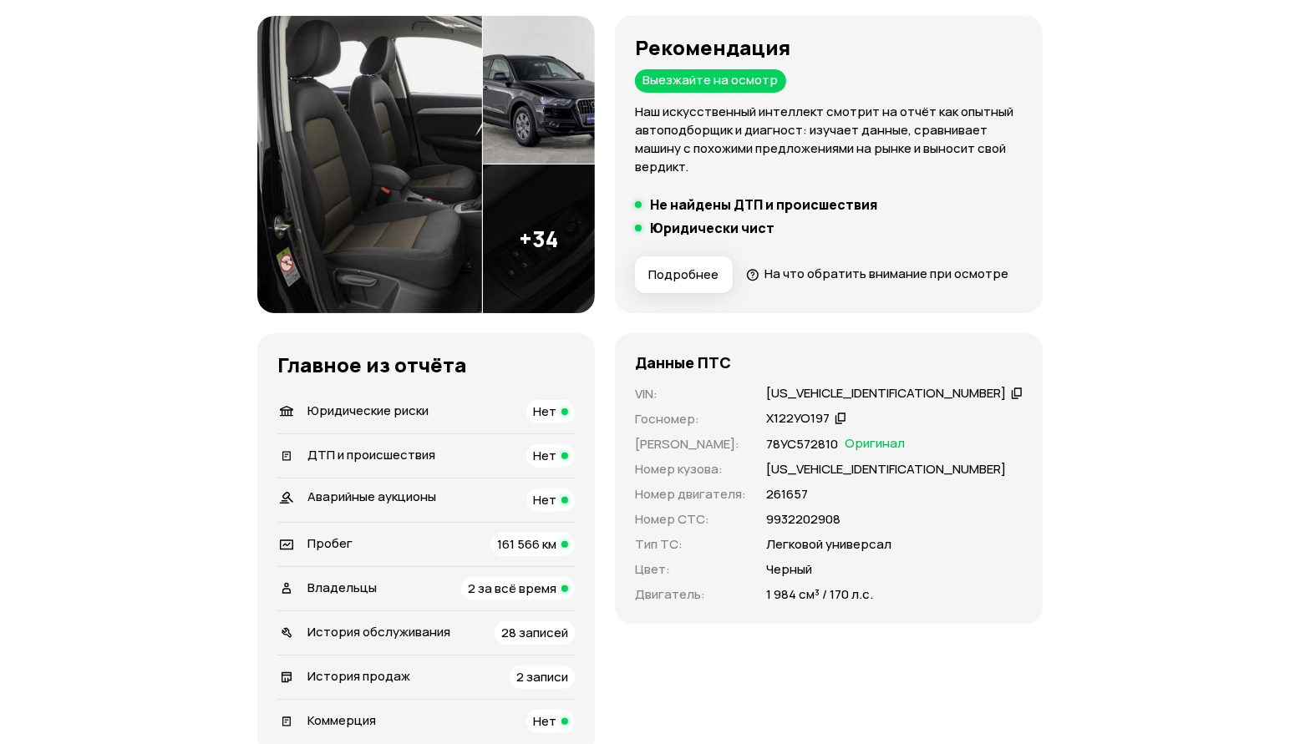
click at [383, 601] on div "Владельцы 2 за всё время" at bounding box center [425, 588] width 297 height 23
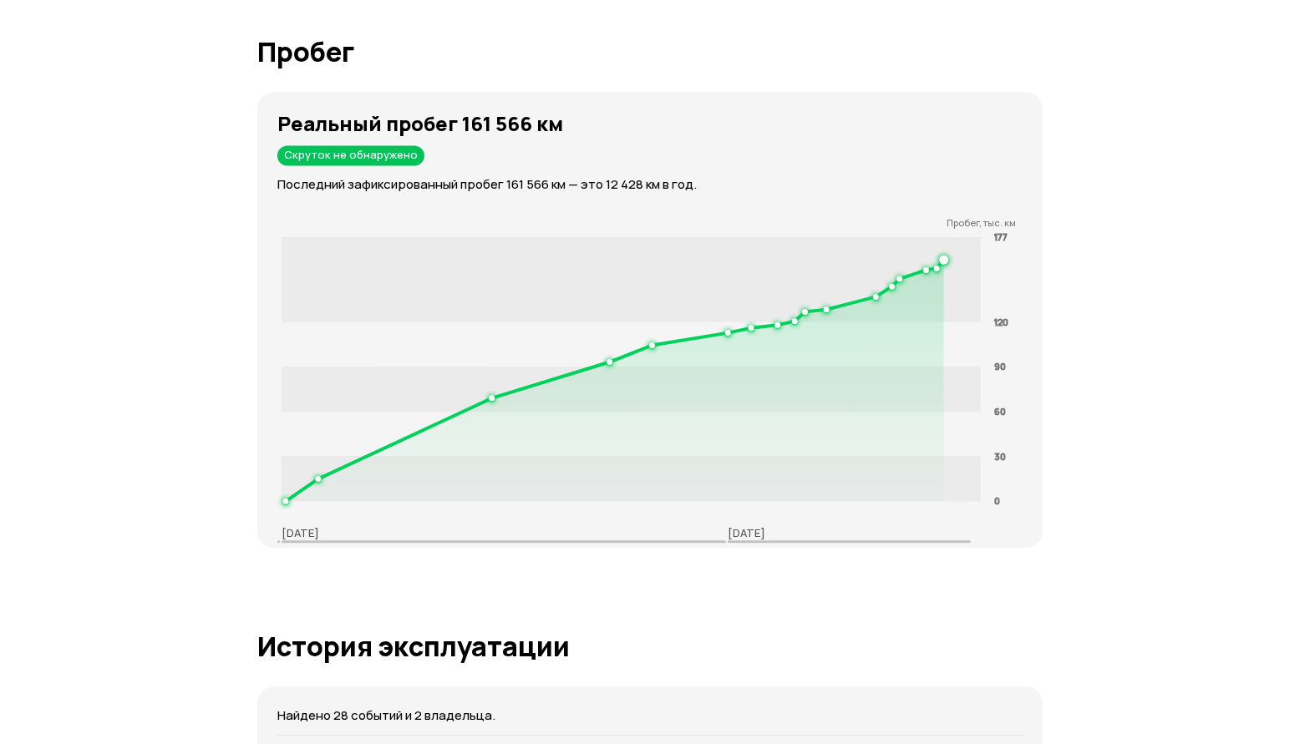
scroll to position [2924, 0]
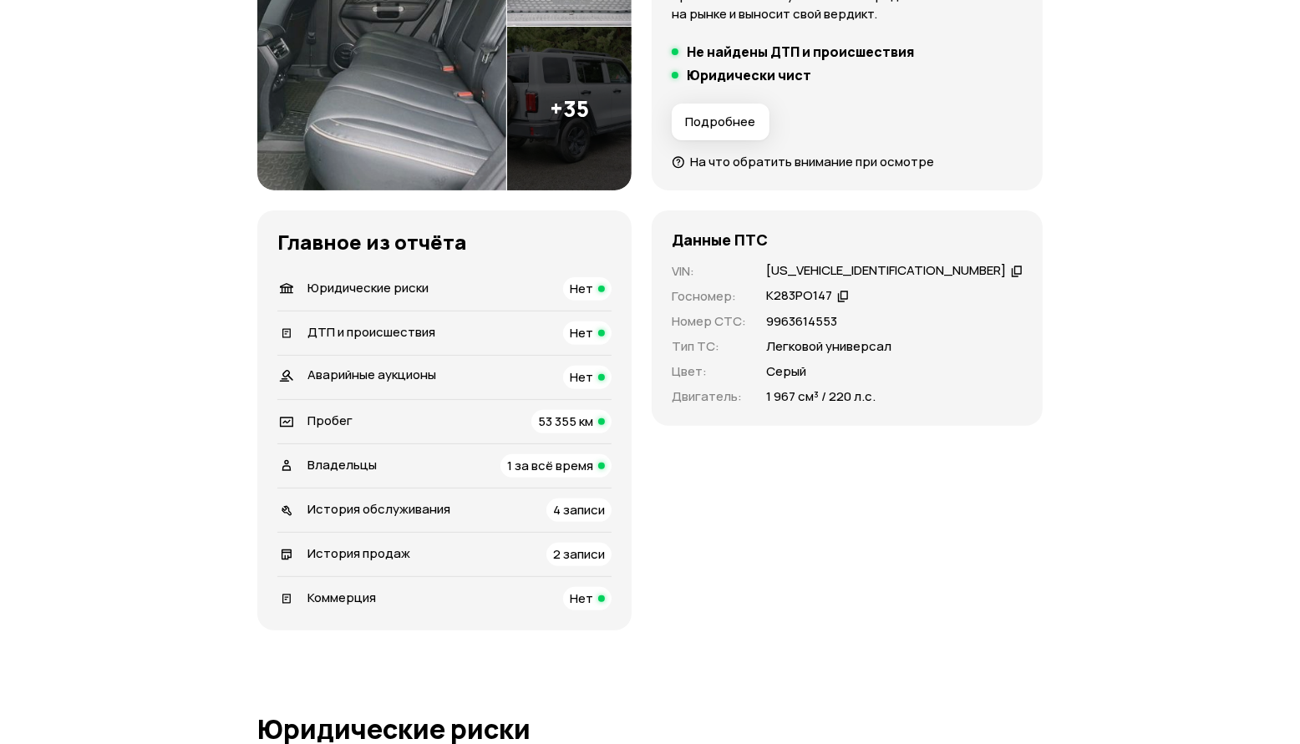
scroll to position [418, 0]
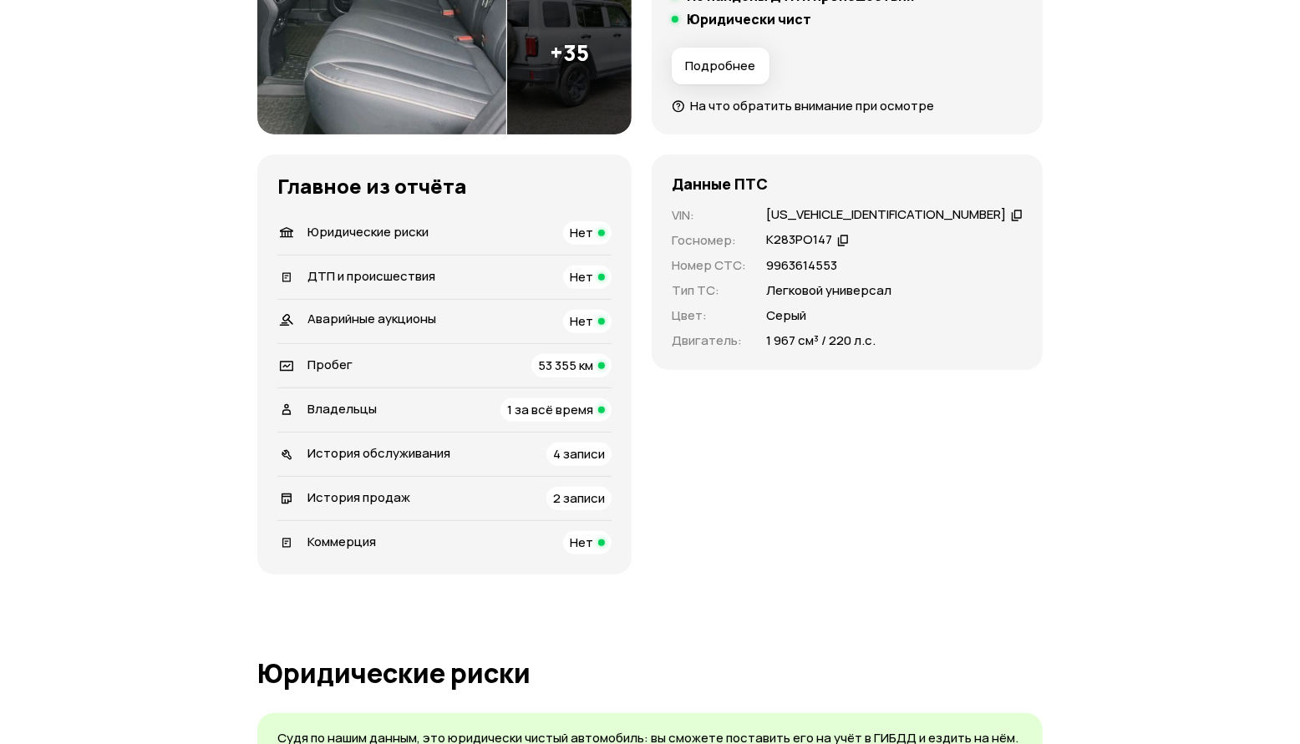
click at [337, 414] on span "Владельцы" at bounding box center [341, 409] width 69 height 18
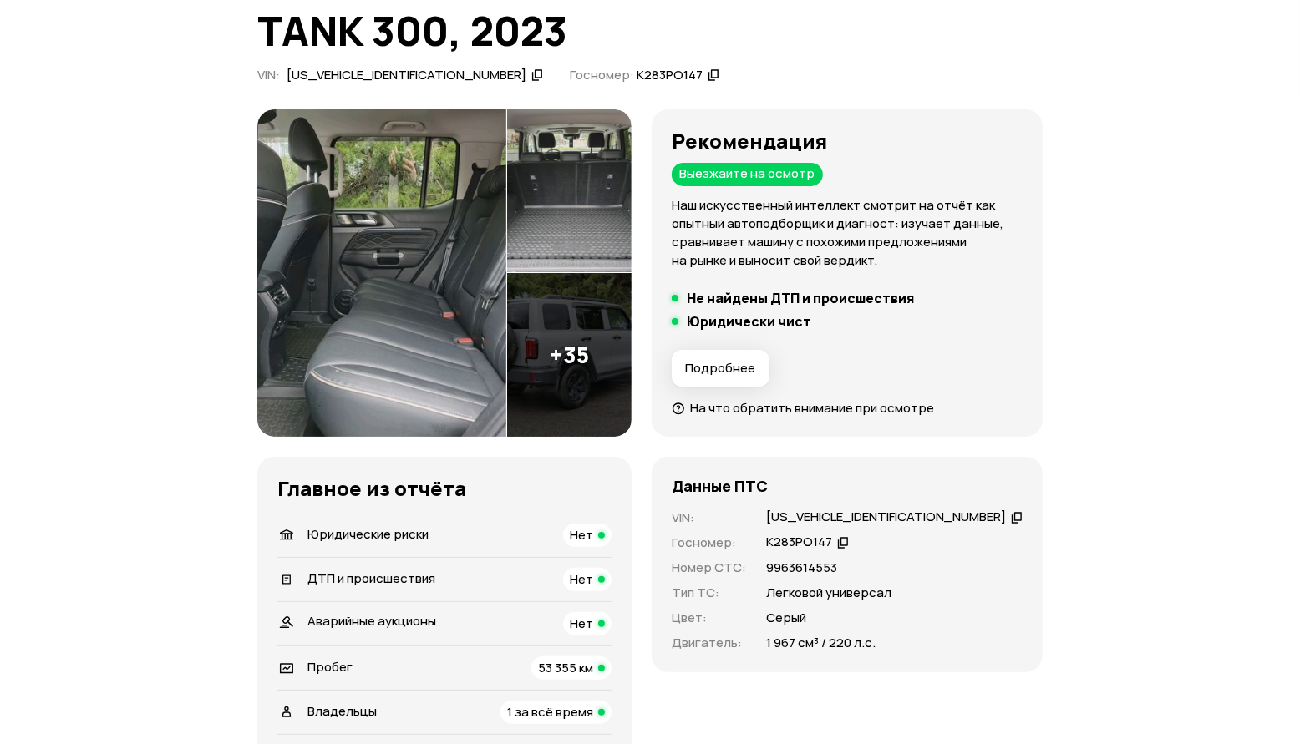
scroll to position [313, 0]
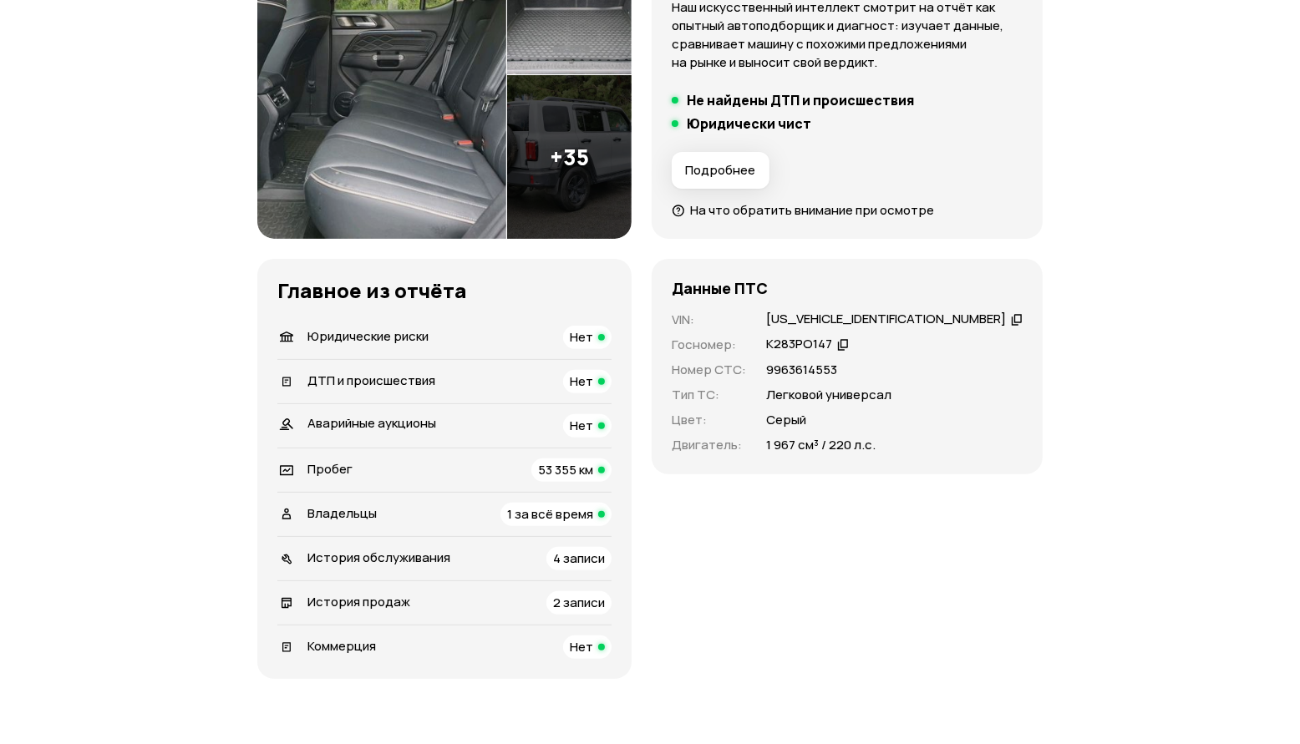
click at [538, 474] on div "Пробег 53 355 км" at bounding box center [444, 470] width 334 height 23
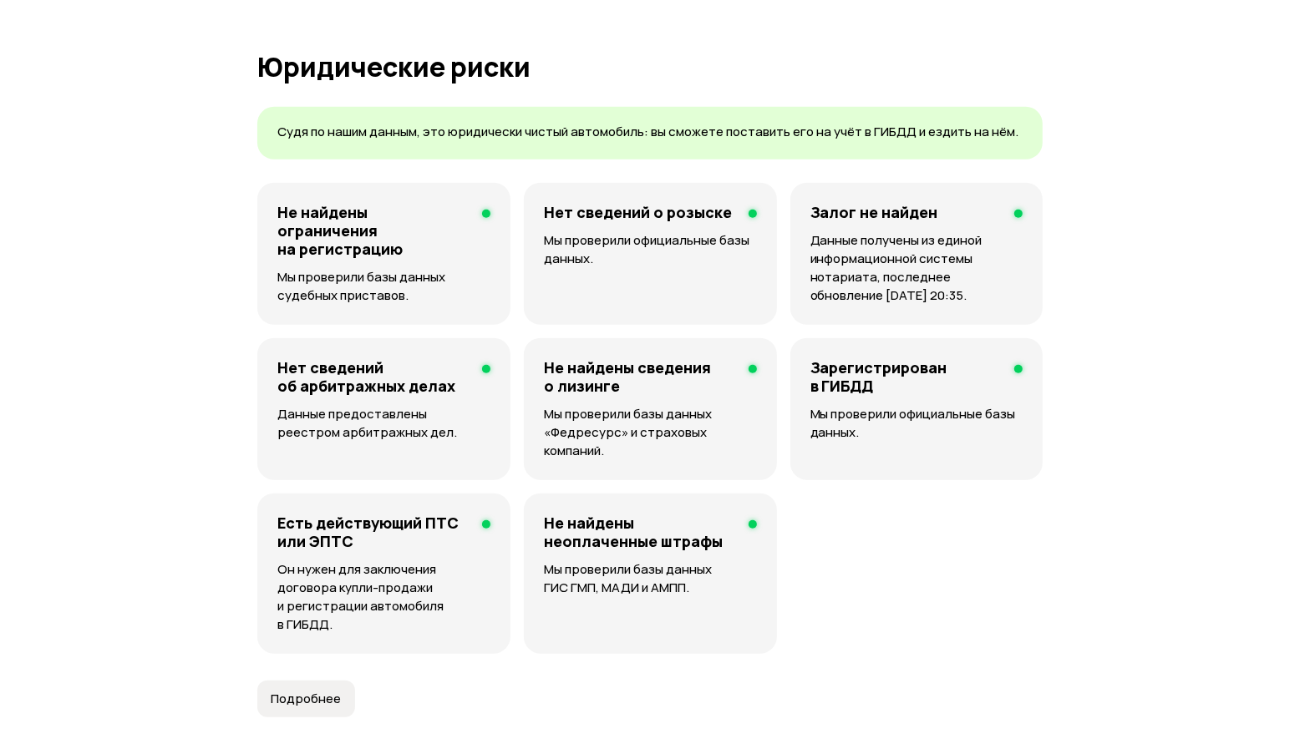
scroll to position [728, 0]
